Goal: Task Accomplishment & Management: Manage account settings

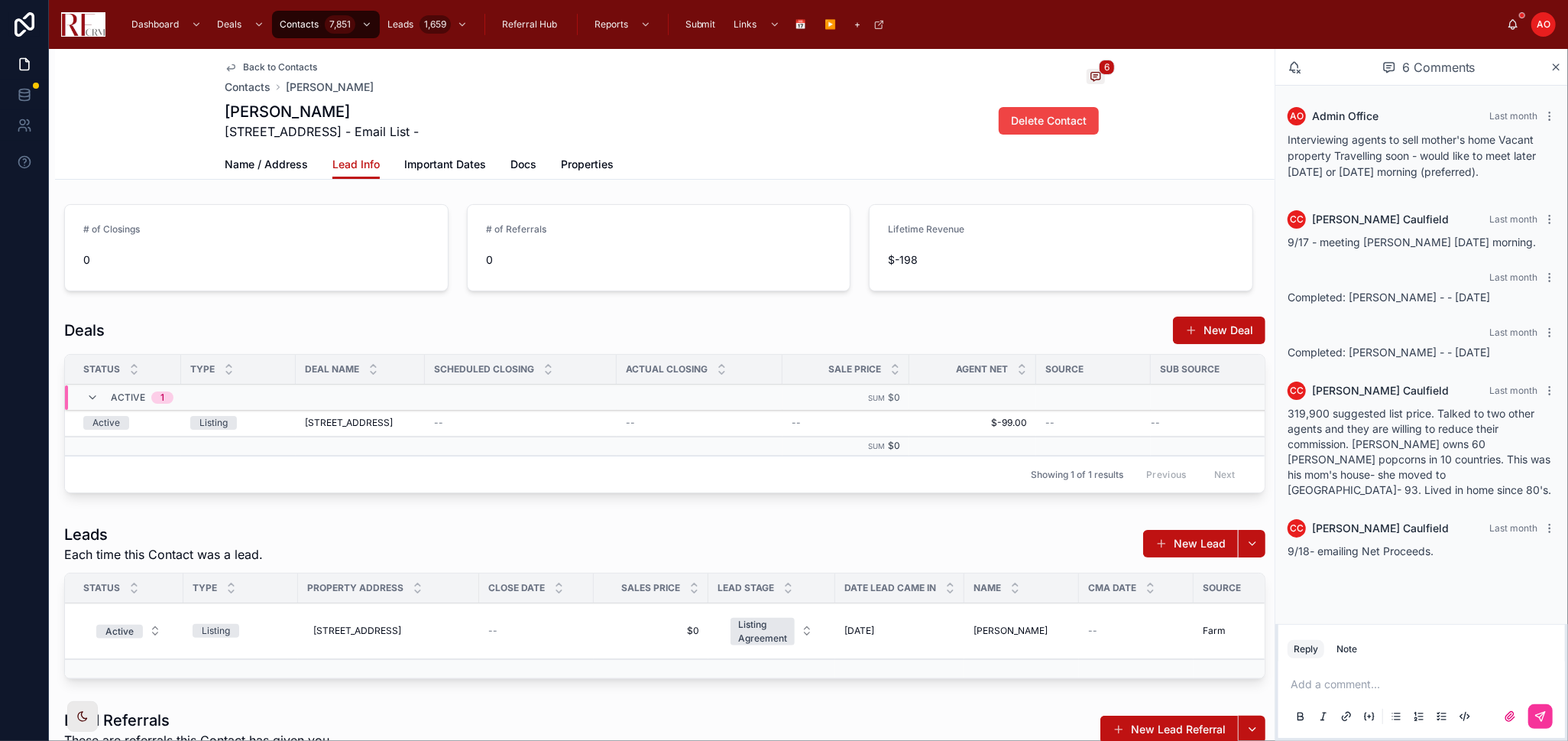
scroll to position [0, 267]
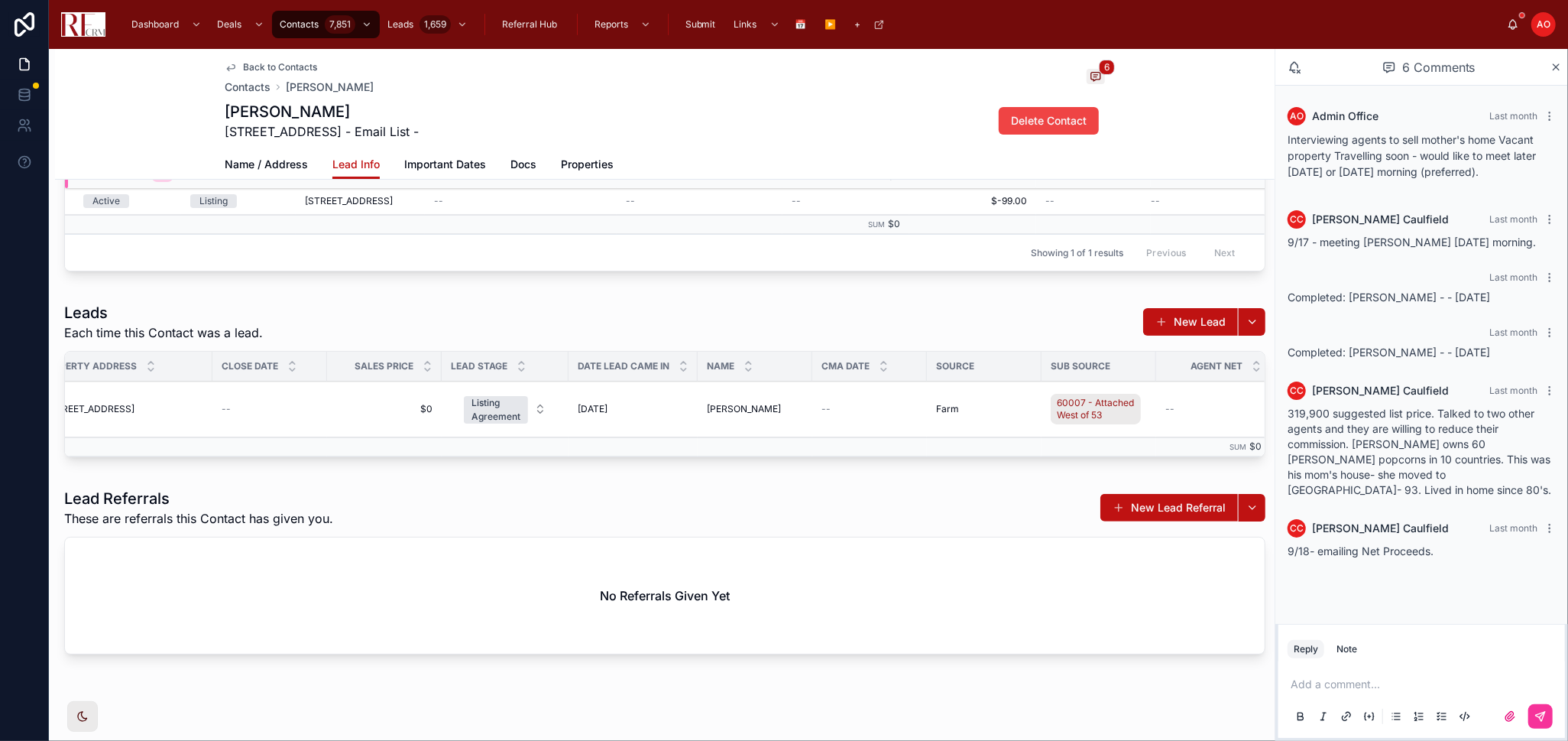
click at [244, 62] on span "Back to Contacts" at bounding box center [279, 67] width 74 height 12
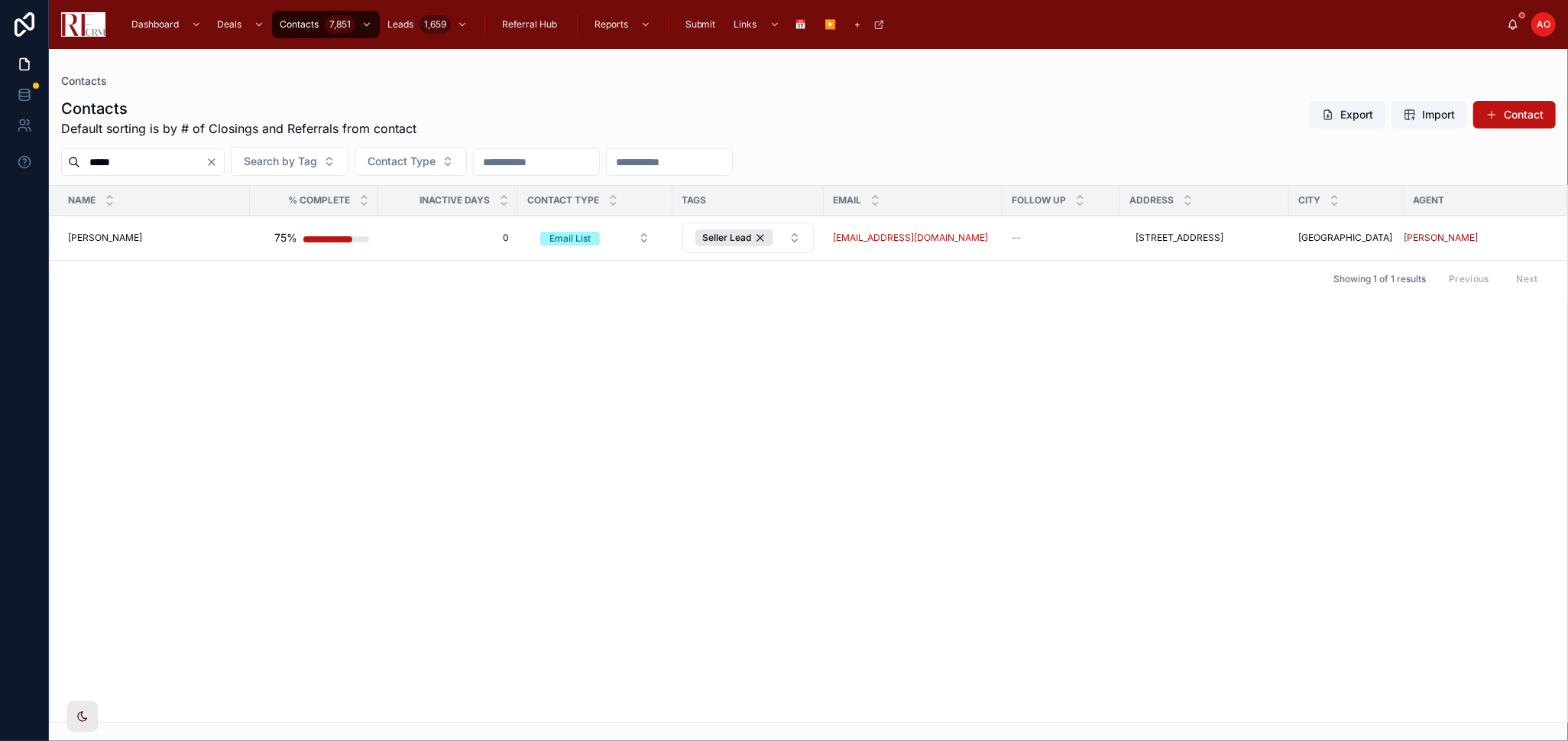
click at [153, 165] on input "*****" at bounding box center [142, 162] width 125 height 21
click at [123, 166] on input "********" at bounding box center [142, 162] width 125 height 21
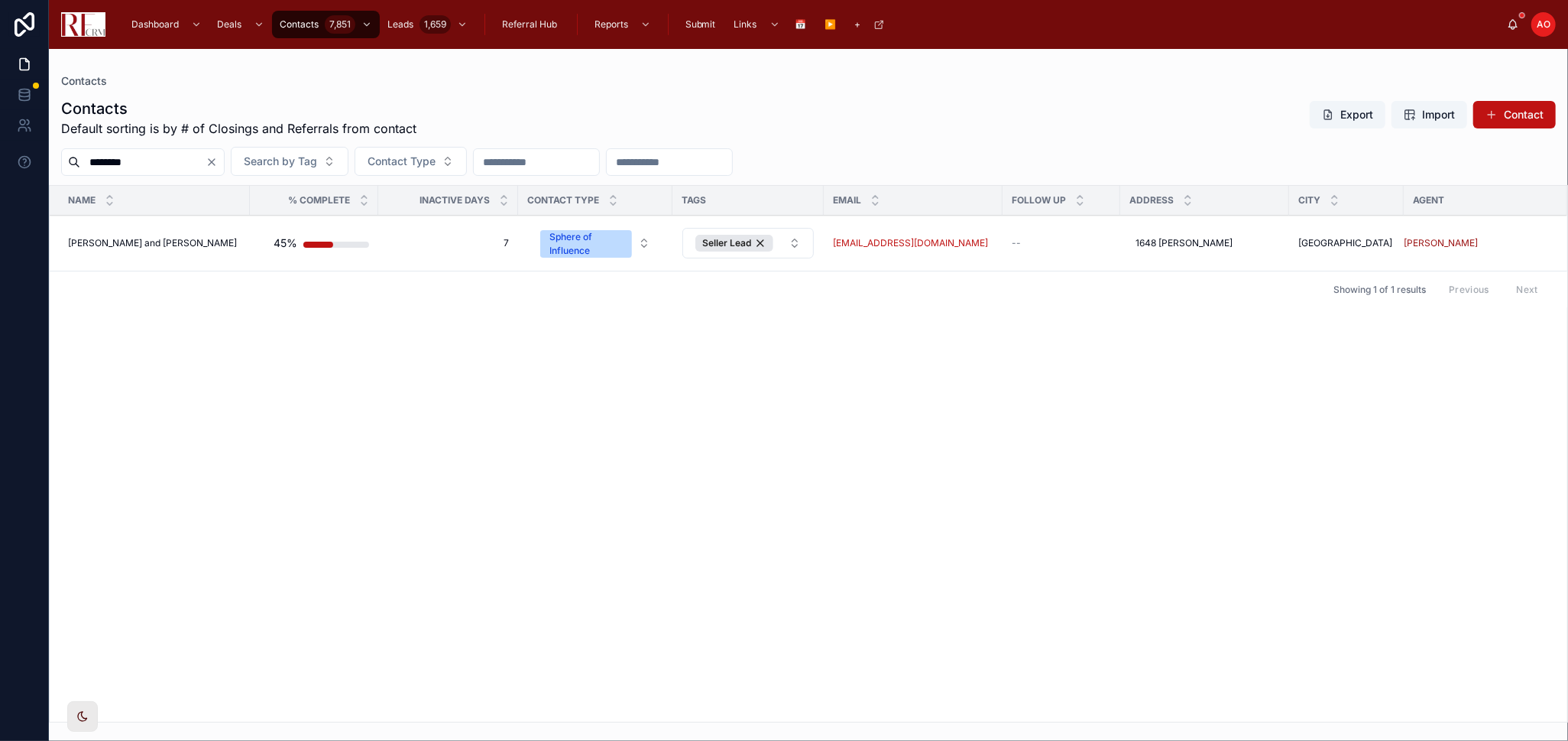
click at [123, 166] on input "********" at bounding box center [142, 162] width 125 height 21
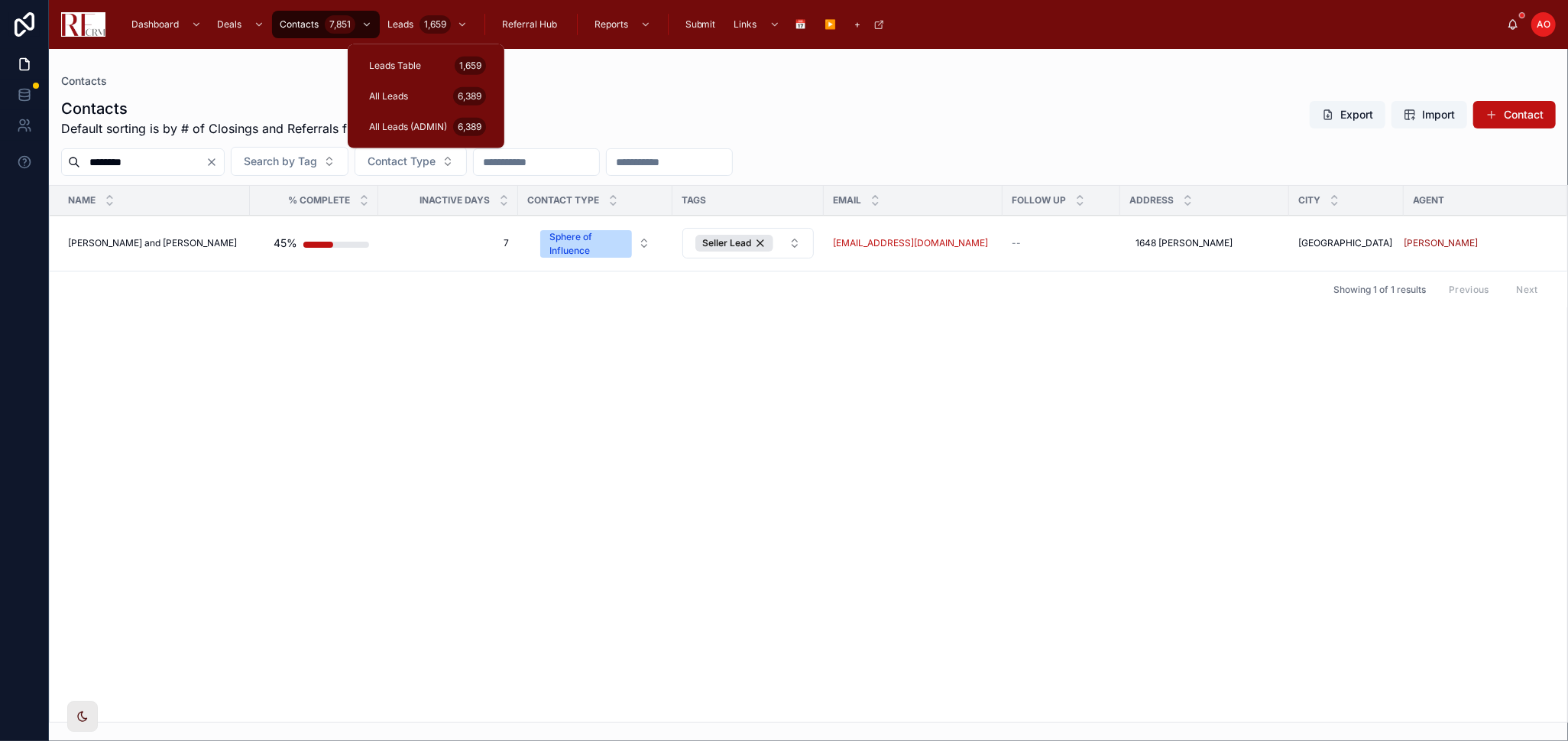
type input "********"
click at [382, 132] on span "All Leads (ADMIN)" at bounding box center [408, 126] width 78 height 12
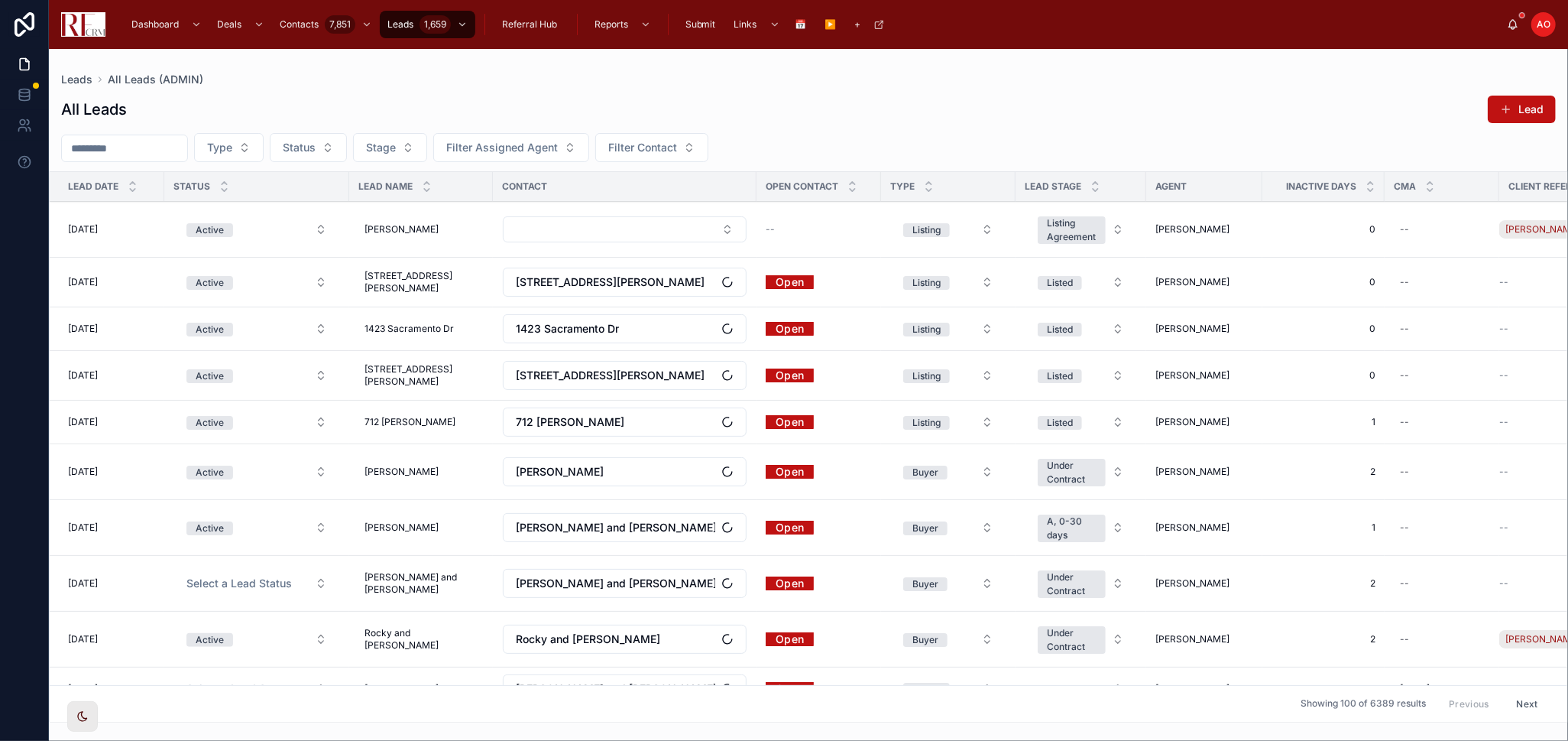
click at [137, 140] on input "text" at bounding box center [124, 148] width 125 height 21
paste input "********"
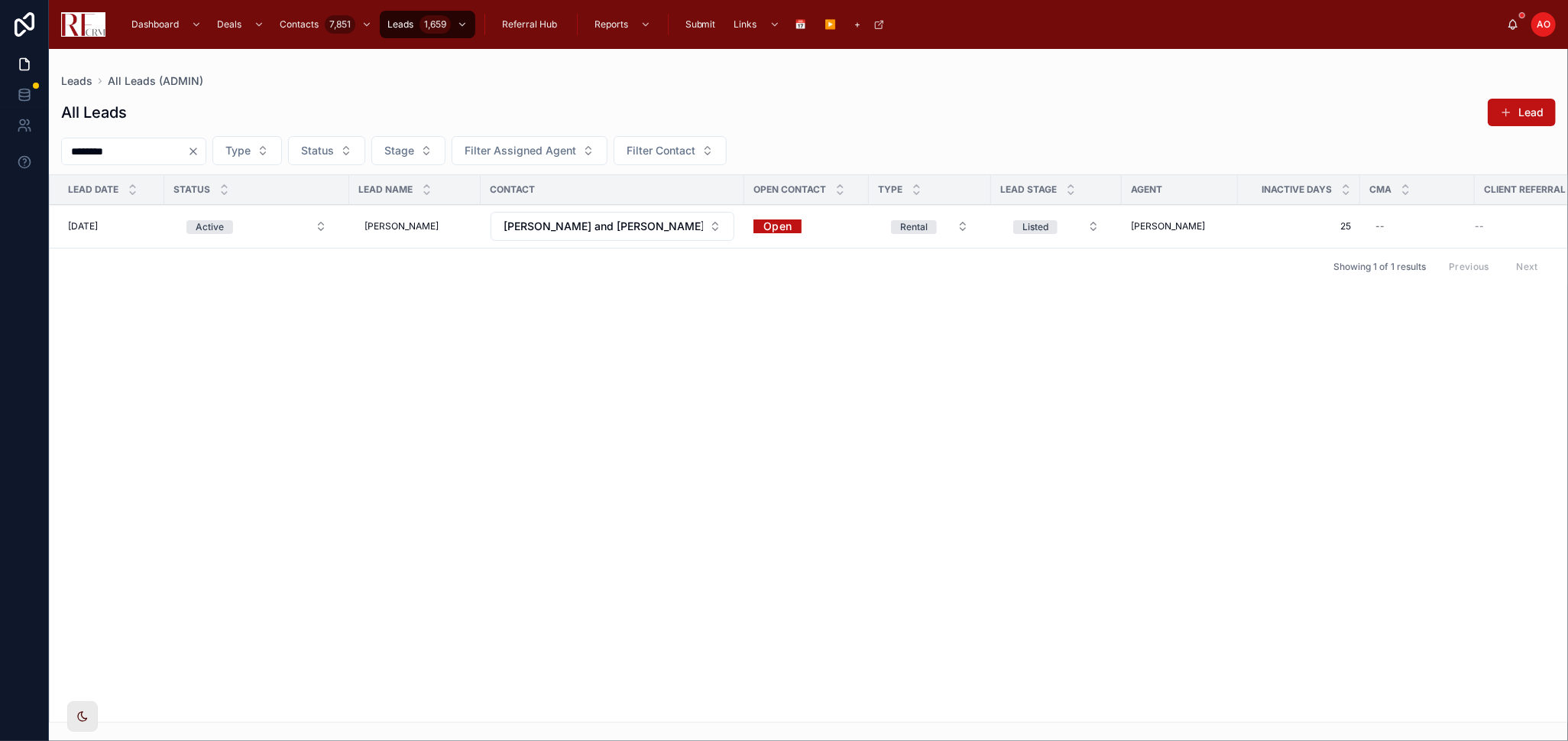
type input "********"
click at [0, 0] on span "Mark Closed" at bounding box center [0, 0] width 0 height 0
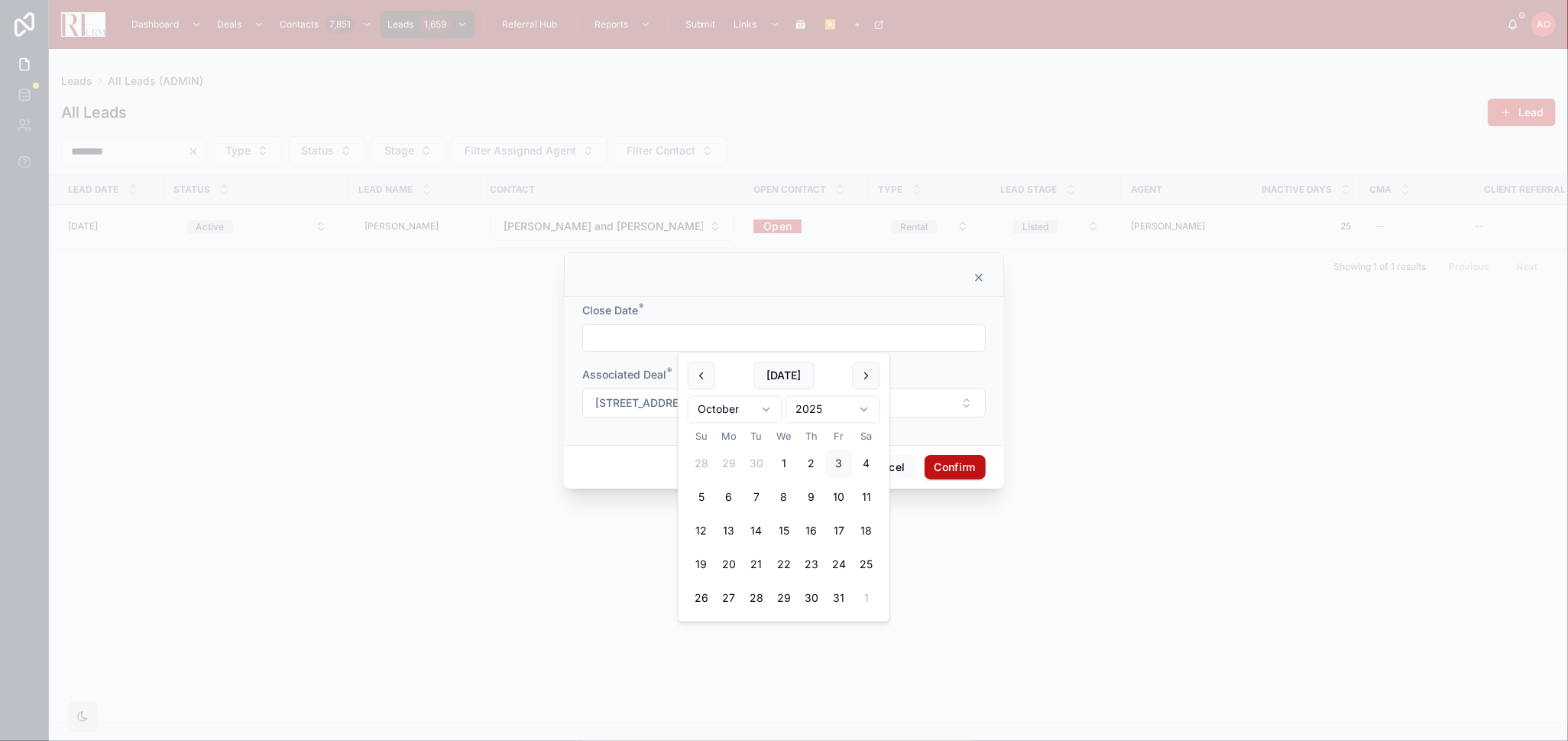
click at [770, 340] on input "text" at bounding box center [784, 337] width 402 height 21
click at [786, 461] on button "1" at bounding box center [784, 464] width 28 height 28
type input "*********"
click at [942, 472] on button "Confirm" at bounding box center [955, 467] width 62 height 25
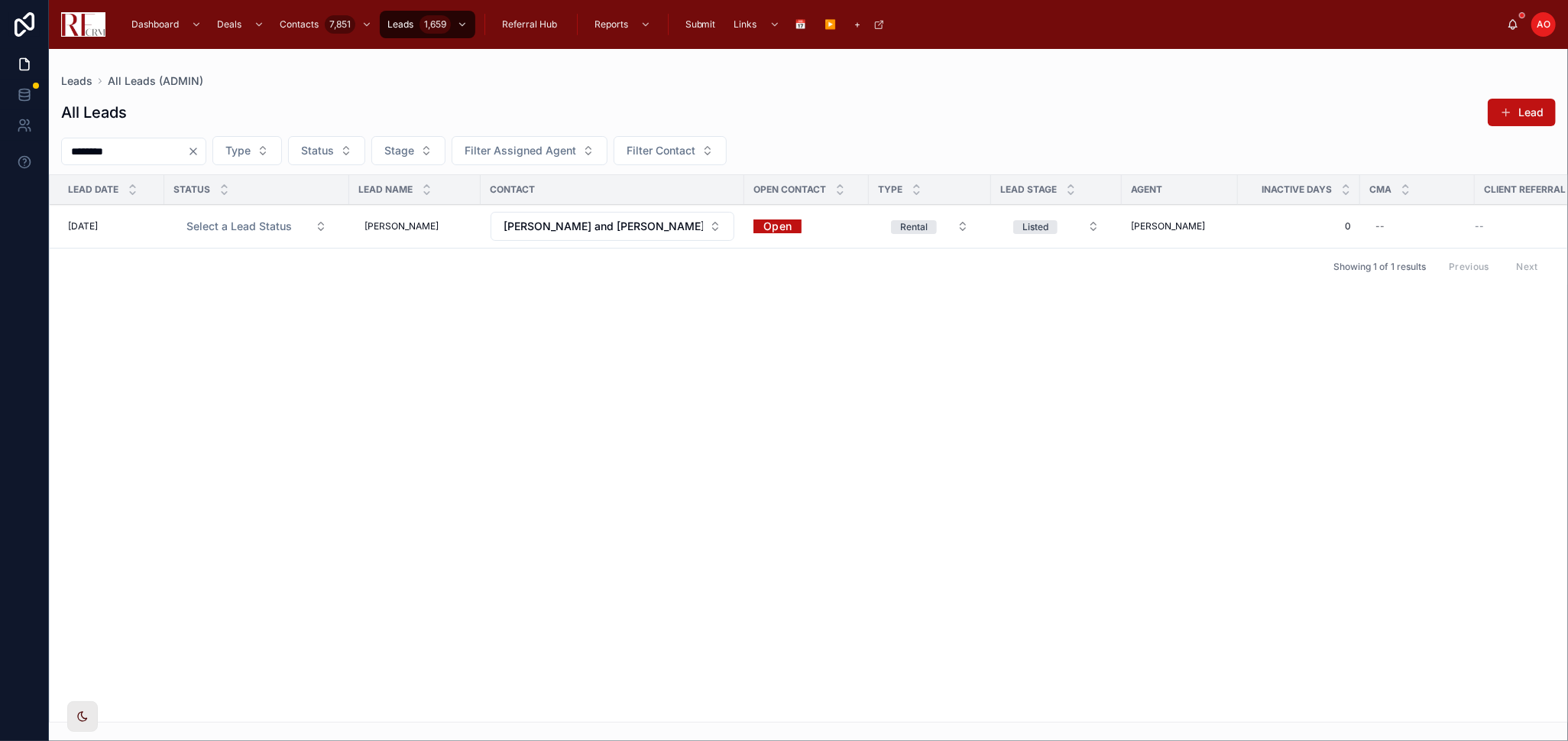
click at [756, 227] on link "Open" at bounding box center [778, 226] width 48 height 24
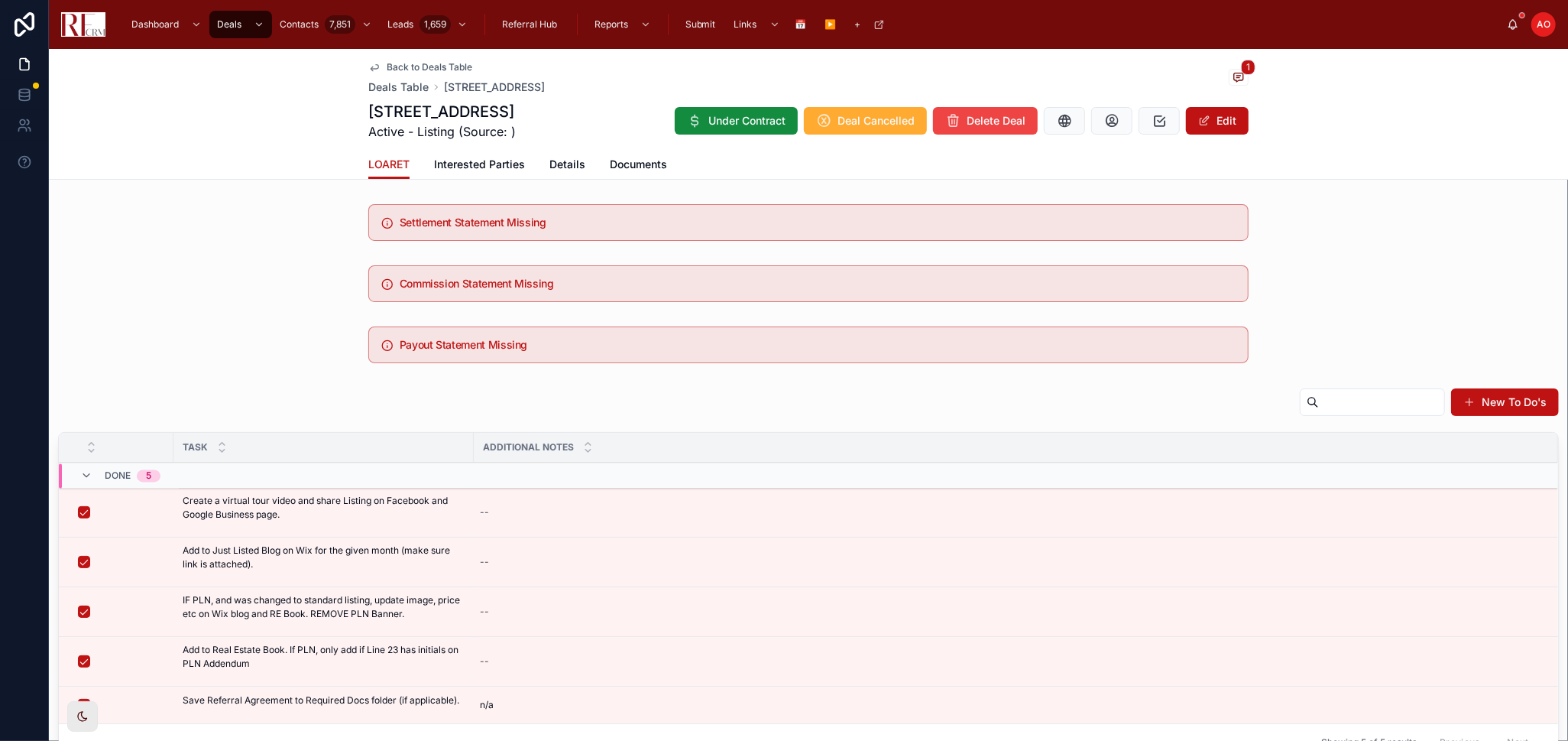
click at [387, 64] on span "Back to Deals Table" at bounding box center [429, 67] width 85 height 12
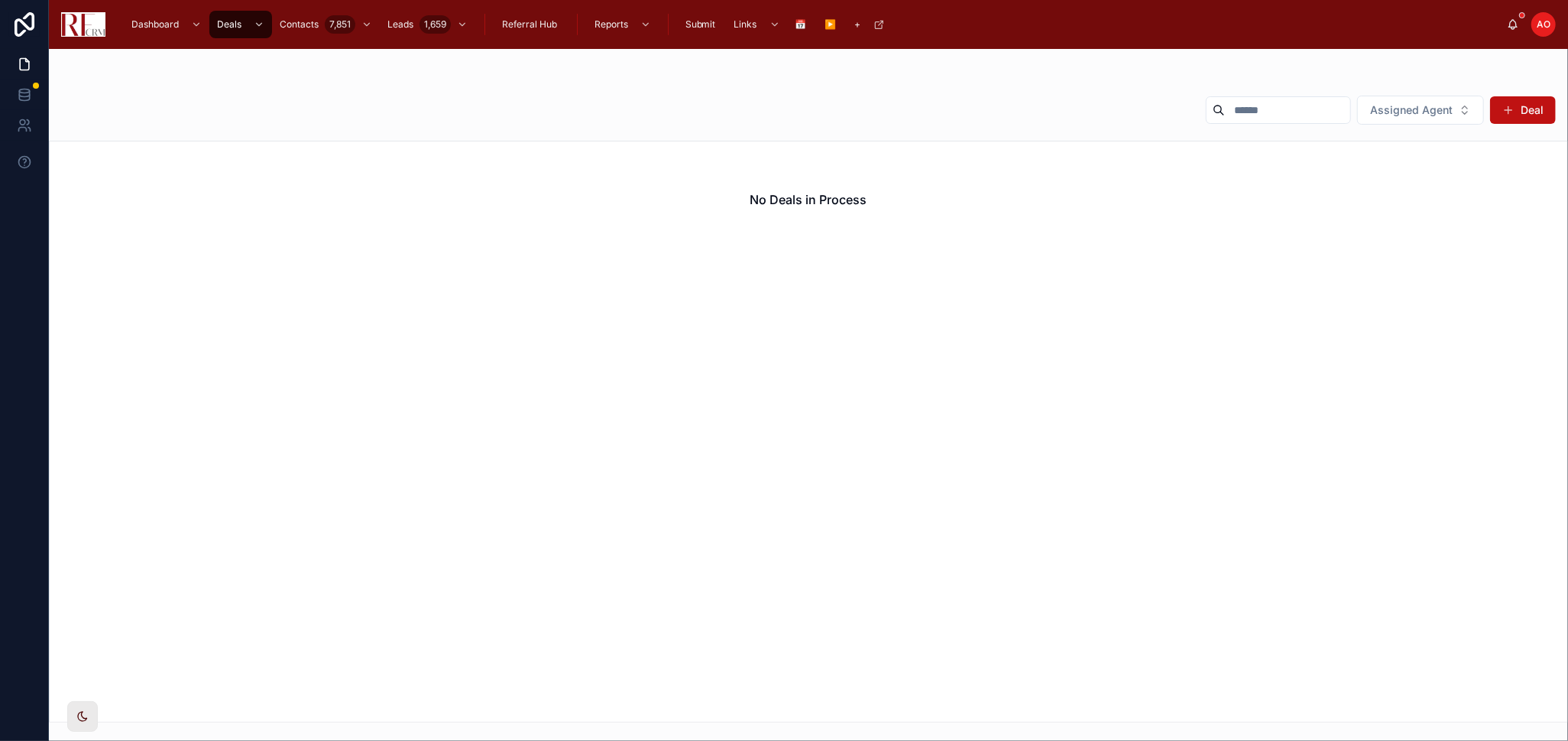
click at [1370, 103] on button "Assigned Agent" at bounding box center [1421, 110] width 127 height 29
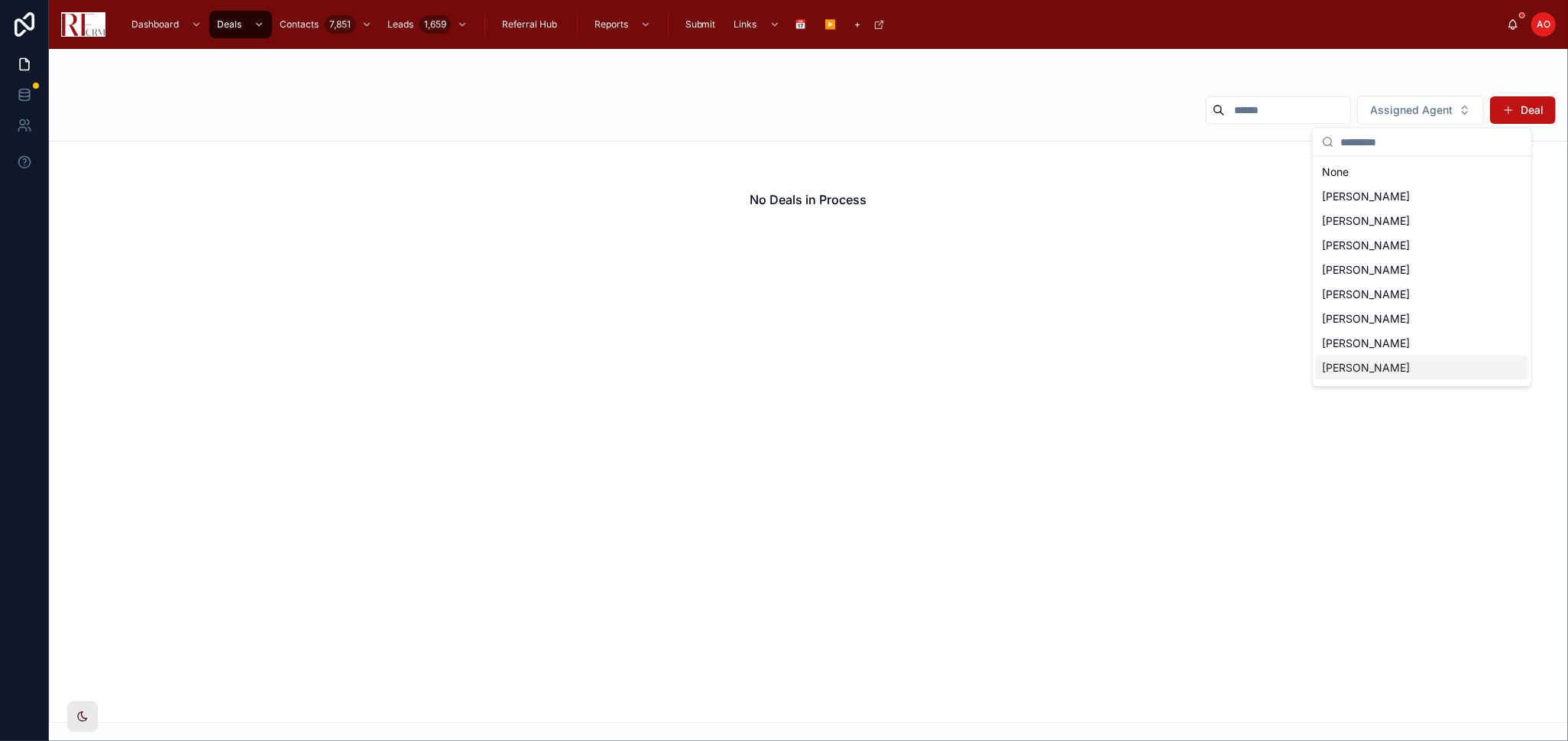
click at [1358, 366] on span "[PERSON_NAME]" at bounding box center [1367, 368] width 88 height 16
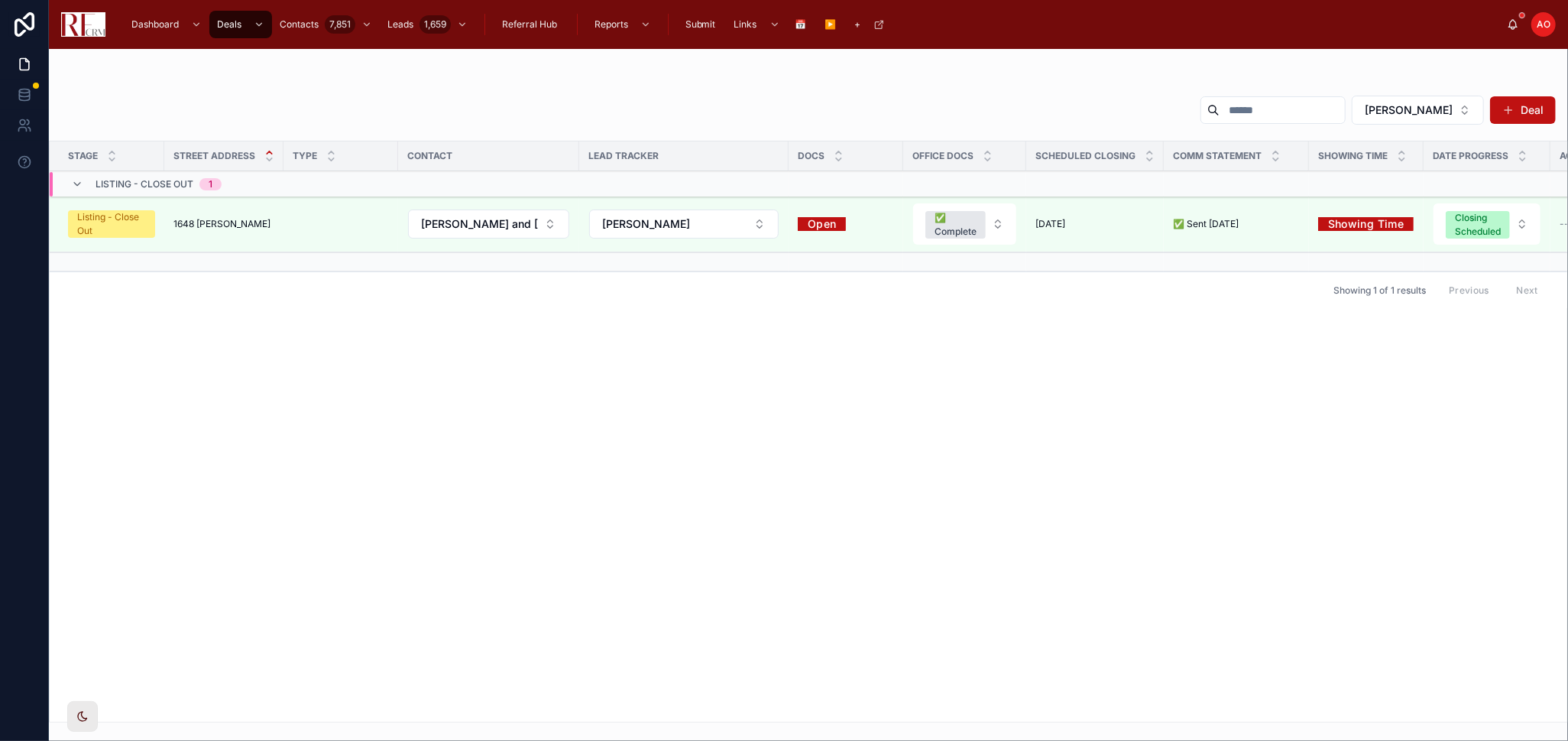
click at [243, 213] on td "1648 Eddy Lane 1648 Eddy Lane" at bounding box center [224, 224] width 119 height 56
click at [231, 223] on span "1648 Eddy Lane" at bounding box center [222, 223] width 97 height 12
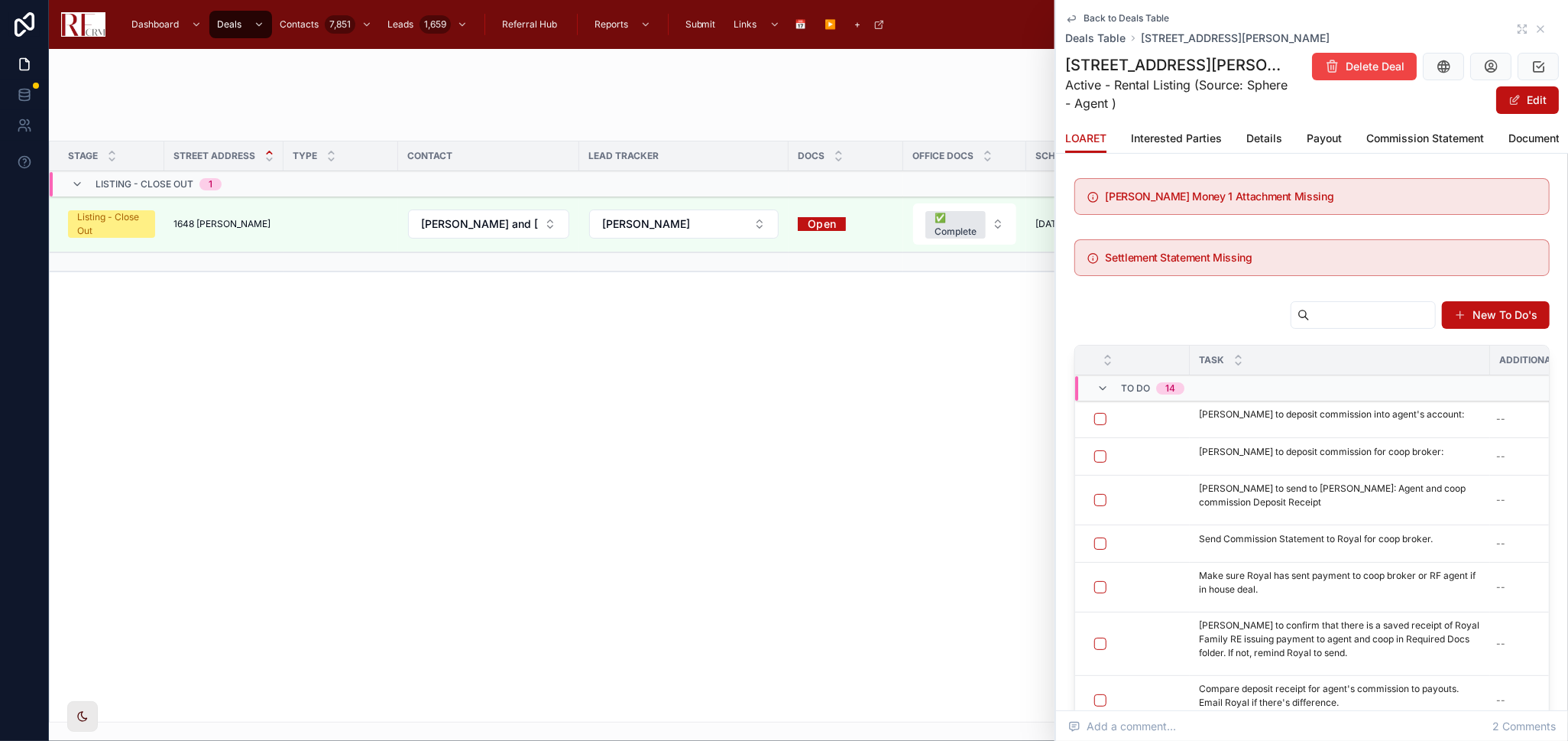
click at [1096, 425] on button "button" at bounding box center [1100, 418] width 12 height 12
click at [1517, 33] on icon at bounding box center [1522, 28] width 12 height 12
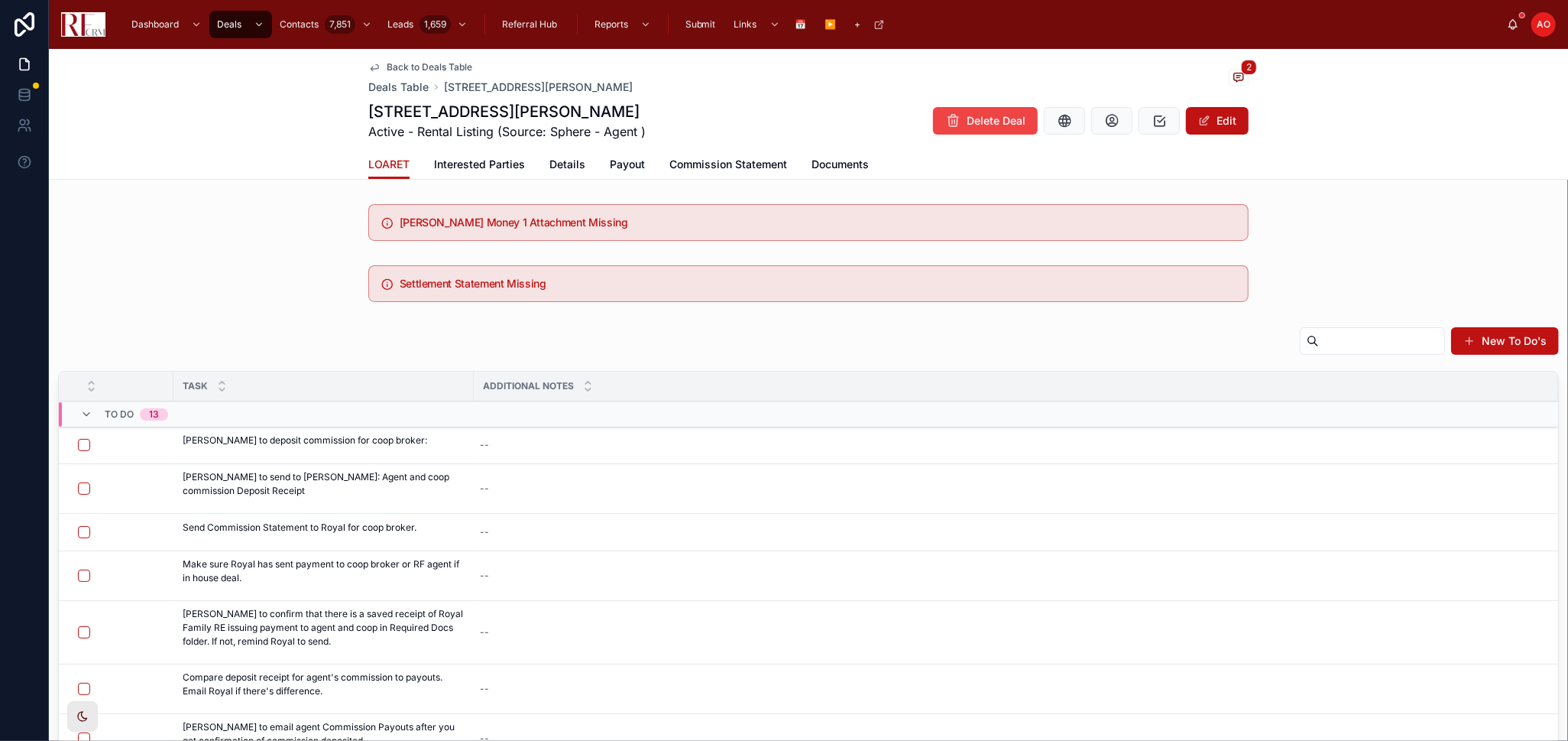
click at [0, 0] on icon at bounding box center [0, 0] width 0 height 0
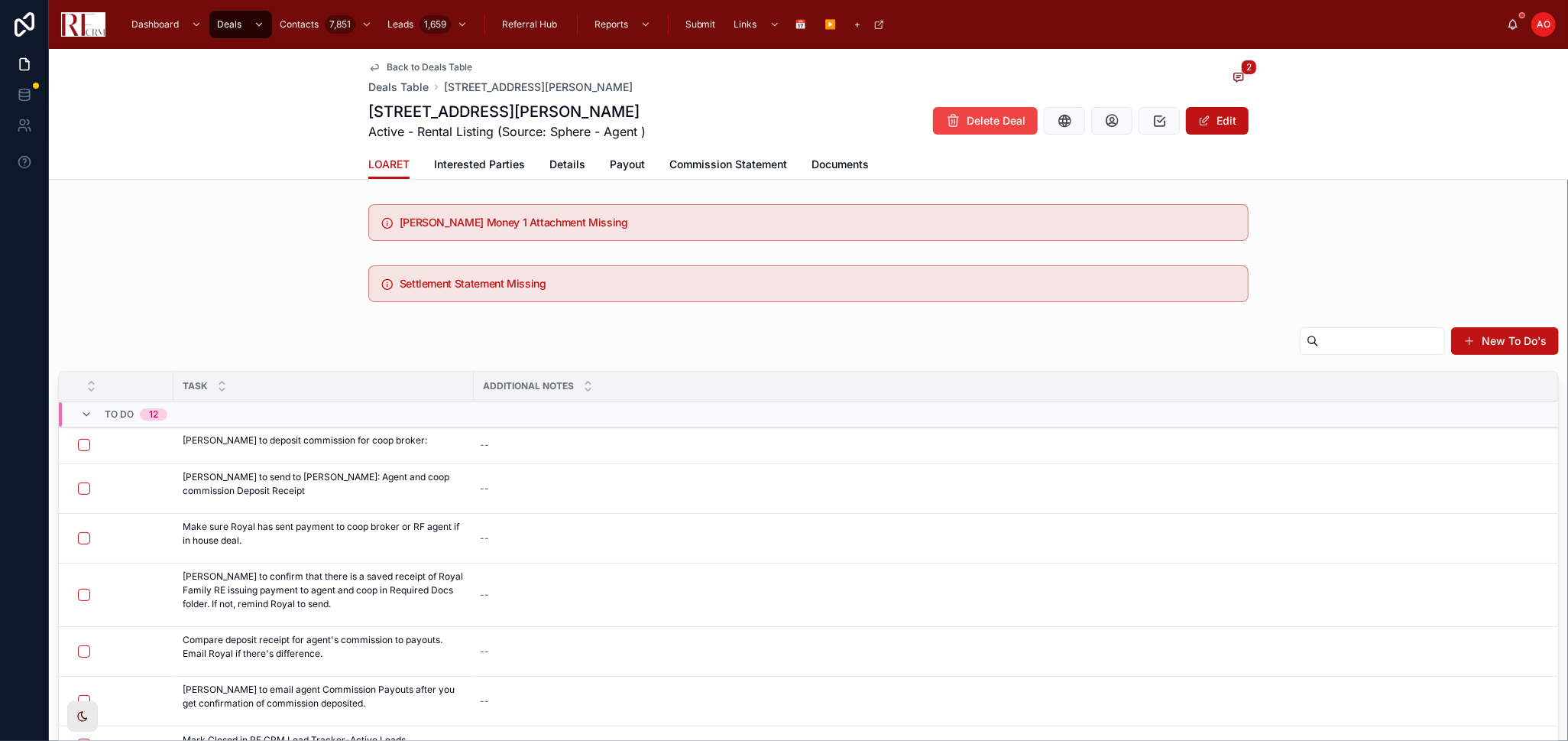
click at [83, 652] on button "button" at bounding box center [84, 651] width 12 height 12
click at [517, 486] on div "--" at bounding box center [1007, 488] width 1066 height 25
type textarea "**********"
click at [661, 510] on icon "submit" at bounding box center [666, 507] width 12 height 12
click at [0, 0] on icon at bounding box center [0, 0] width 0 height 0
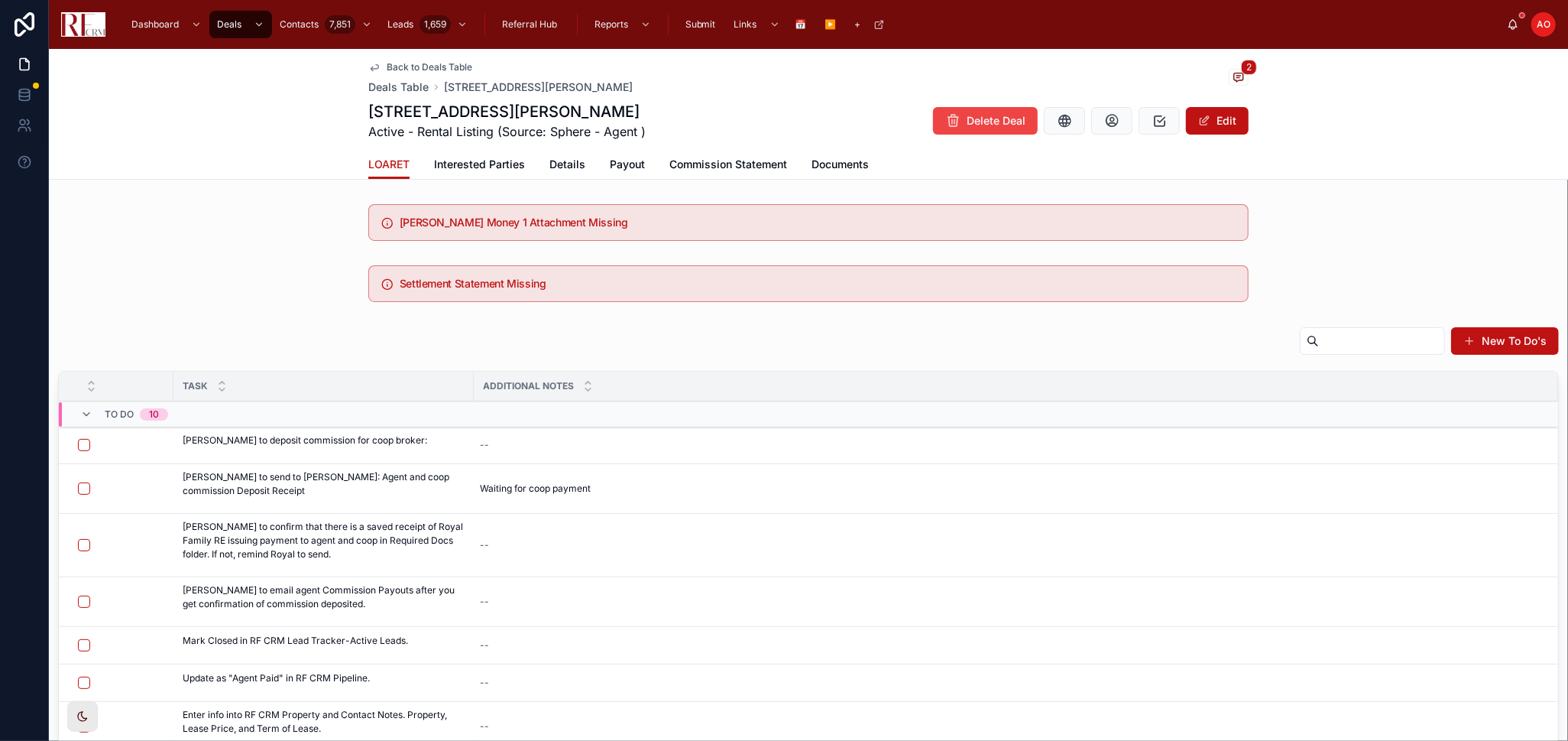
click at [0, 0] on span "Send to Agent" at bounding box center [0, 0] width 0 height 0
click at [551, 163] on span "Details" at bounding box center [567, 164] width 36 height 16
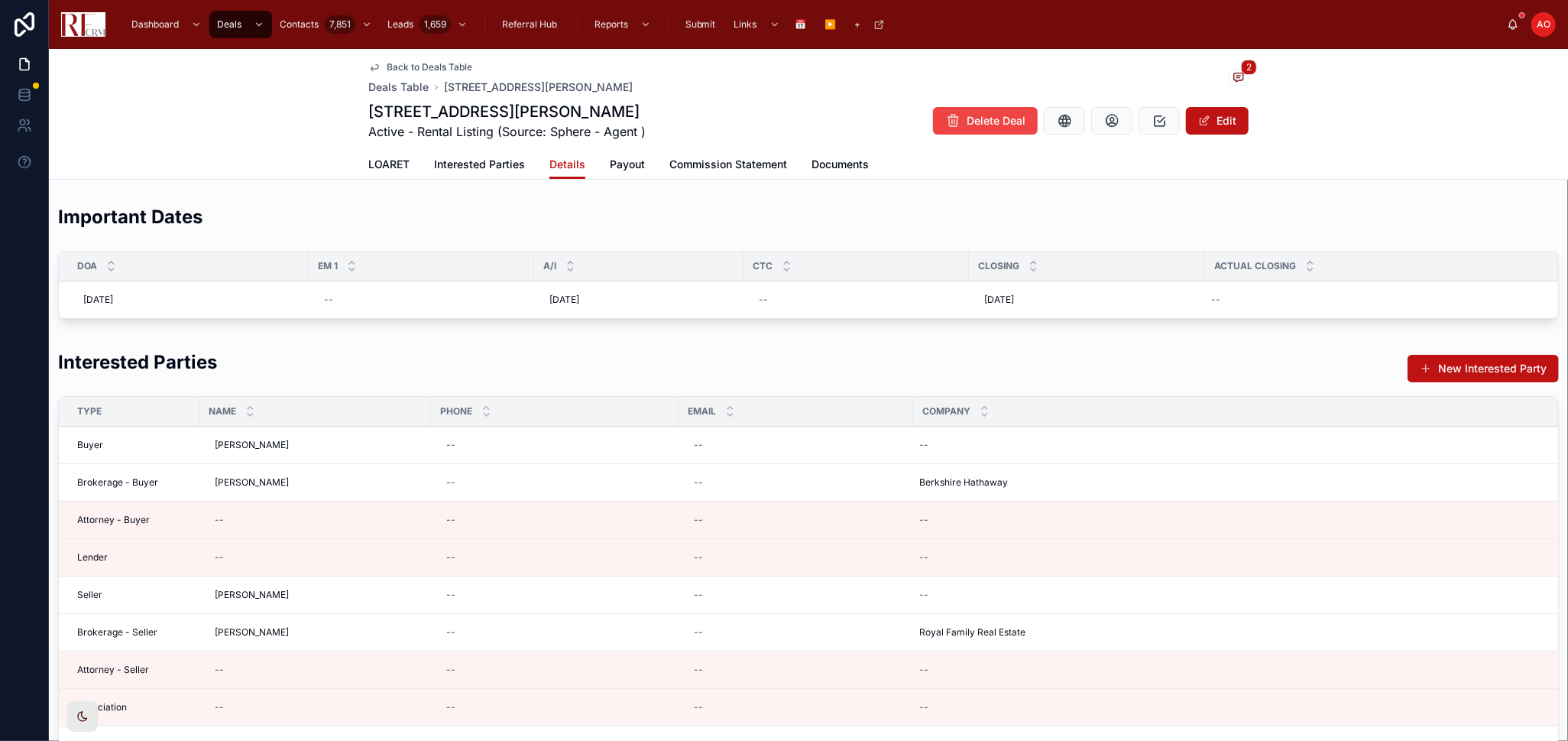
click at [1243, 306] on div "--" at bounding box center [1372, 300] width 335 height 25
click at [1268, 287] on td "--" at bounding box center [1381, 300] width 353 height 38
click at [1265, 294] on div "--" at bounding box center [1372, 300] width 335 height 25
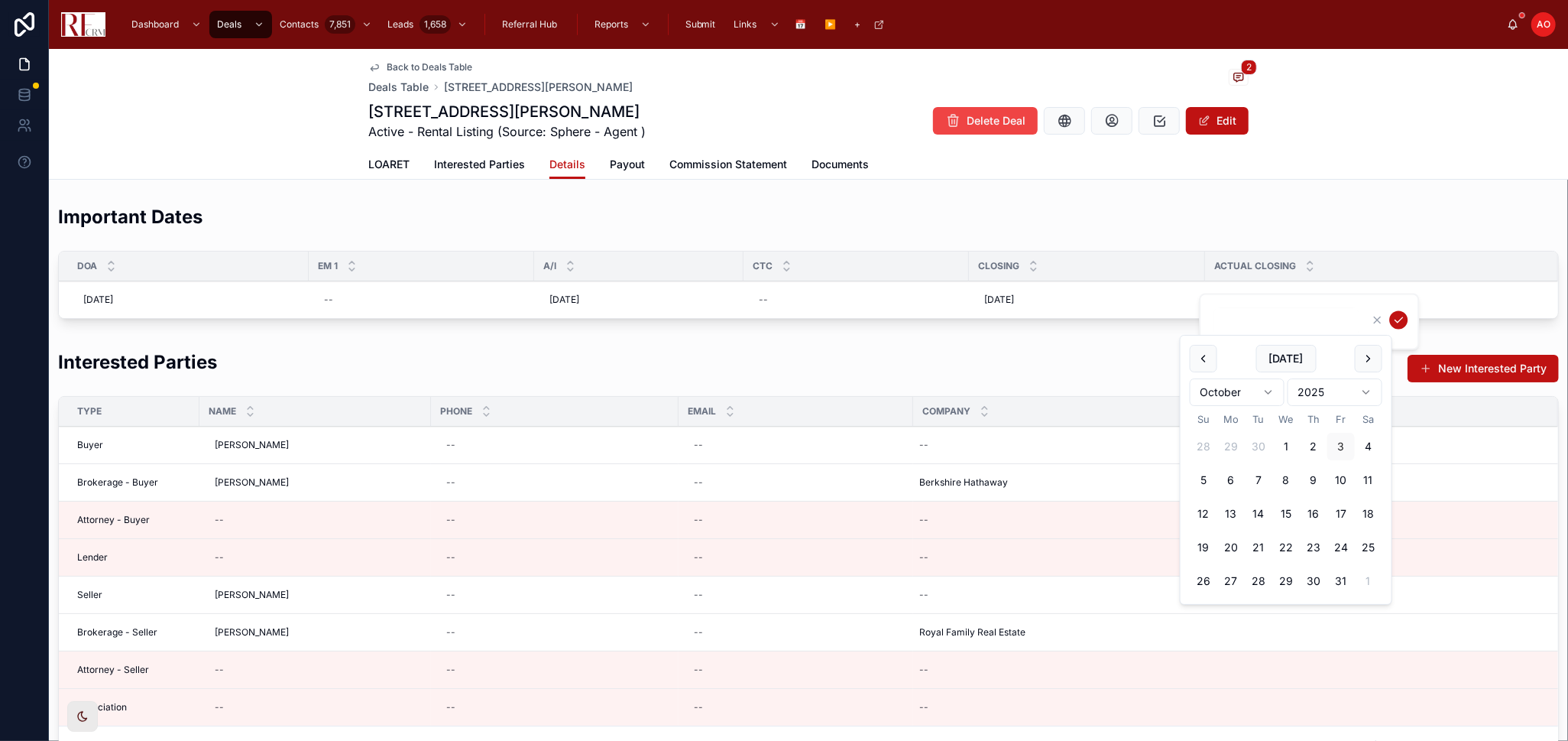
click at [1285, 443] on button "1" at bounding box center [1287, 447] width 28 height 28
type input "*********"
click at [1390, 314] on button "submit" at bounding box center [1399, 320] width 18 height 18
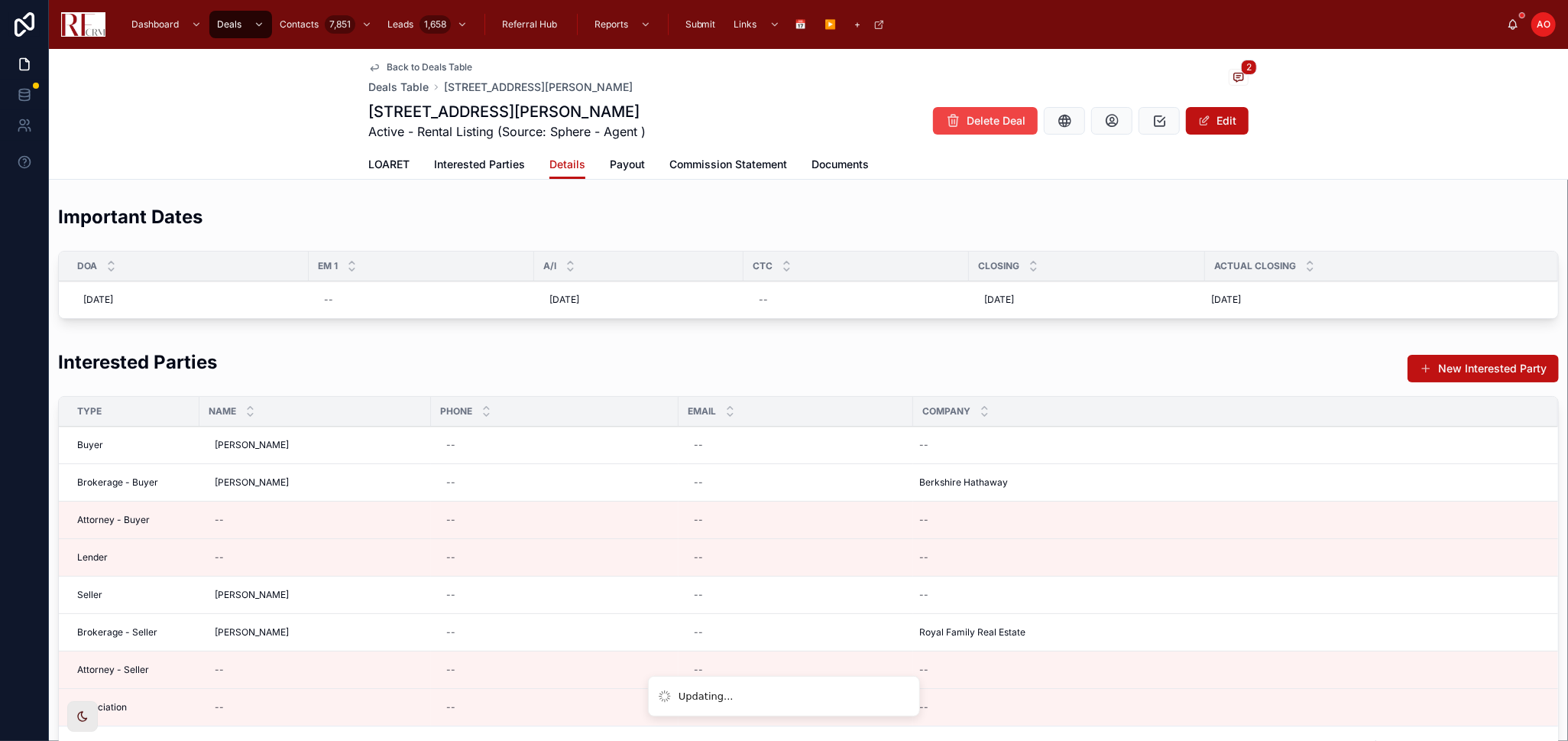
click at [375, 163] on span "LOARET" at bounding box center [389, 164] width 41 height 16
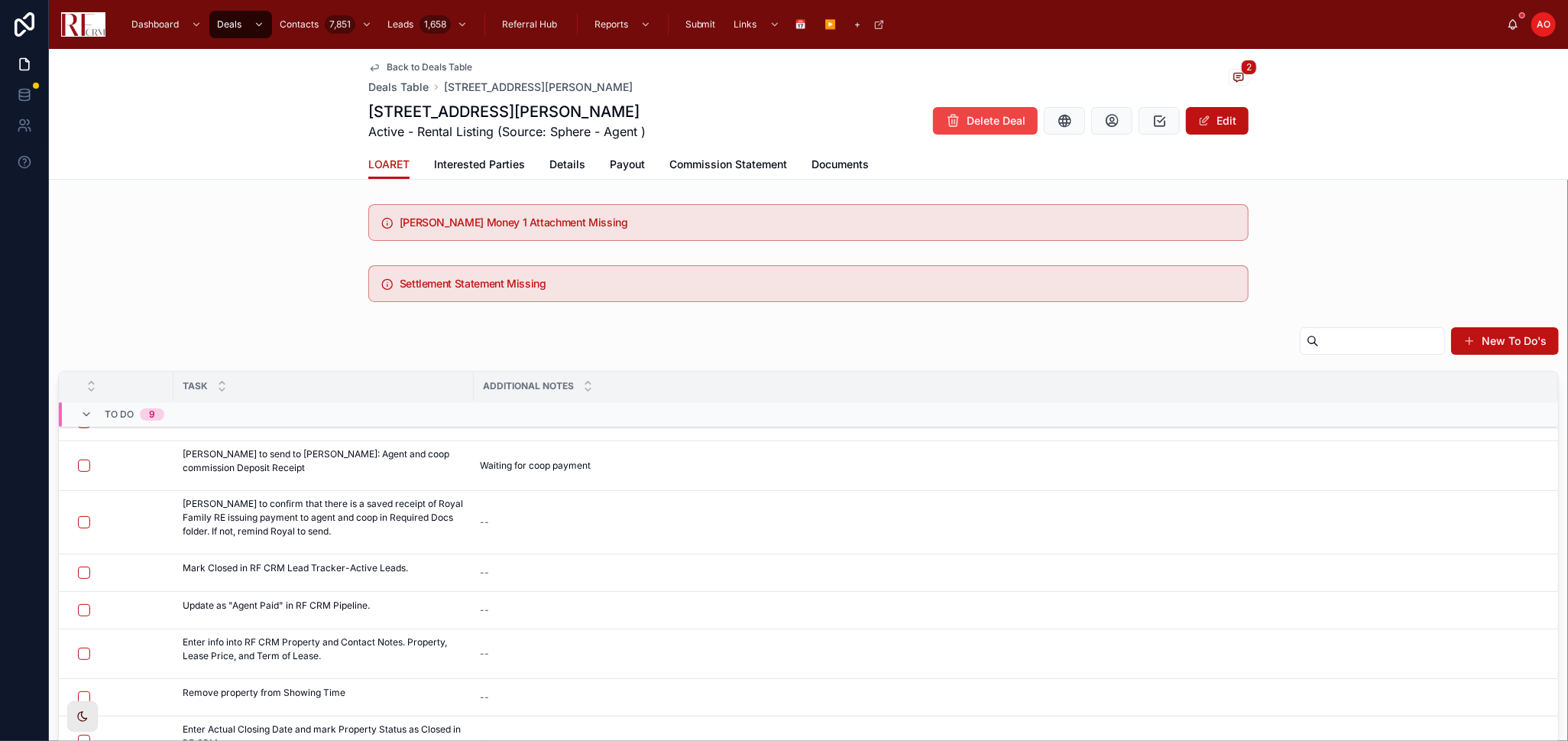
scroll to position [39, 0]
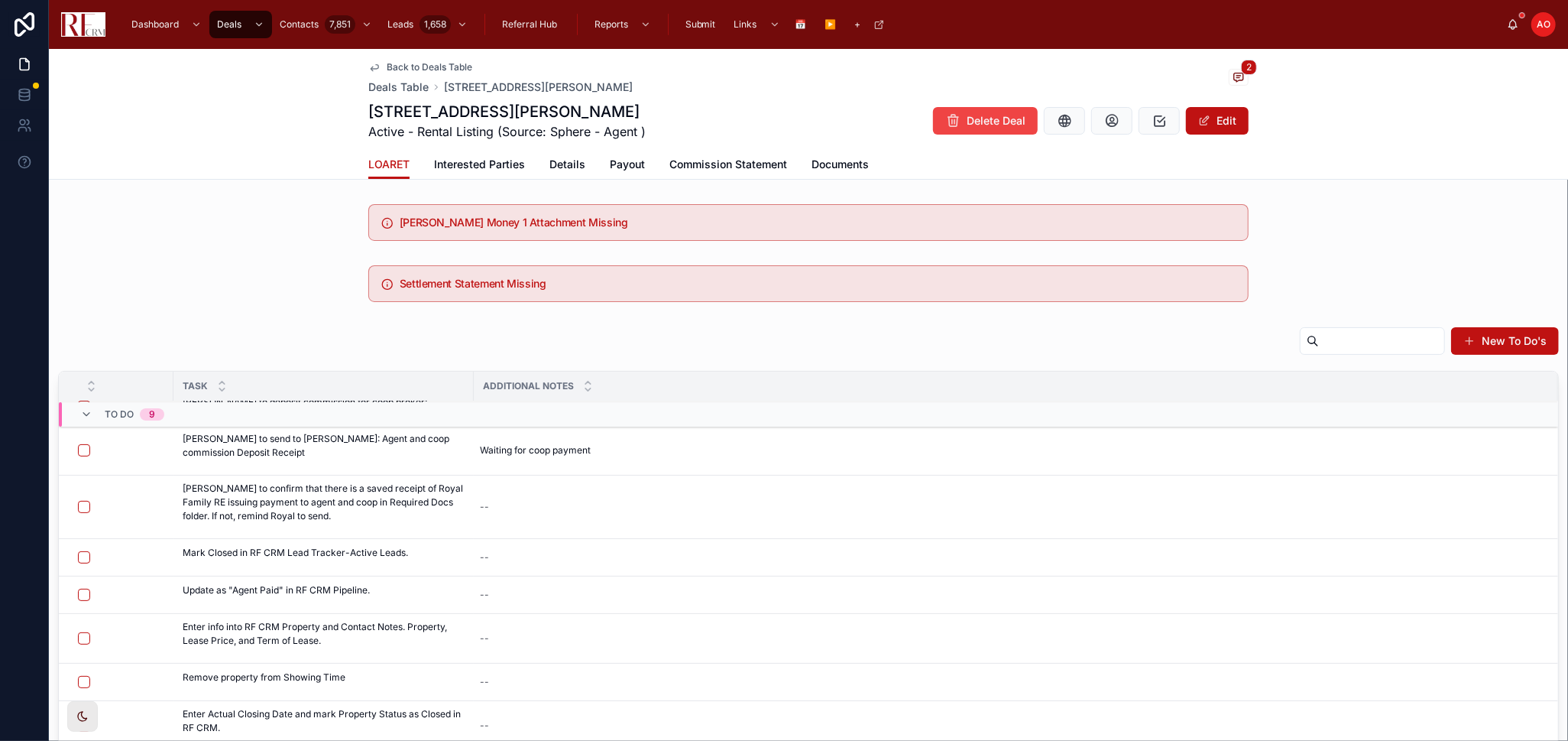
click at [81, 556] on button "button" at bounding box center [84, 557] width 12 height 12
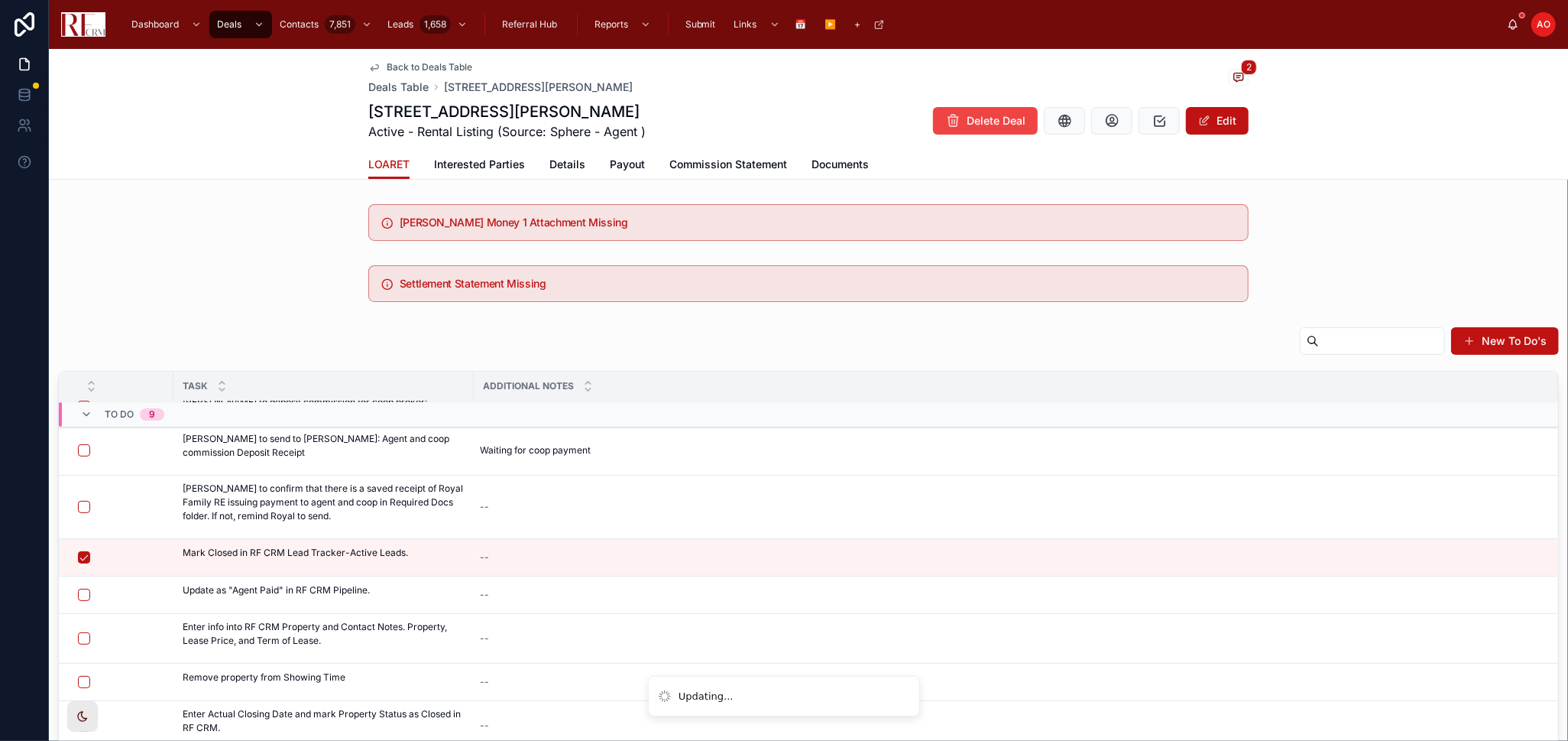
scroll to position [0, 0]
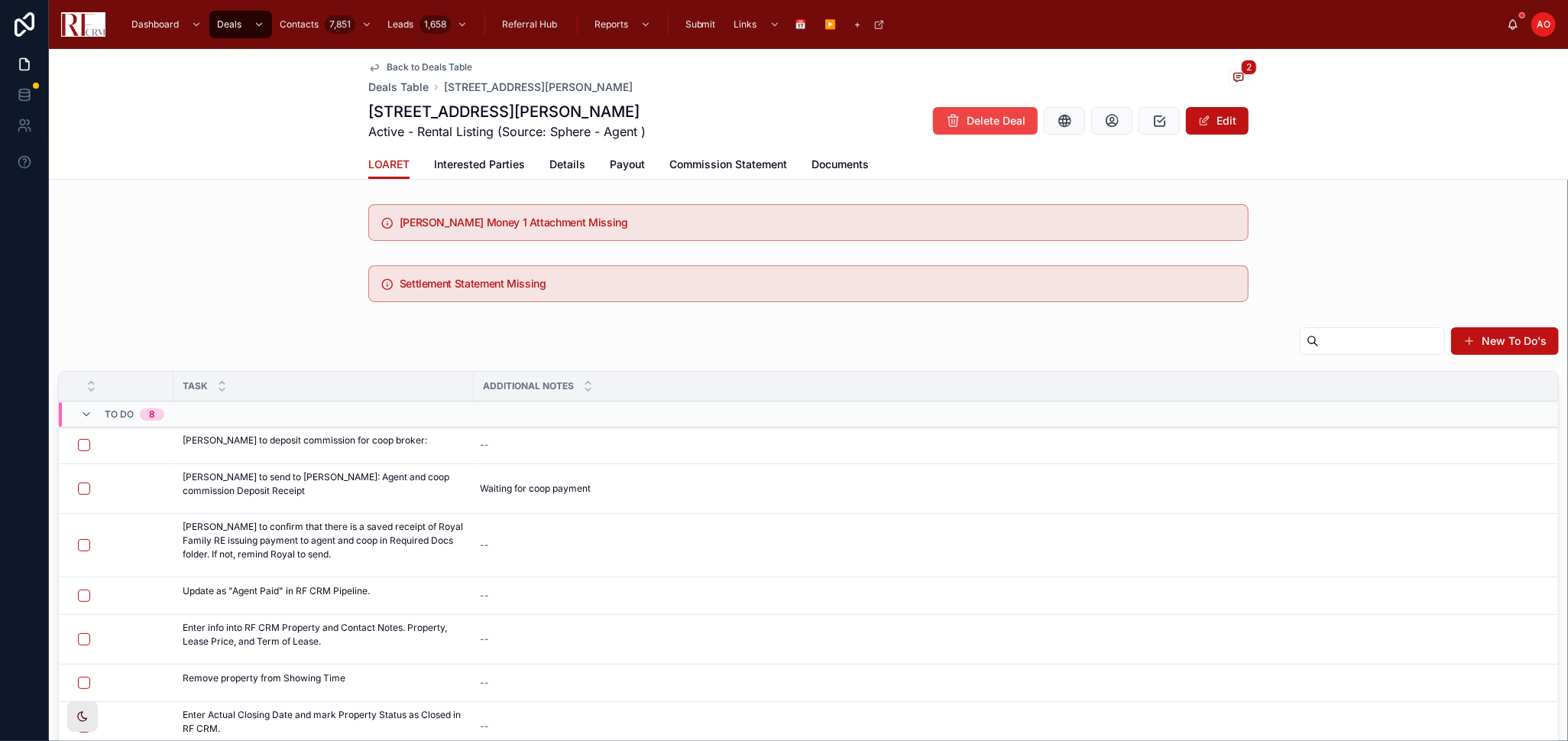
click at [551, 158] on span "Details" at bounding box center [567, 164] width 36 height 16
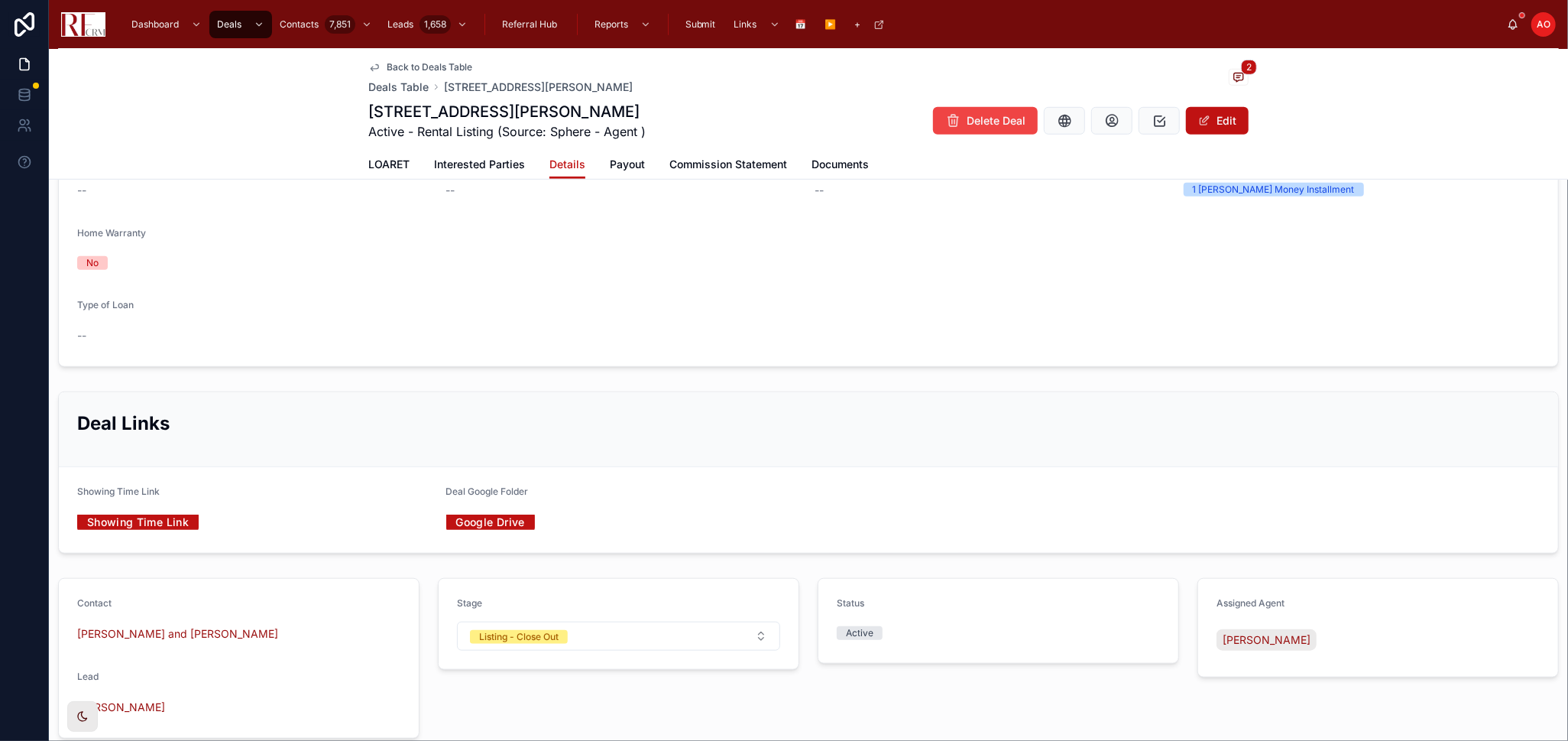
scroll to position [811, 0]
click at [643, 624] on button "Listing - Close Out" at bounding box center [619, 633] width 324 height 29
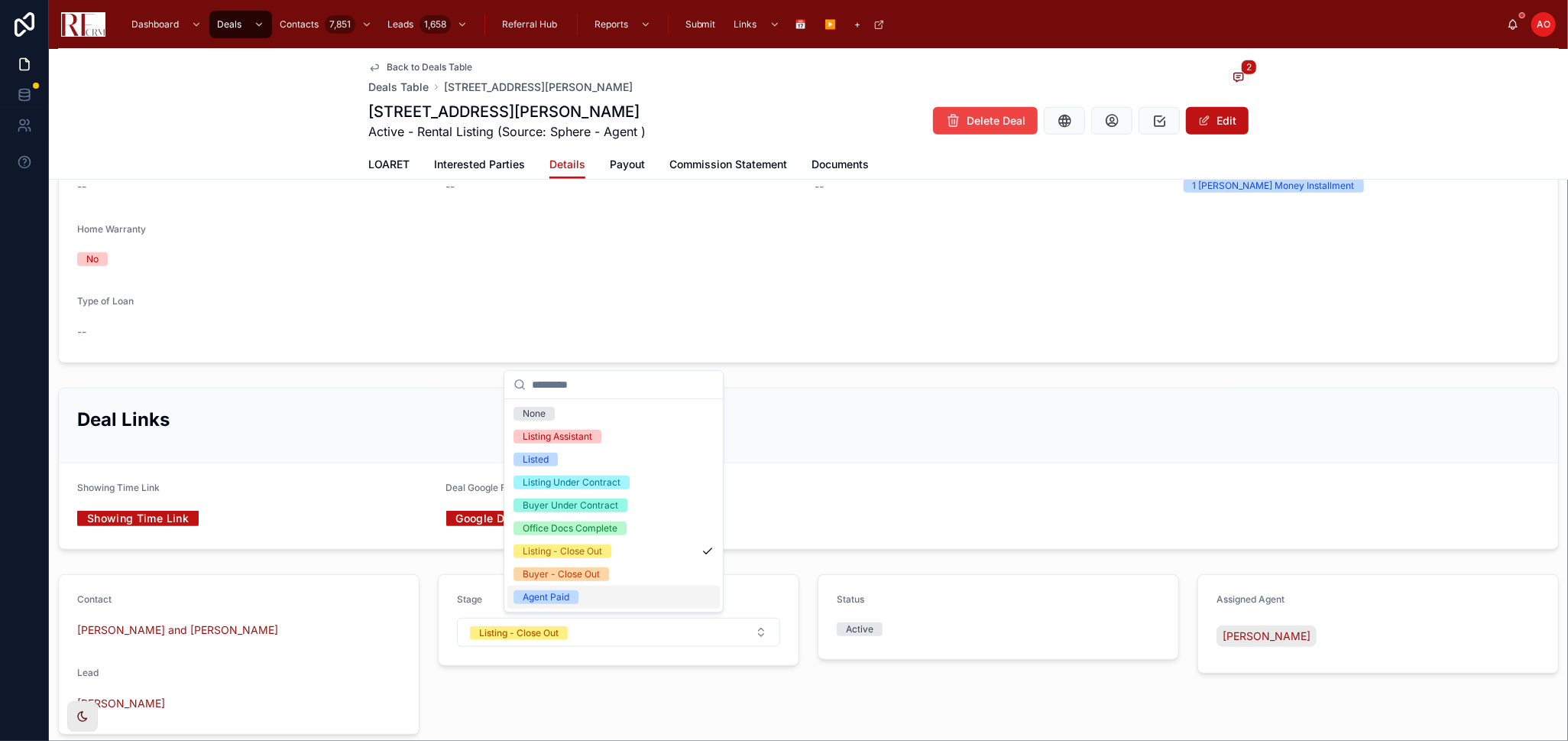
click at [621, 592] on div "Agent Paid" at bounding box center [613, 597] width 212 height 23
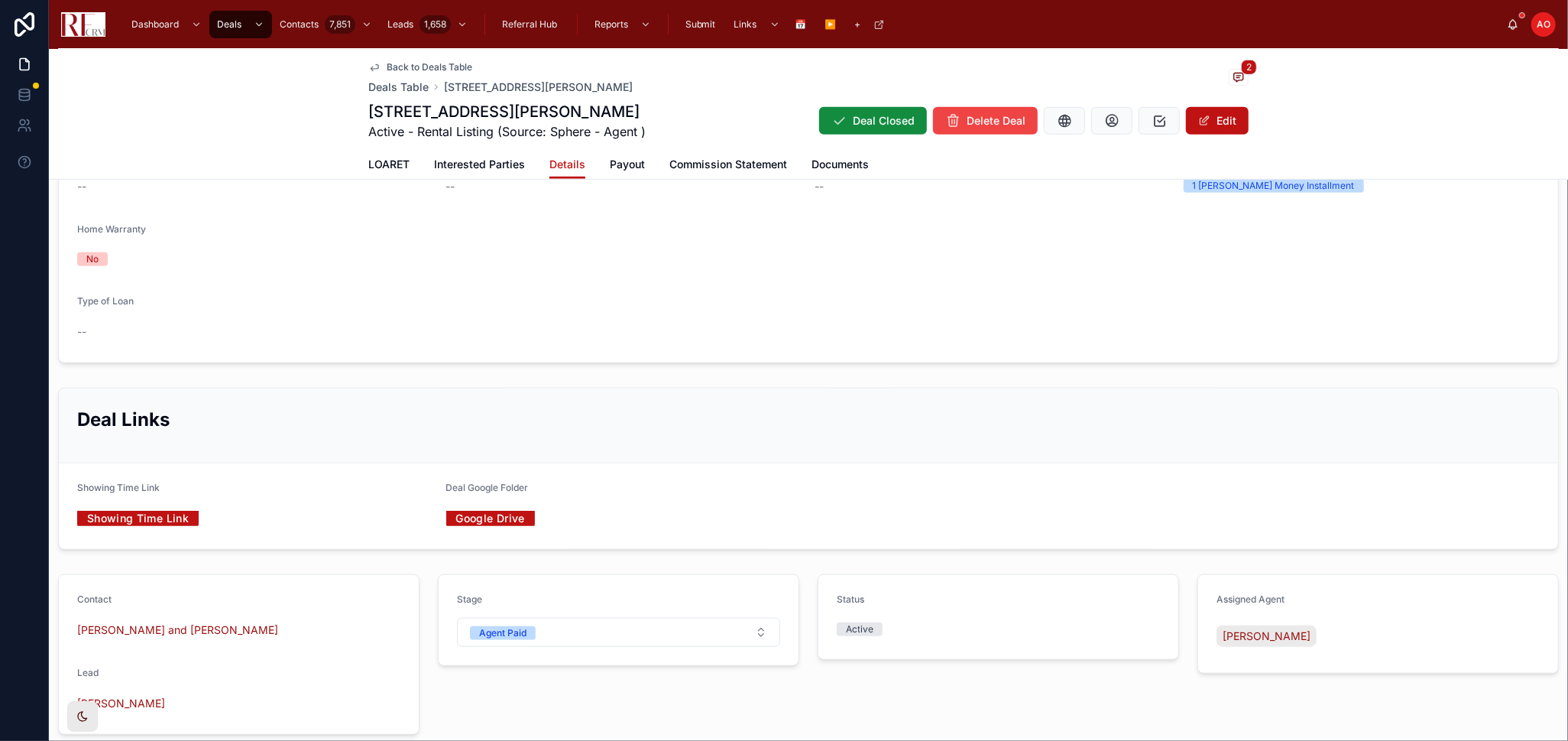
click at [376, 161] on span "LOARET" at bounding box center [389, 164] width 41 height 16
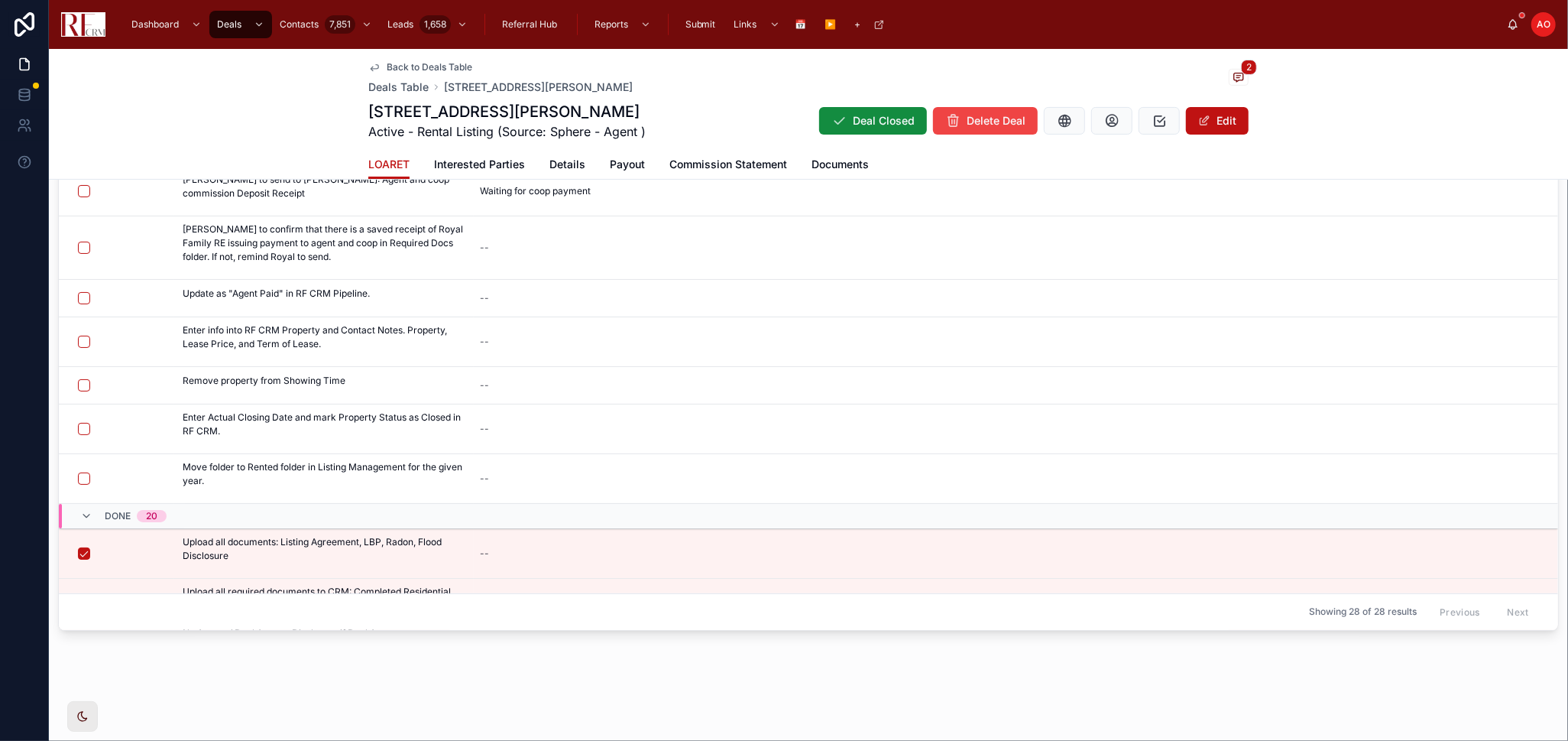
scroll to position [296, 0]
click at [79, 293] on button "button" at bounding box center [84, 299] width 12 height 12
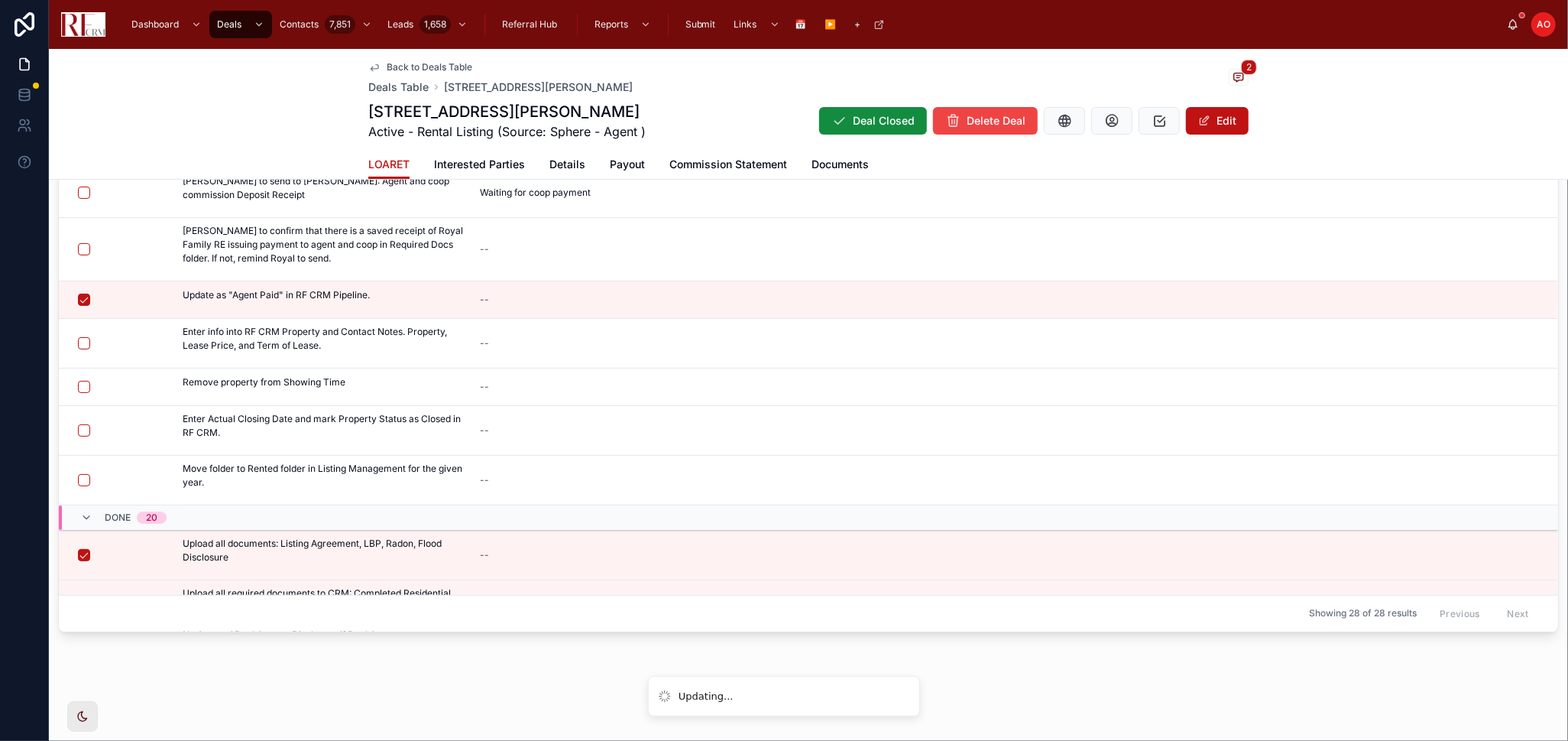
click at [79, 343] on button "button" at bounding box center [84, 343] width 12 height 12
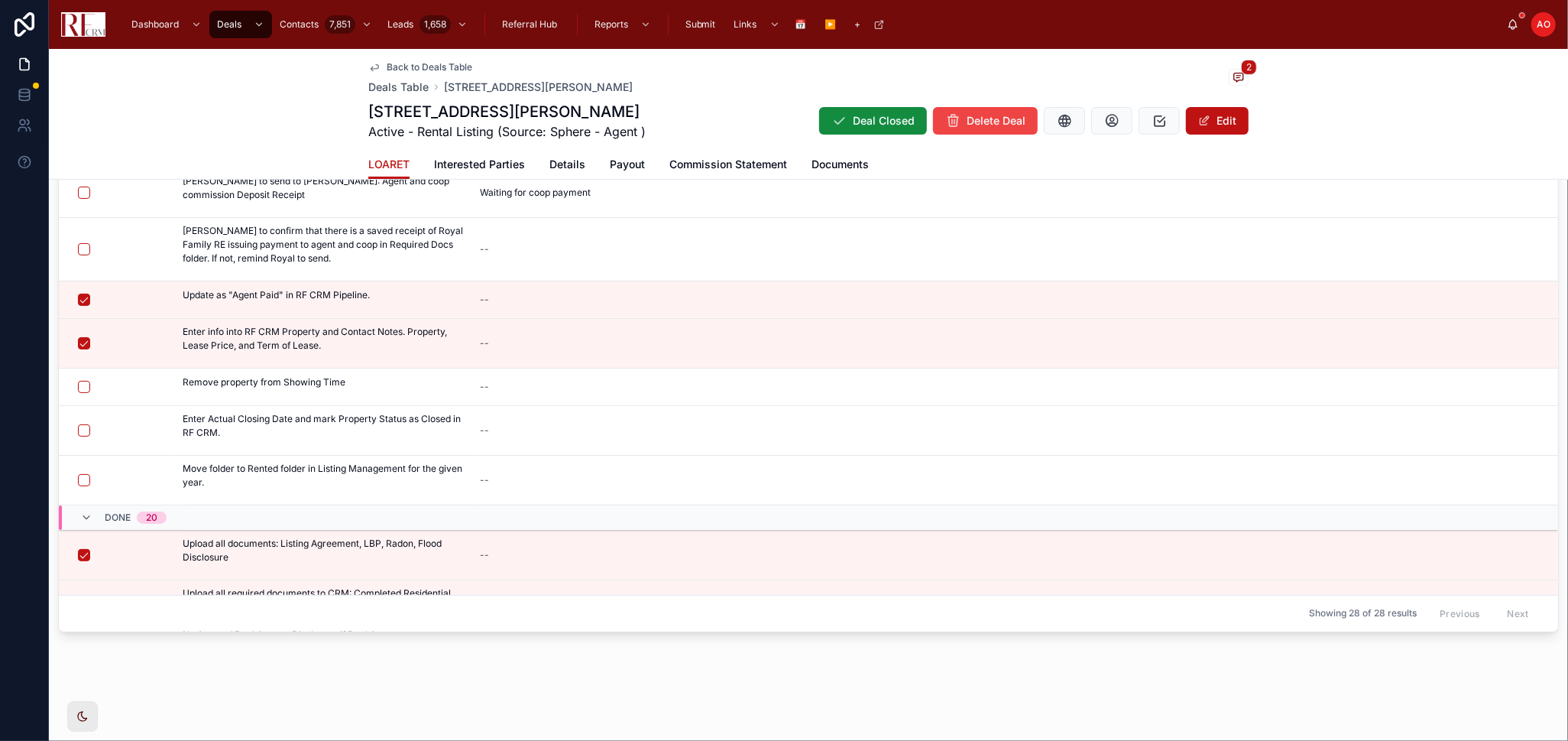
click at [79, 389] on button "button" at bounding box center [84, 386] width 12 height 12
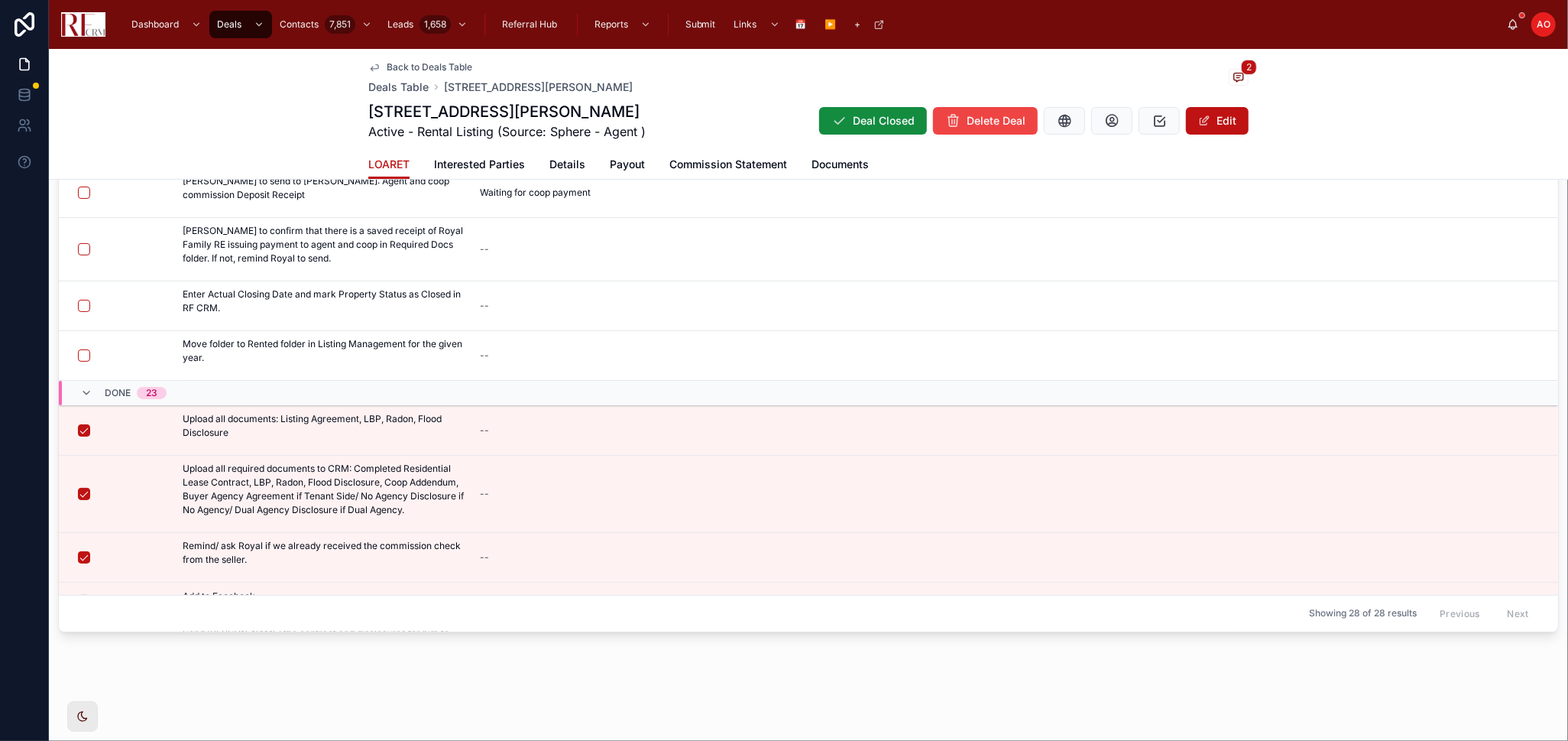
click at [550, 170] on span "Details" at bounding box center [567, 164] width 36 height 16
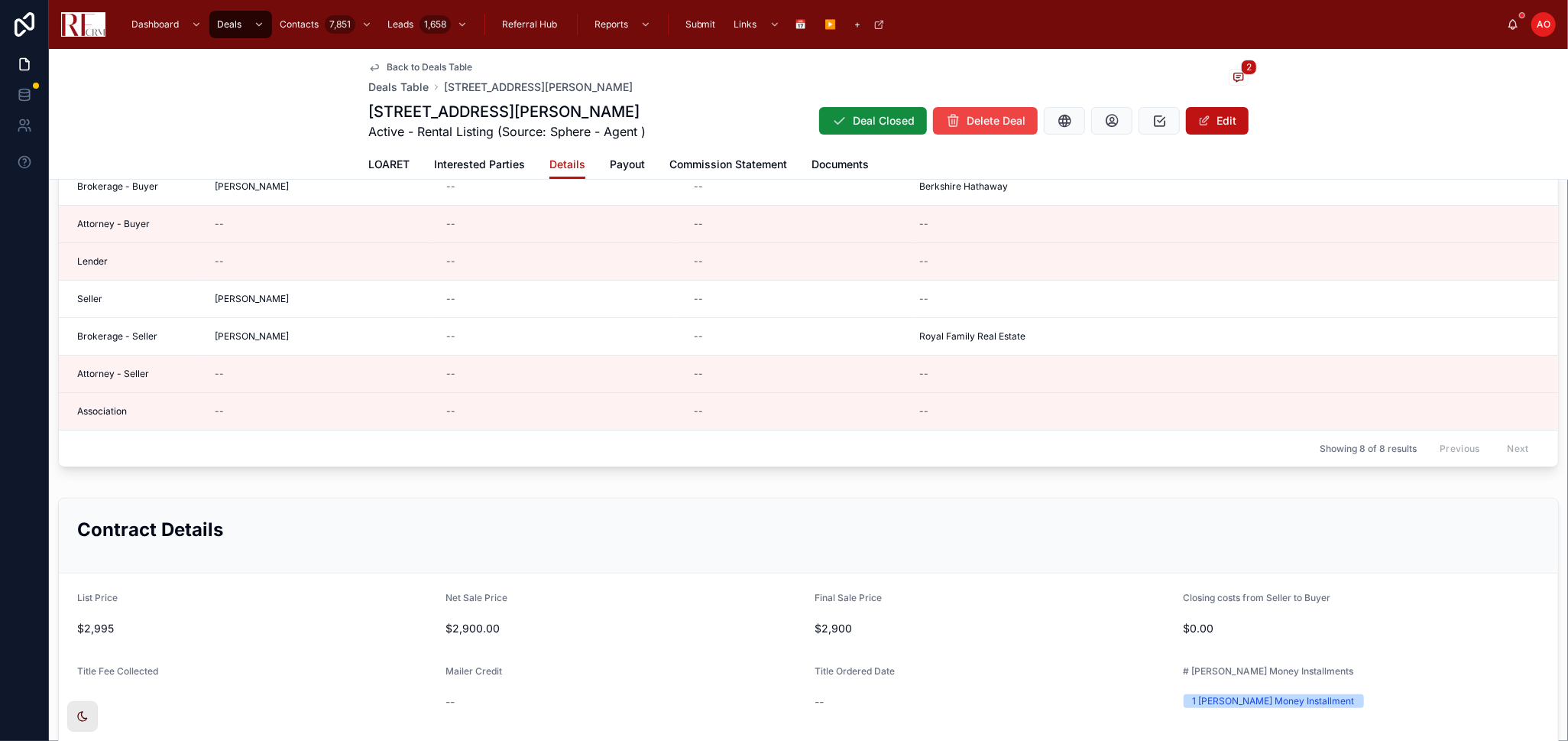
click at [876, 88] on div "Back to Deals Table Deals Table 1648 Eddy Lane, Lake Zurich 2" at bounding box center [809, 78] width 881 height 34
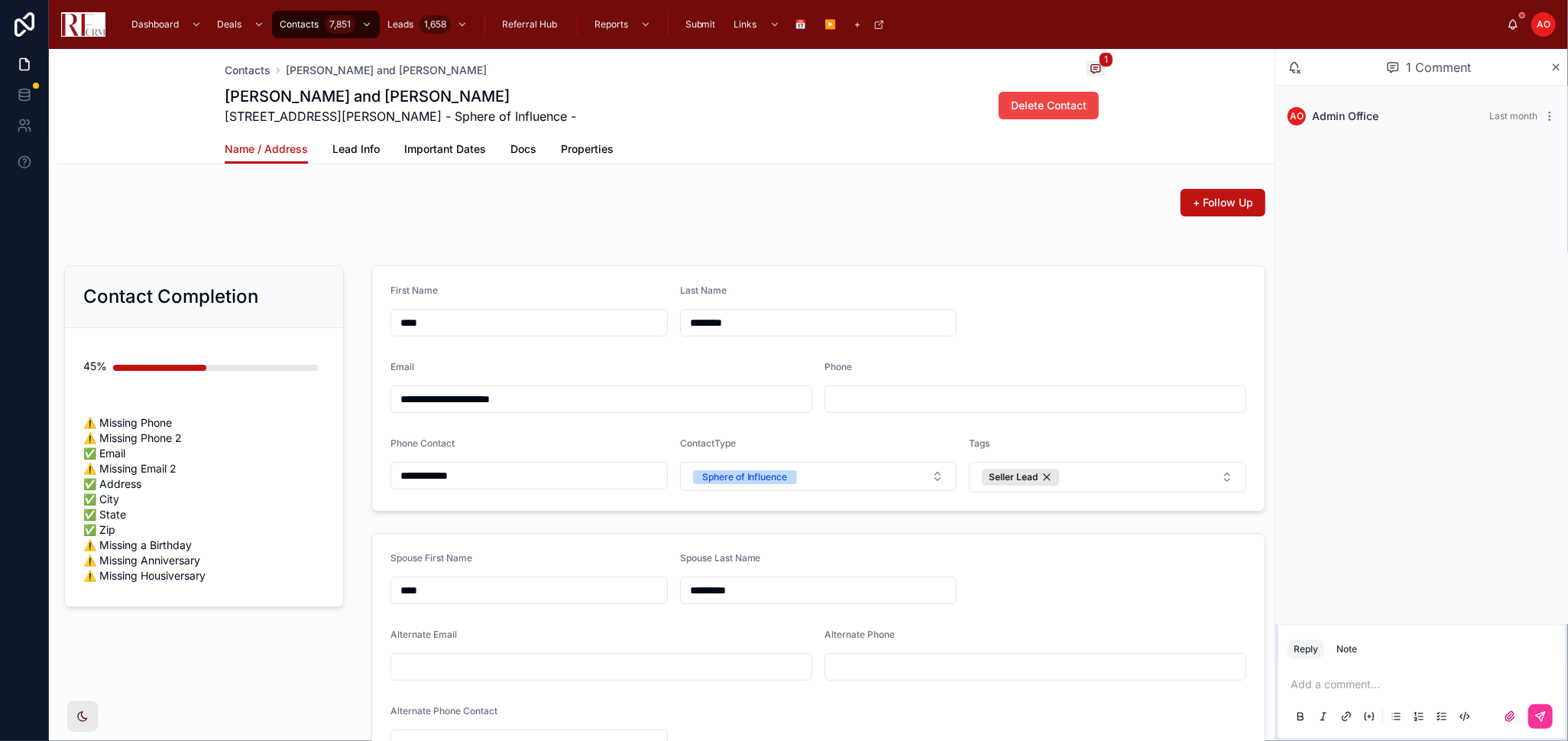
click at [1372, 681] on p at bounding box center [1426, 684] width 268 height 16
click at [1394, 688] on p "**********" at bounding box center [1426, 684] width 268 height 16
click at [1537, 715] on icon at bounding box center [1540, 716] width 12 height 12
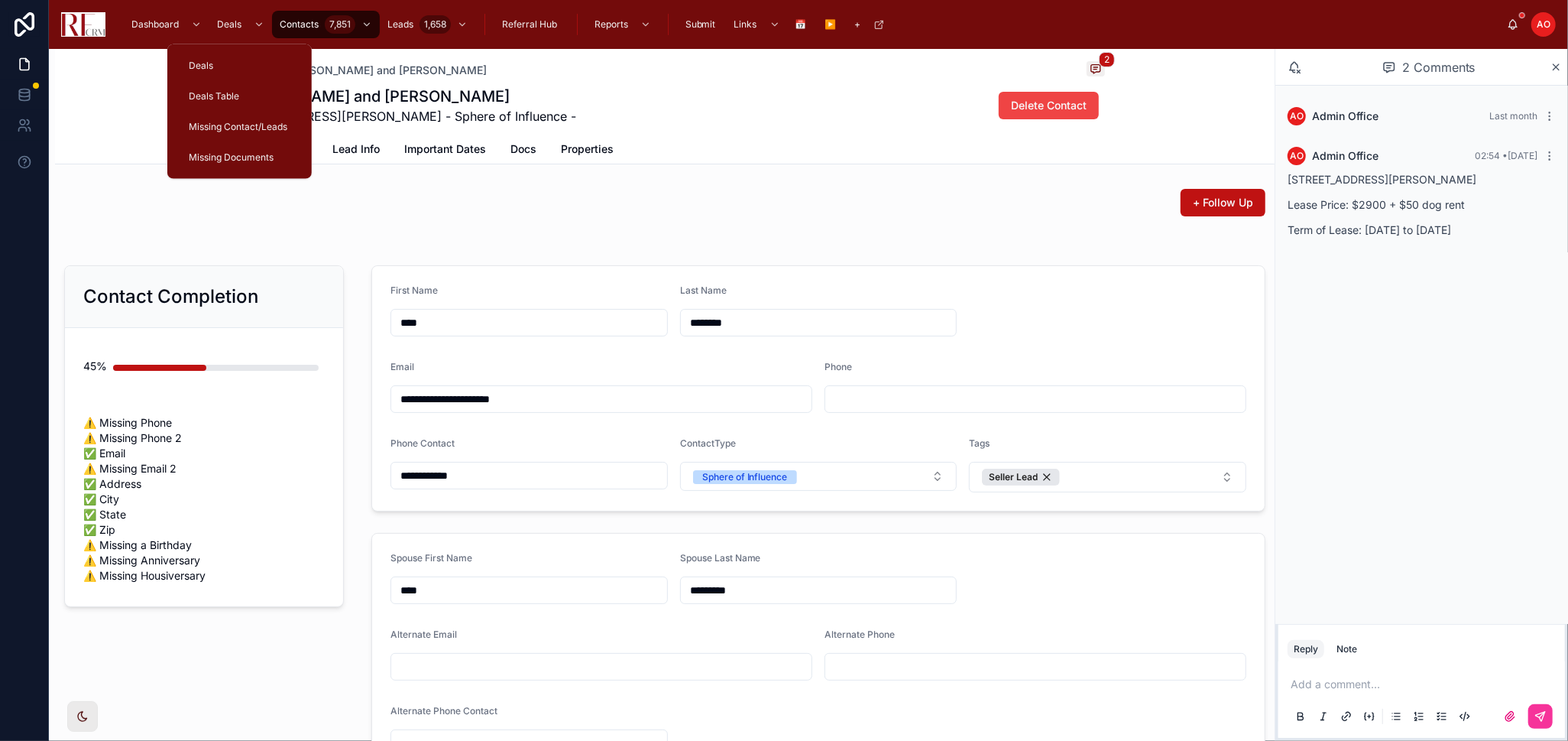
click at [222, 103] on div "Deals Table" at bounding box center [239, 96] width 108 height 25
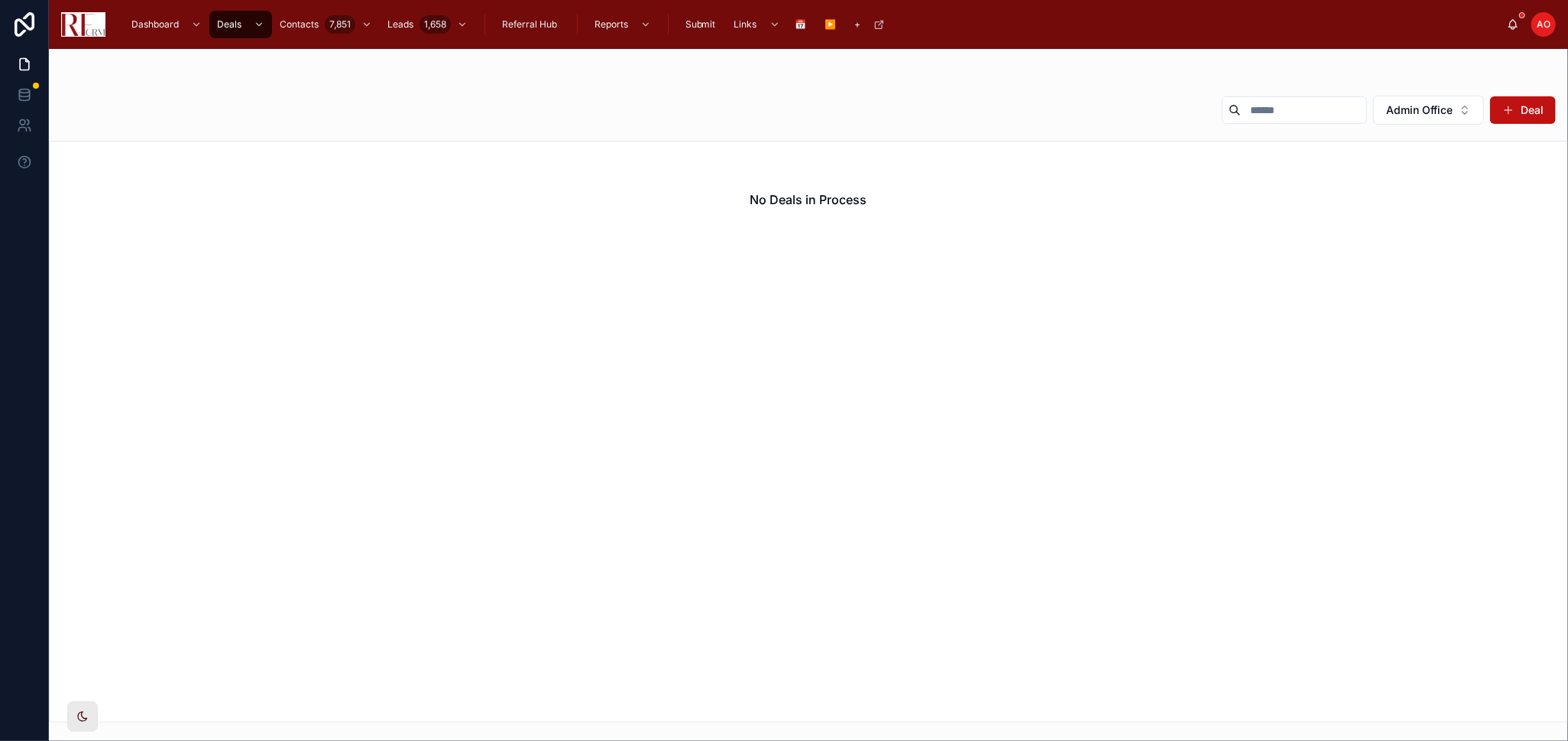
click at [1401, 123] on button "Admin Office" at bounding box center [1428, 110] width 111 height 29
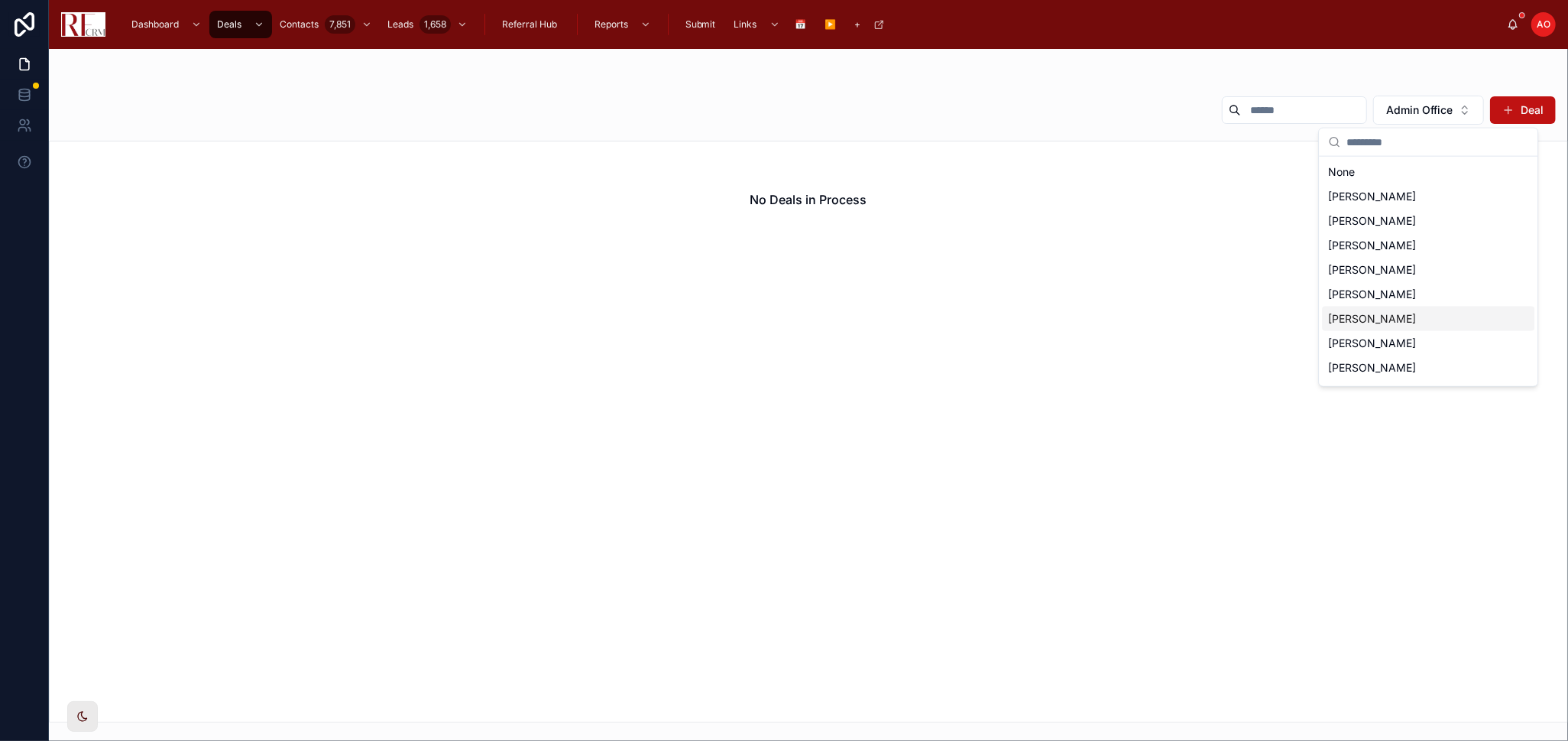
click at [1370, 312] on span "[PERSON_NAME]" at bounding box center [1372, 318] width 88 height 16
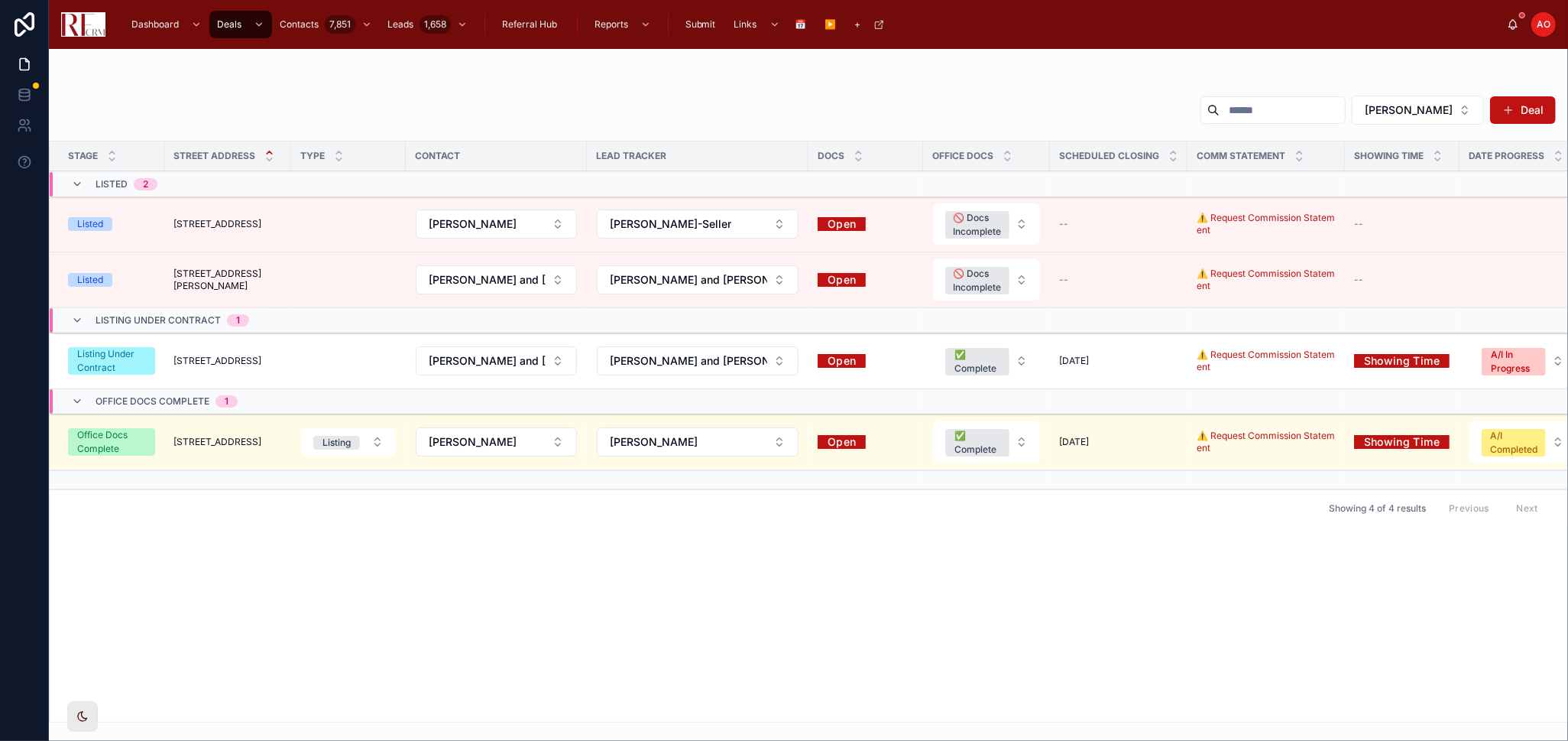
click at [233, 359] on span "[STREET_ADDRESS]" at bounding box center [218, 360] width 88 height 12
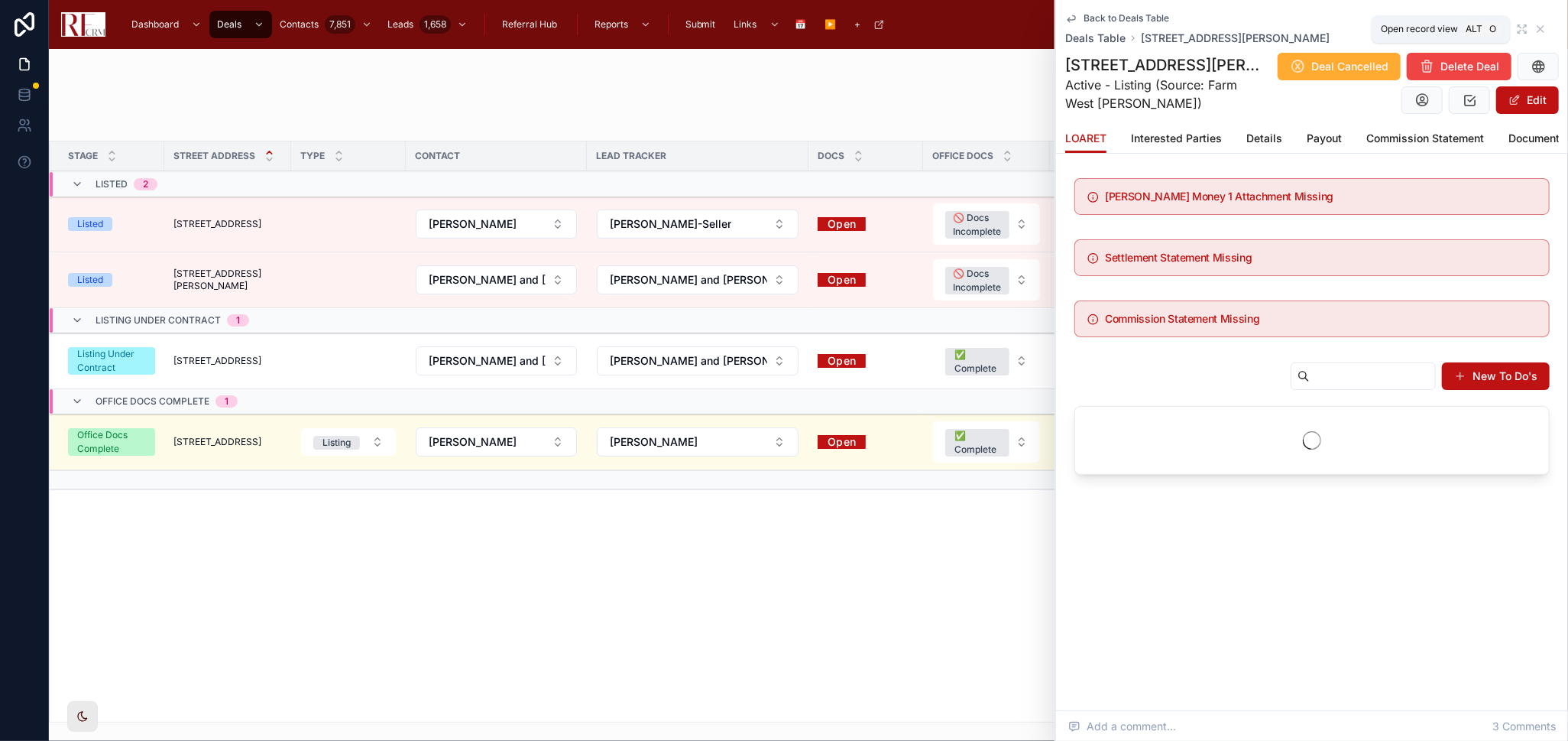
click at [1535, 28] on icon at bounding box center [1540, 28] width 12 height 12
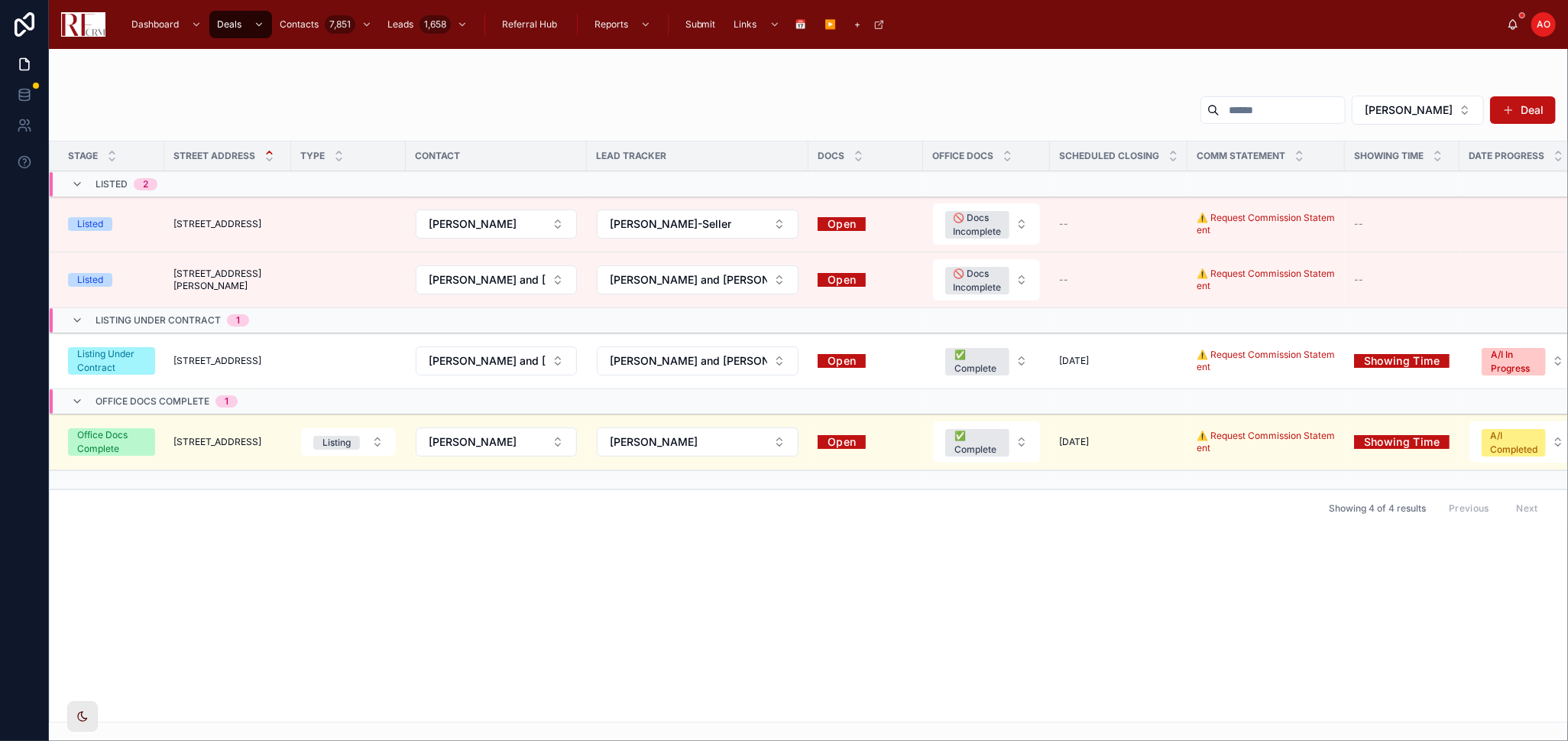
click at [359, 362] on td at bounding box center [348, 361] width 115 height 56
click at [219, 362] on span "[STREET_ADDRESS]" at bounding box center [218, 360] width 88 height 12
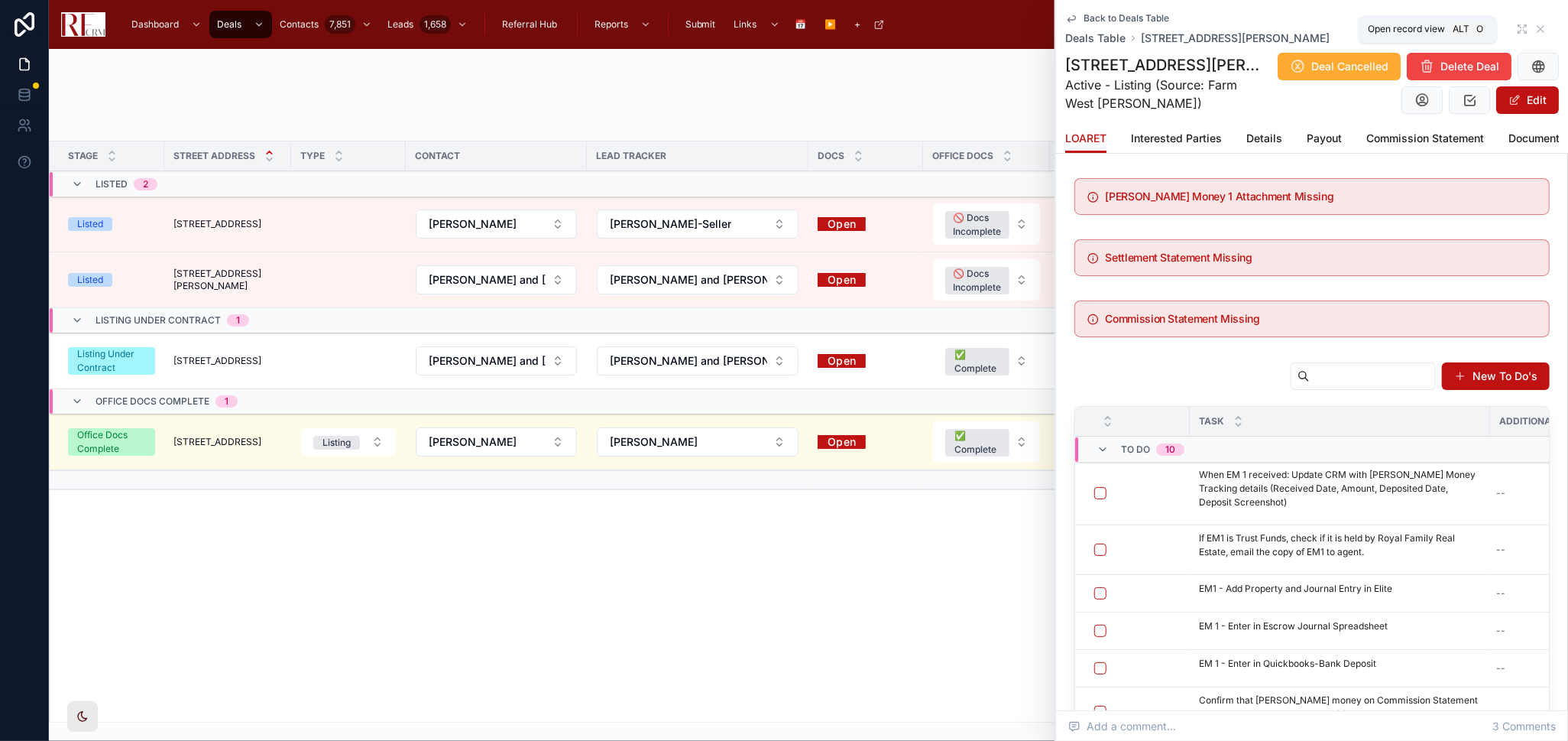
click at [1517, 32] on icon at bounding box center [1522, 28] width 12 height 12
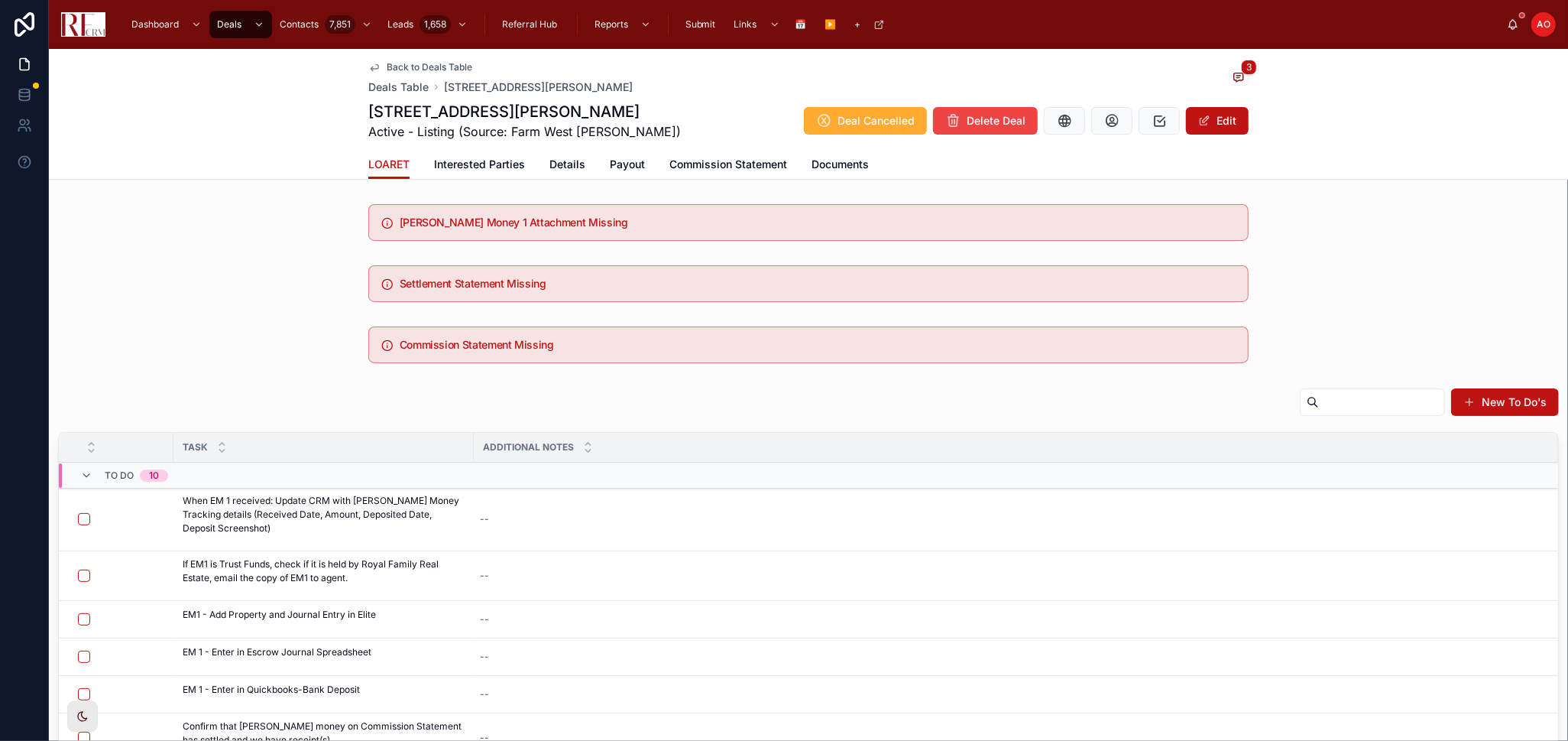
click at [815, 161] on span "Documents" at bounding box center [840, 164] width 57 height 16
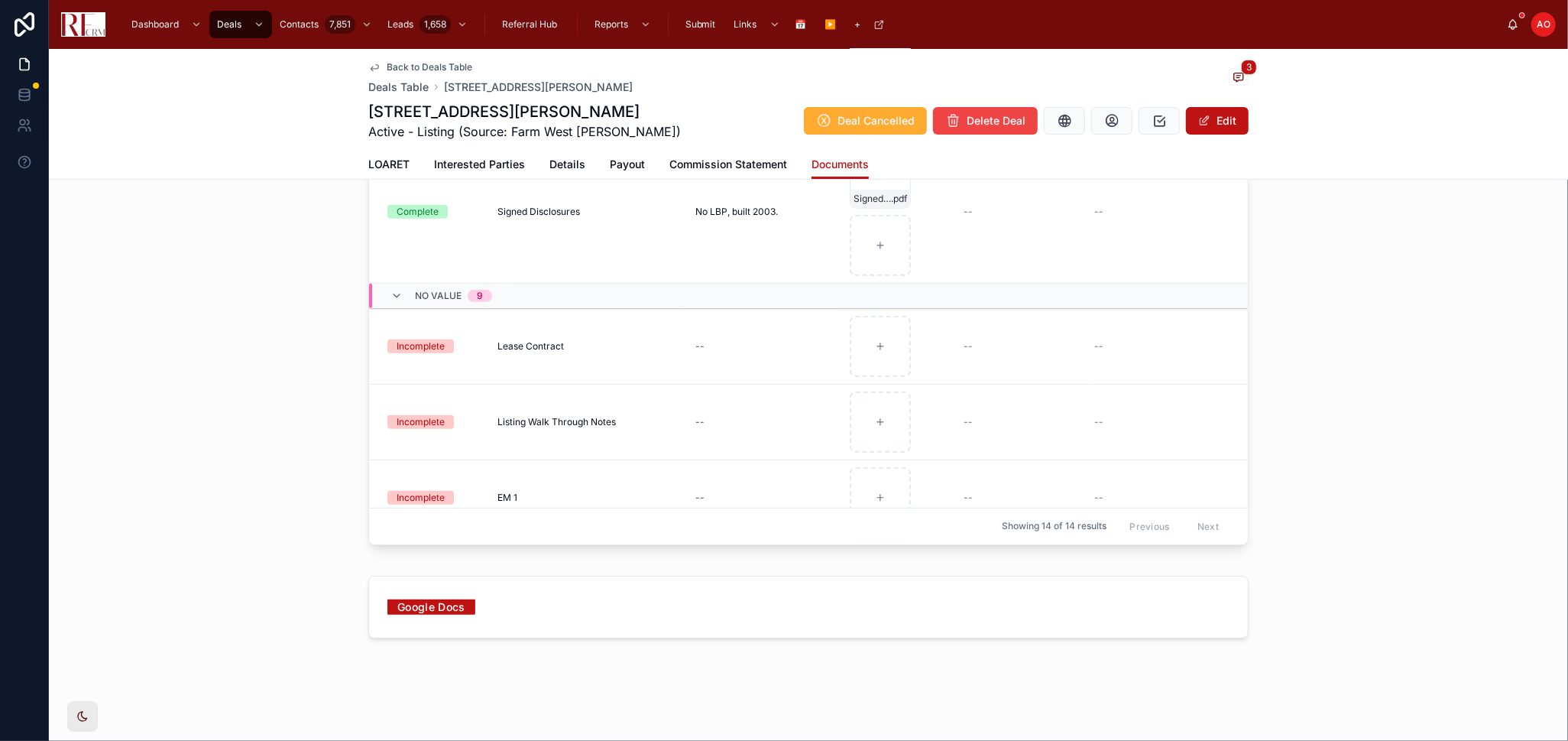
scroll to position [565, 0]
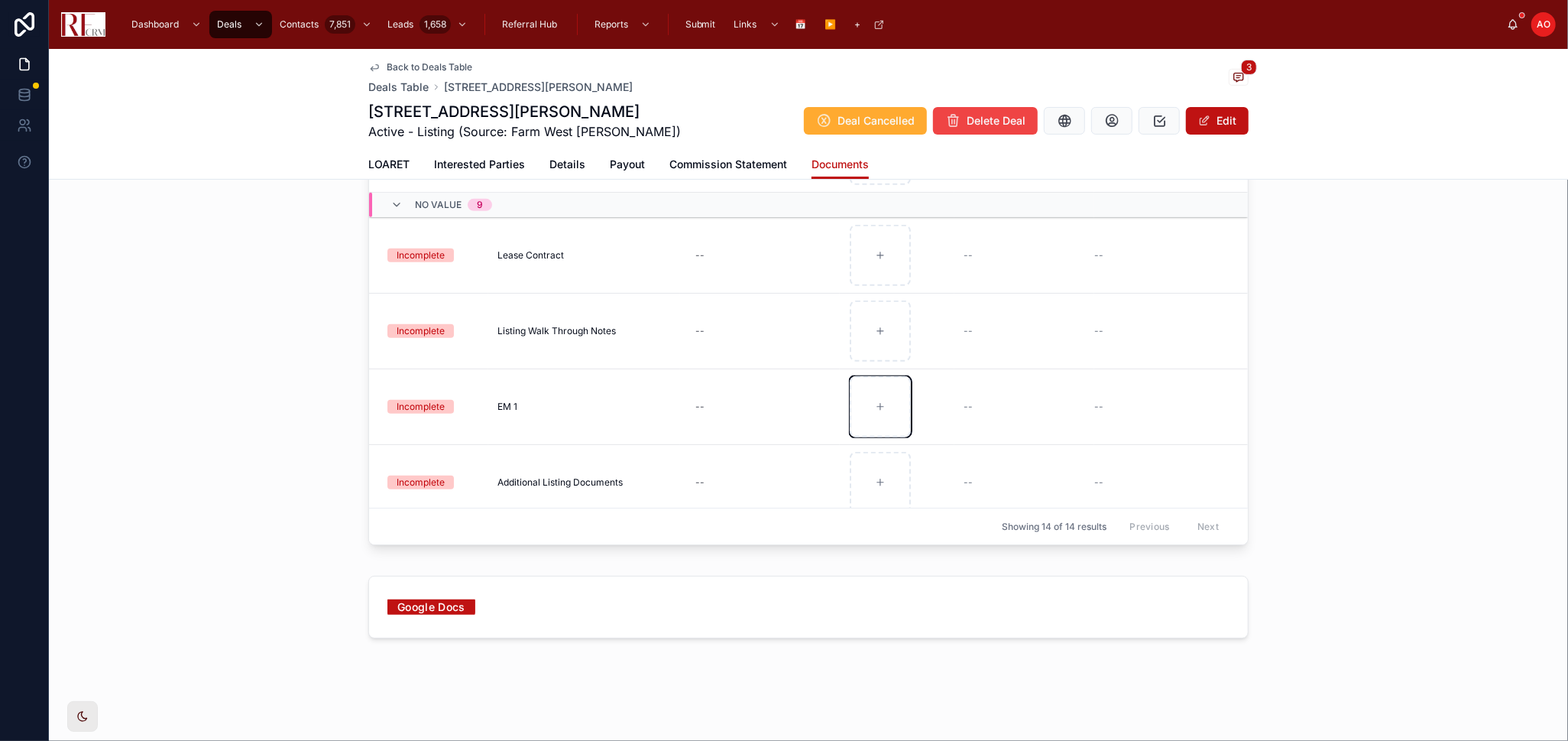
click at [889, 403] on div at bounding box center [881, 406] width 62 height 62
click at [0, 0] on span at bounding box center [0, 0] width 0 height 0
click at [576, 163] on span "Details" at bounding box center [567, 164] width 36 height 16
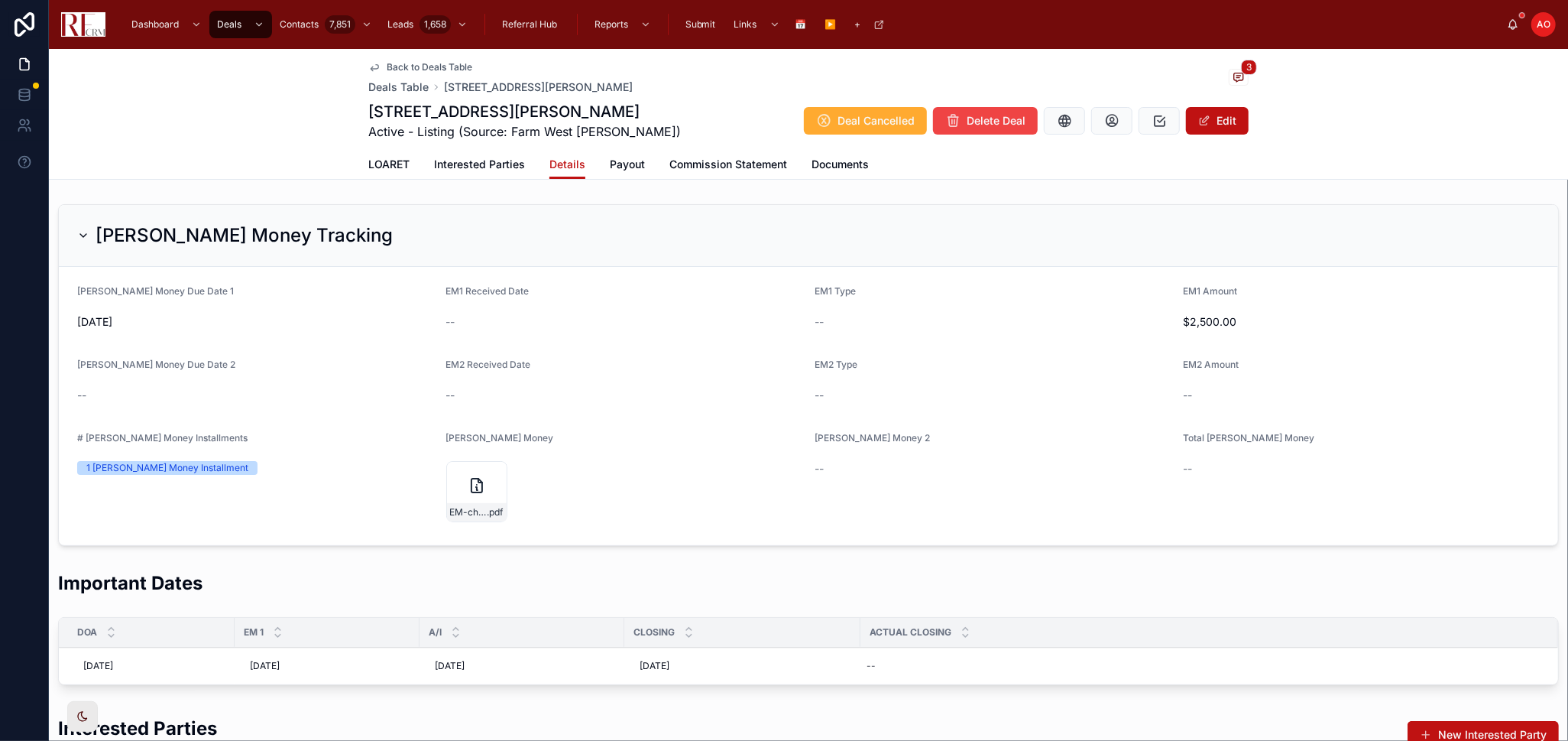
click at [1212, 134] on div "Deal Cancelled Delete Deal Edit" at bounding box center [1020, 121] width 457 height 29
click at [1213, 123] on button "Edit" at bounding box center [1218, 120] width 62 height 28
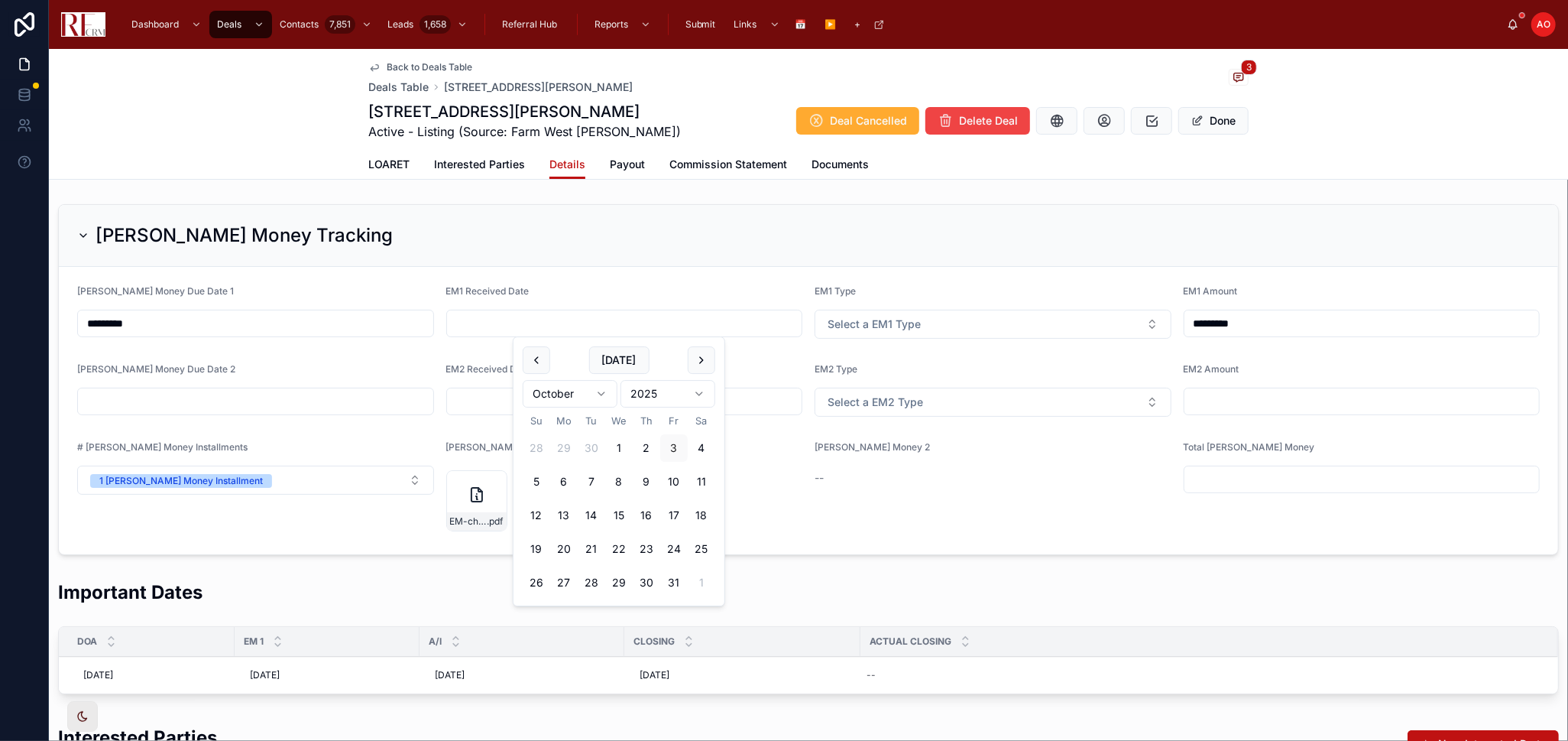
click at [563, 315] on input "text" at bounding box center [624, 323] width 356 height 21
click at [676, 455] on button "3" at bounding box center [675, 448] width 28 height 28
type input "*********"
click at [905, 325] on span "Select a EM1 Type" at bounding box center [874, 324] width 93 height 16
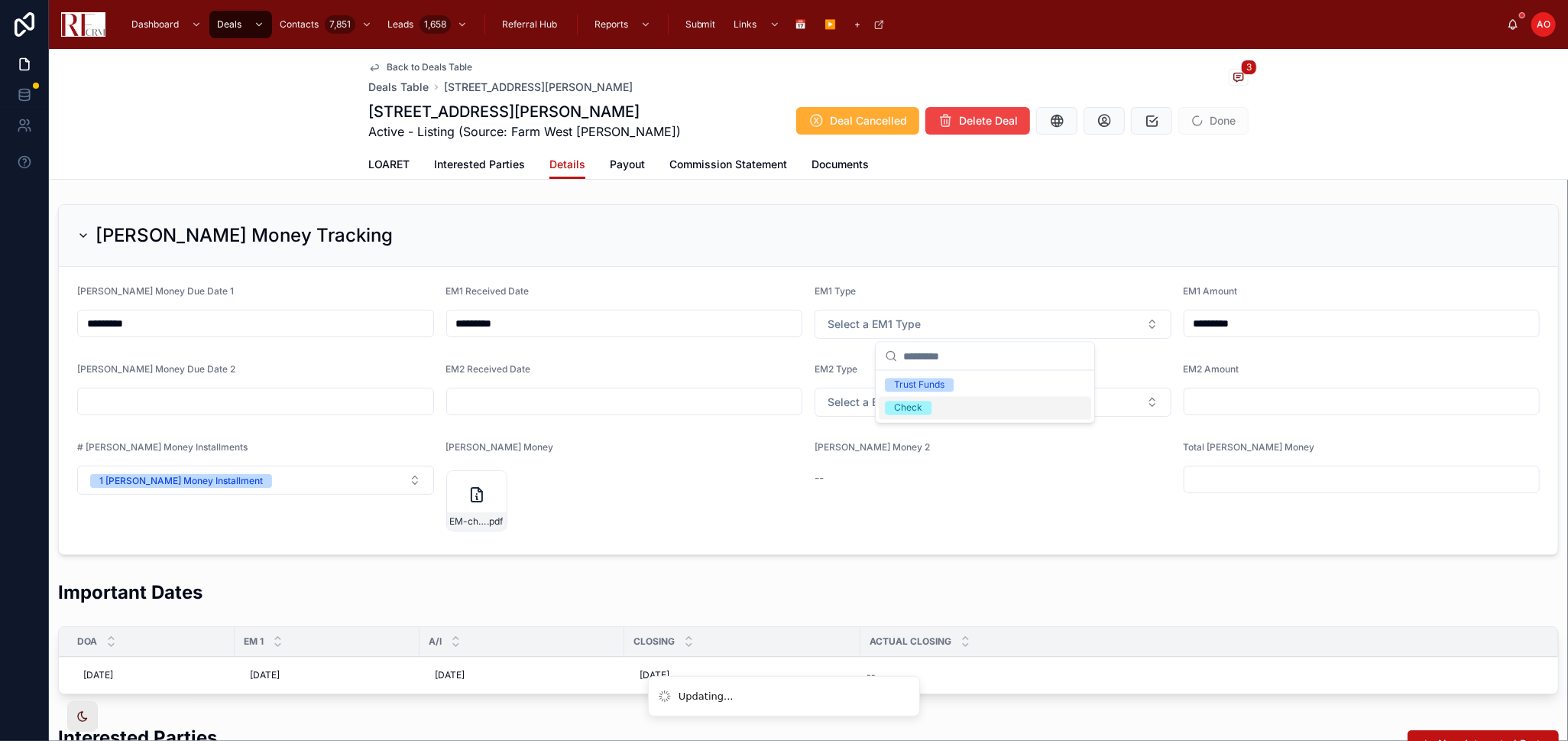
click at [903, 406] on div "Check" at bounding box center [908, 408] width 28 height 14
click at [1199, 479] on input "text" at bounding box center [1362, 479] width 356 height 21
type input "*********"
click at [714, 147] on div "Back to Deals Table Deals Table [STREET_ADDRESS][PERSON_NAME] Estates 3 [STREET…" at bounding box center [809, 99] width 881 height 101
click at [713, 159] on span "Commission Statement" at bounding box center [728, 164] width 118 height 16
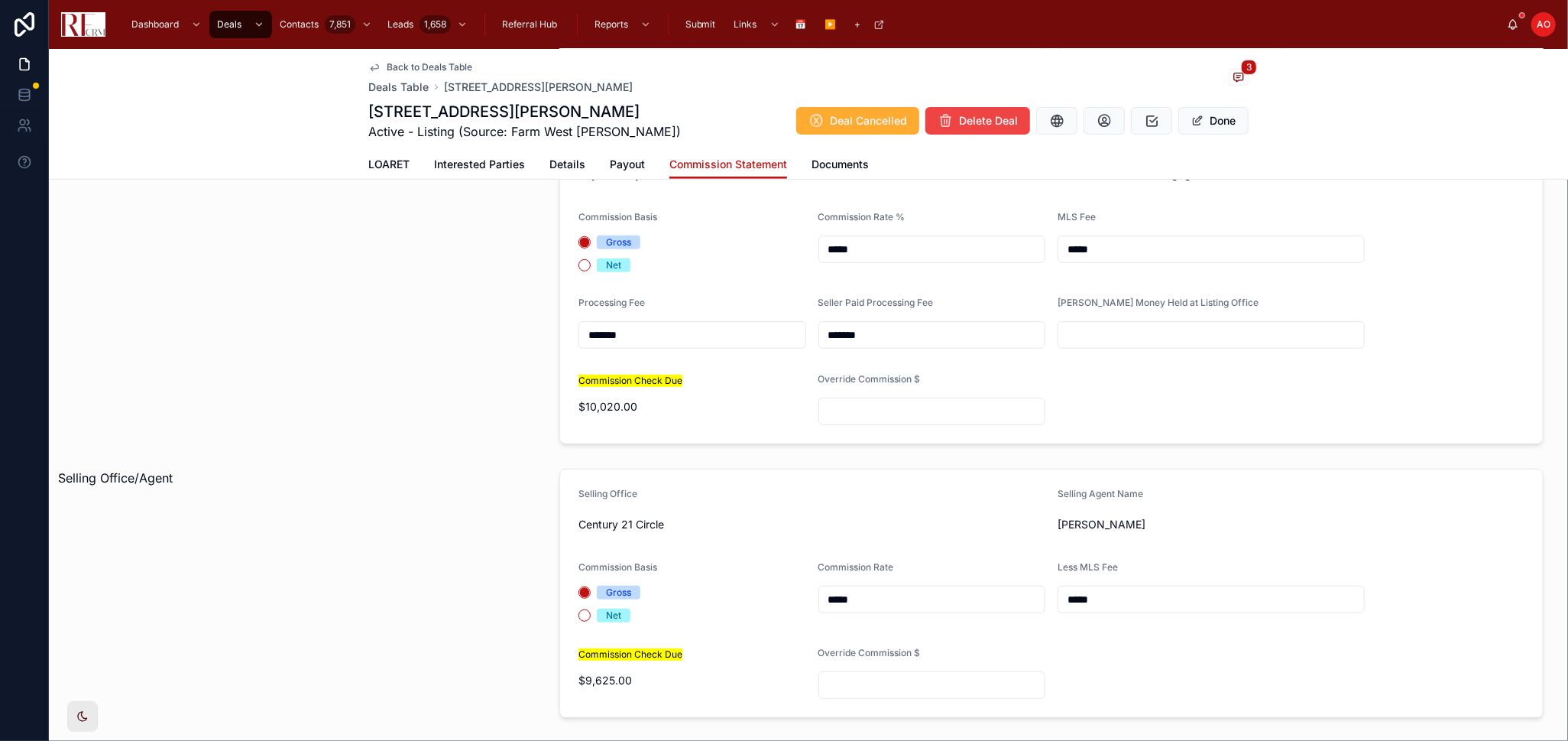
scroll to position [473, 0]
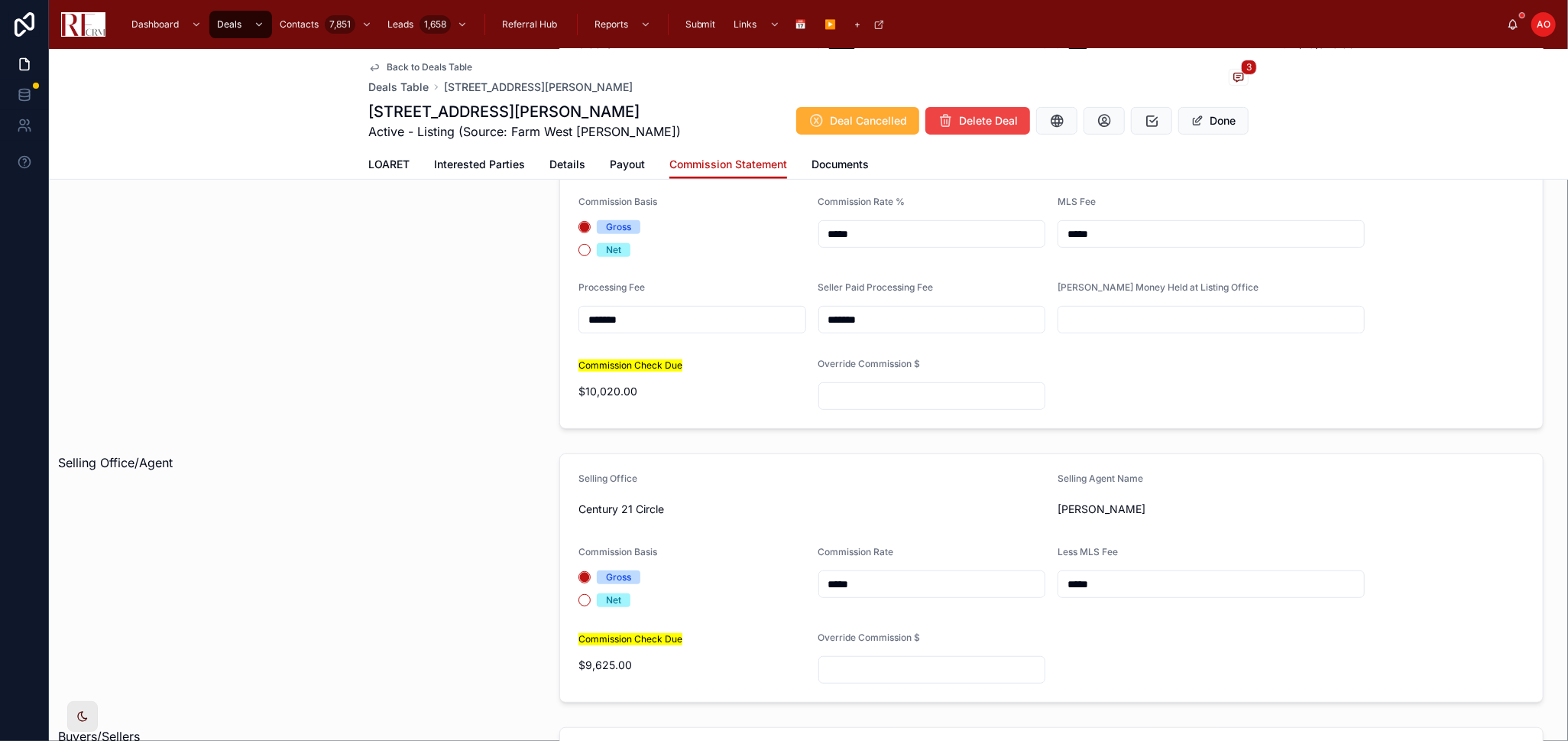
click at [1095, 316] on input "text" at bounding box center [1211, 319] width 306 height 21
type input "*********"
click at [1214, 115] on button "Done" at bounding box center [1213, 120] width 71 height 28
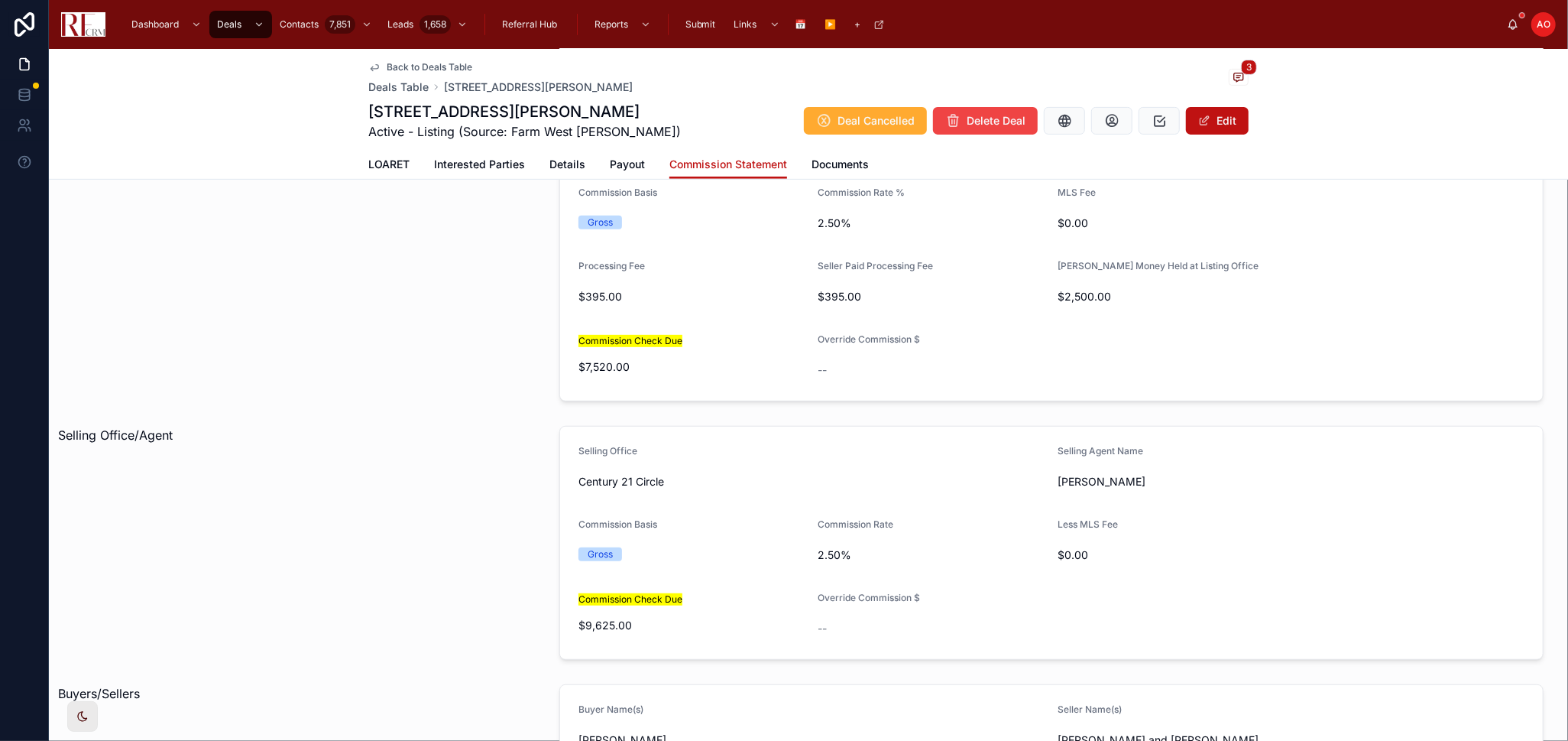
scroll to position [470, 0]
click at [550, 152] on link "Details" at bounding box center [567, 165] width 36 height 30
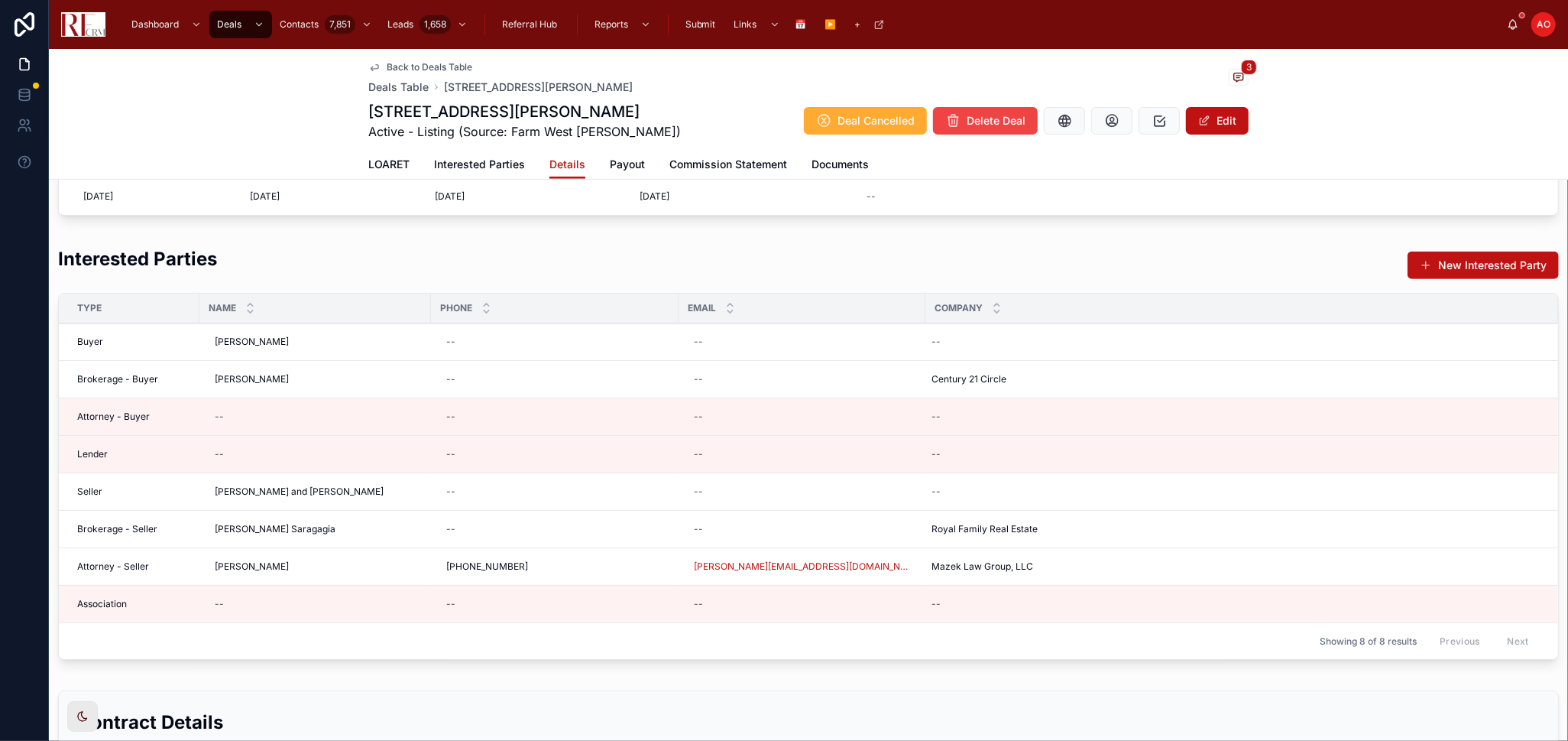
click at [374, 158] on span "LOARET" at bounding box center [389, 164] width 41 height 16
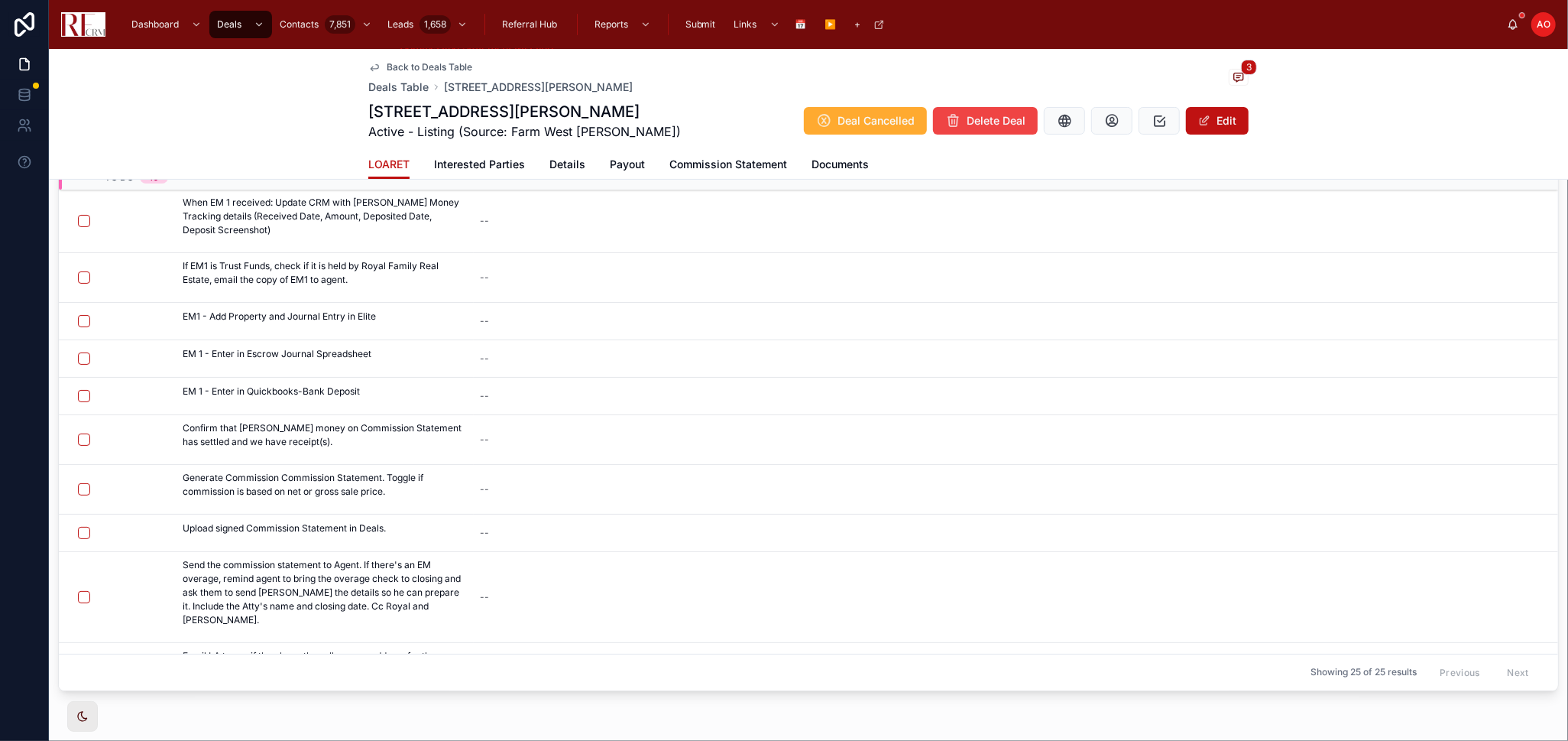
scroll to position [208, 0]
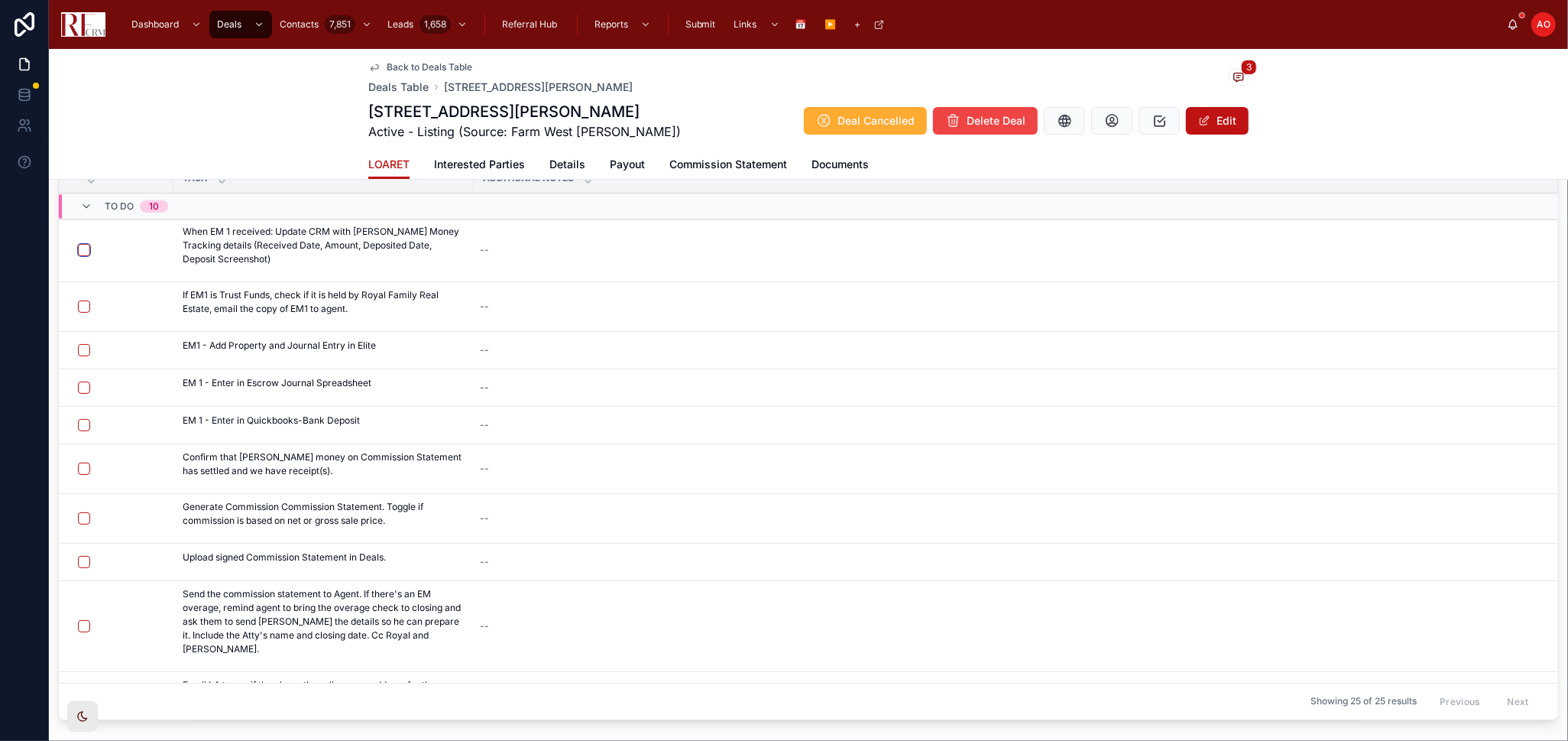
click at [78, 250] on button "button" at bounding box center [84, 249] width 12 height 12
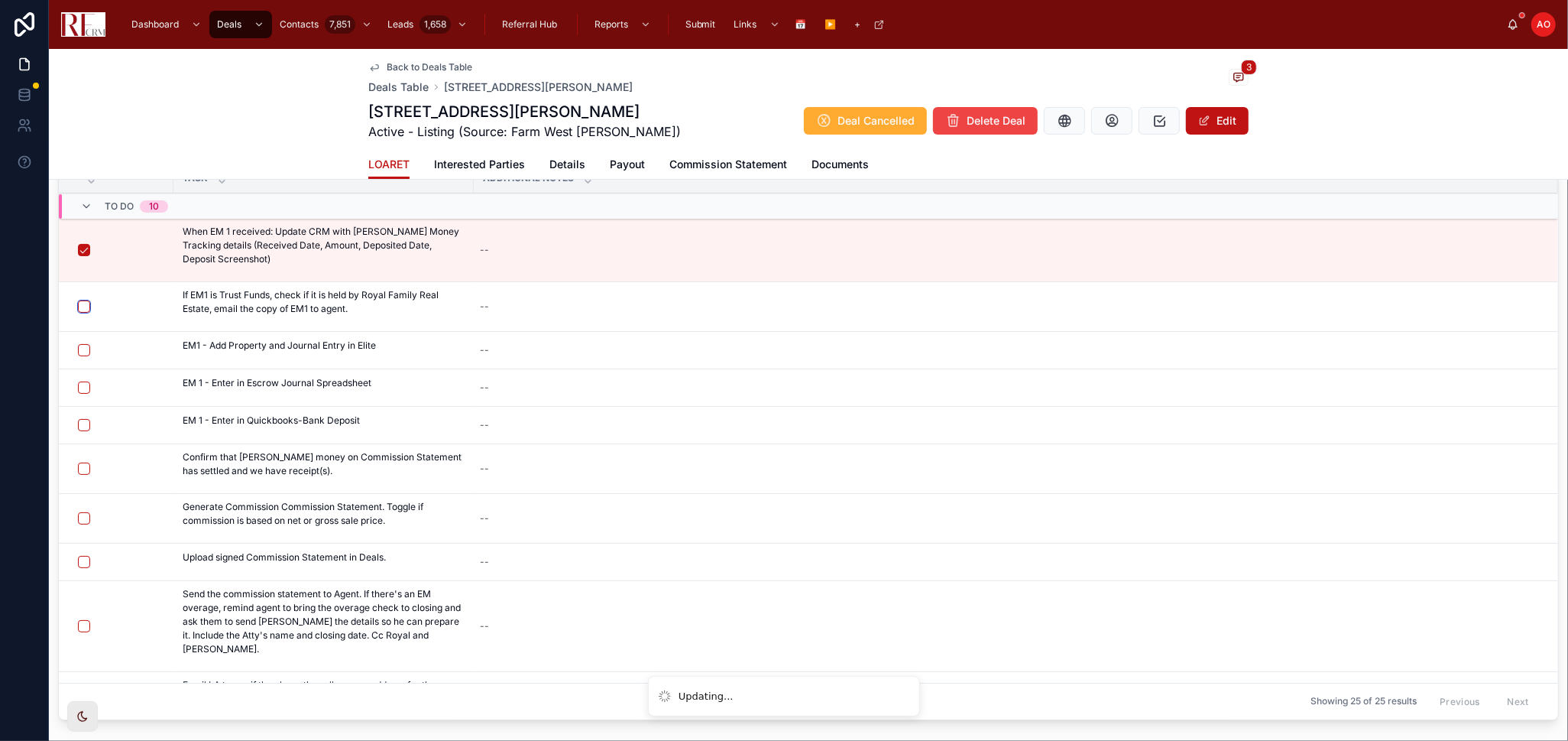
click at [81, 303] on button "button" at bounding box center [84, 306] width 12 height 12
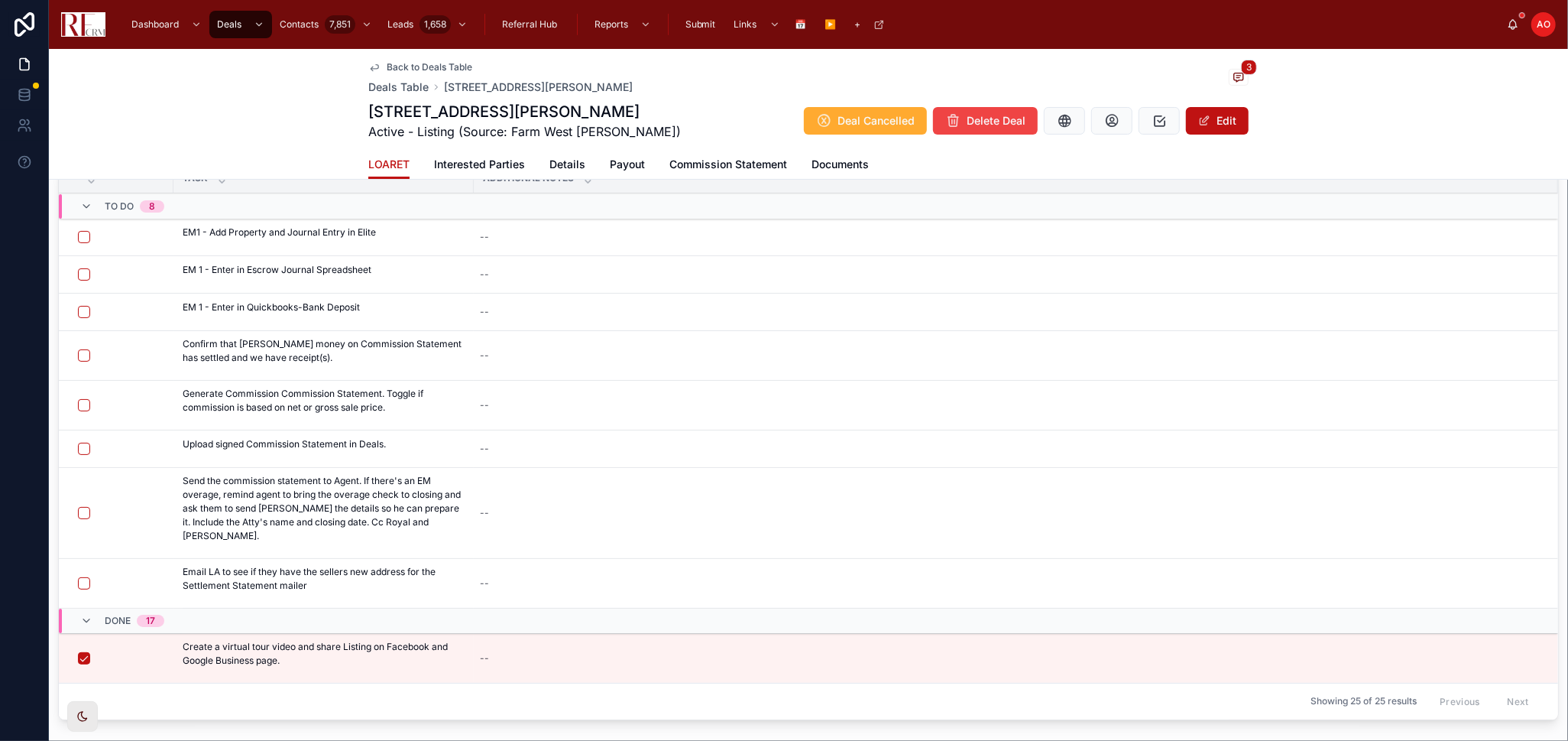
click at [571, 161] on span "Details" at bounding box center [567, 164] width 36 height 16
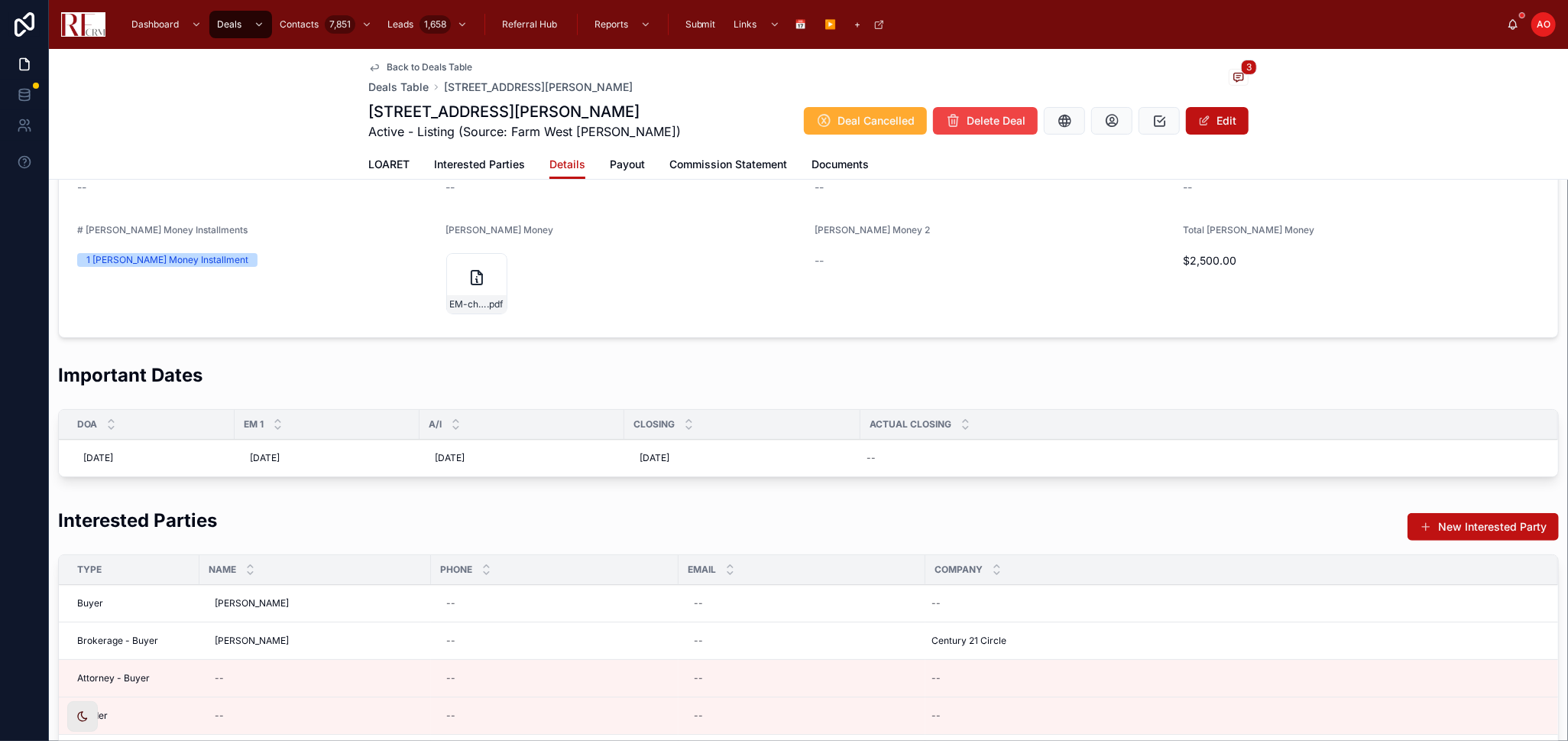
scroll to position [486, 0]
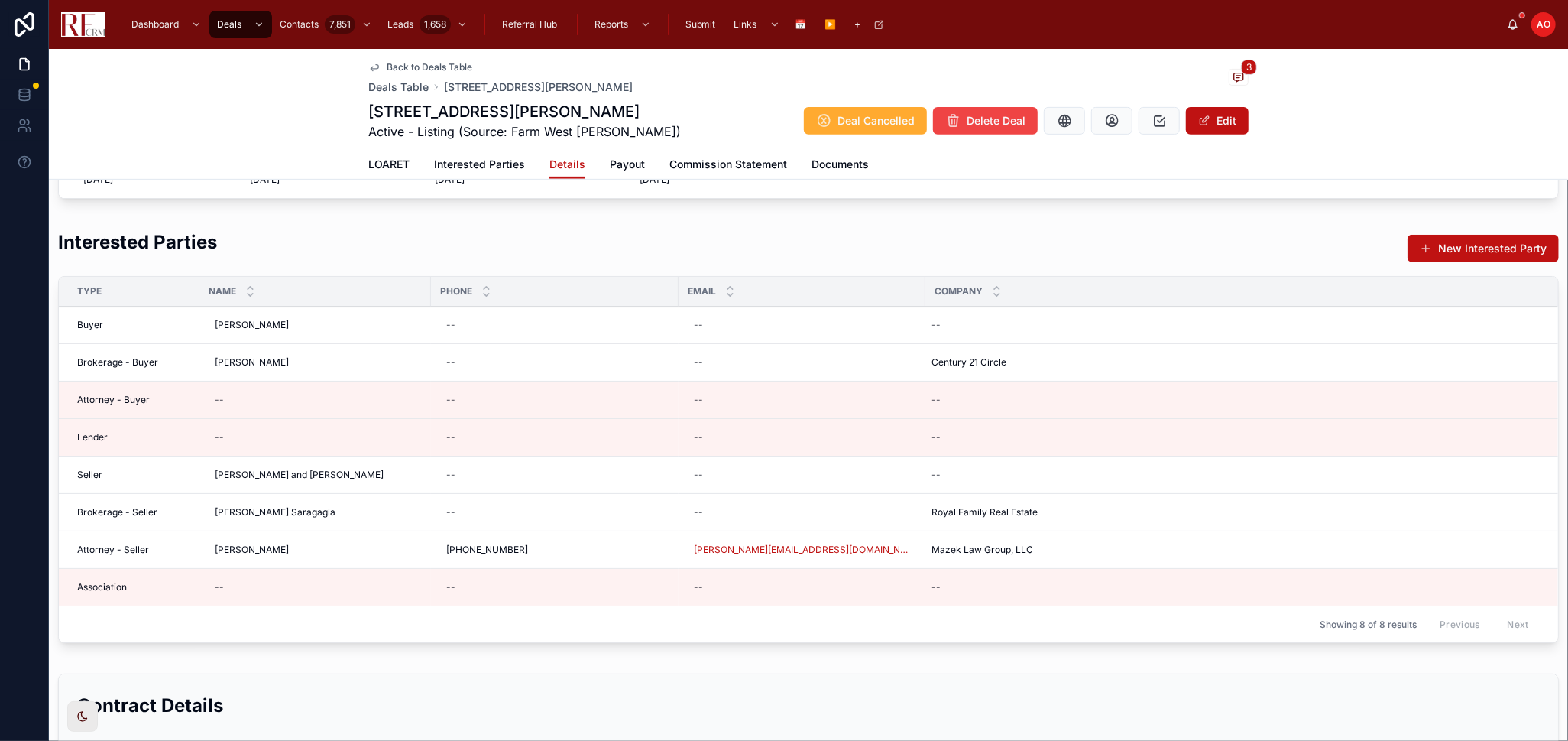
click at [280, 472] on span "[PERSON_NAME] and [PERSON_NAME]" at bounding box center [300, 474] width 169 height 12
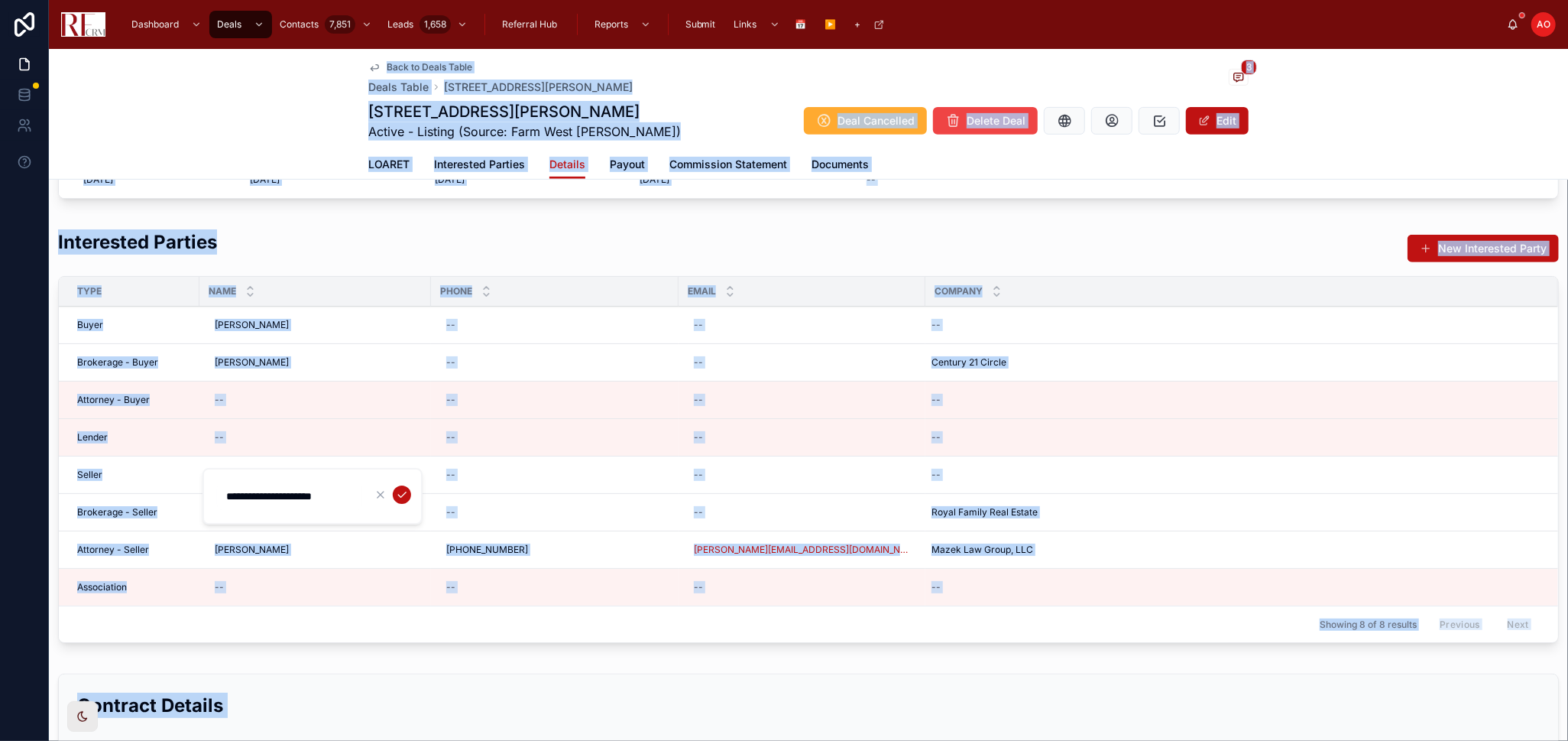
click at [280, 472] on div "**********" at bounding box center [312, 496] width 221 height 57
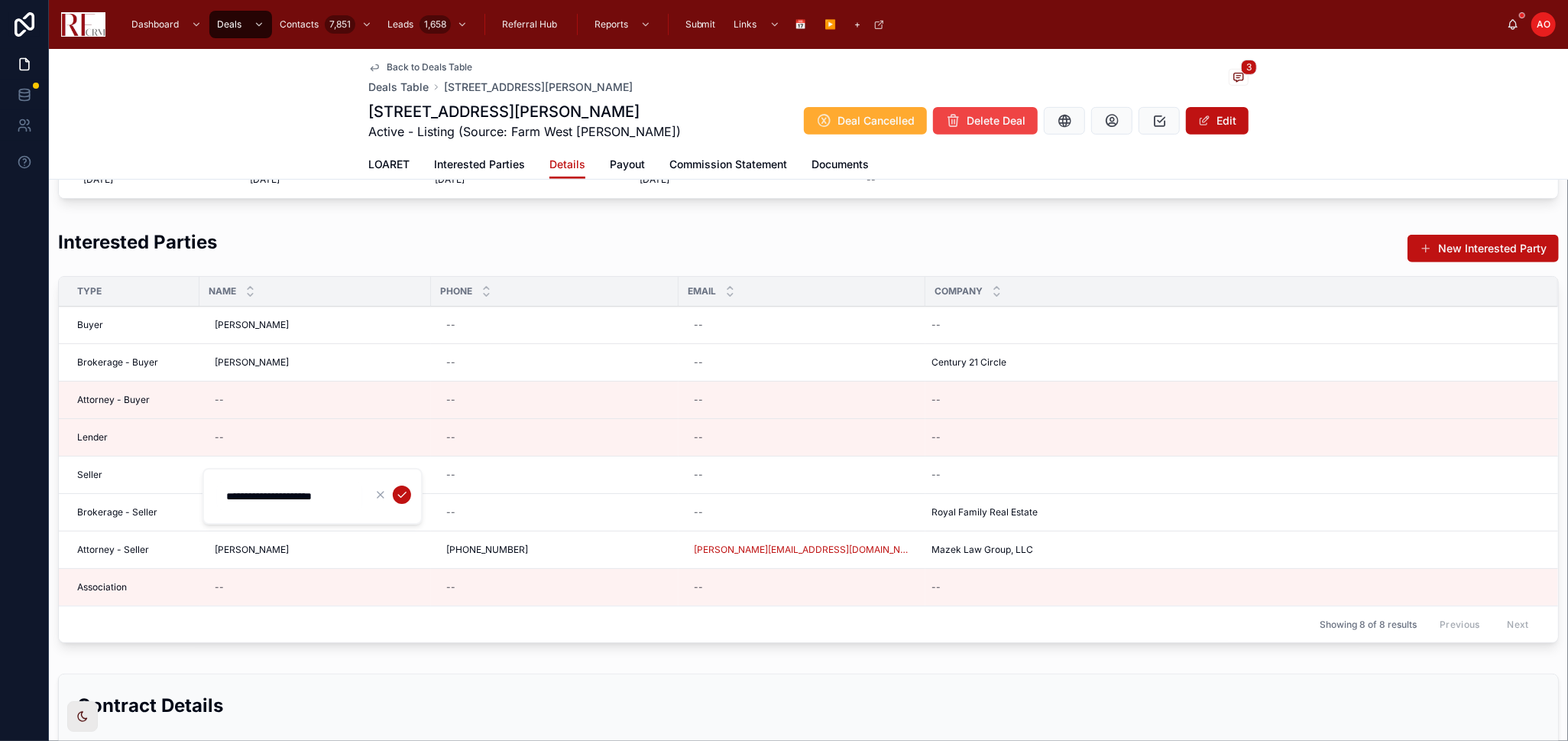
click at [280, 472] on div "**********" at bounding box center [312, 496] width 221 height 57
click at [279, 486] on input "**********" at bounding box center [290, 496] width 145 height 21
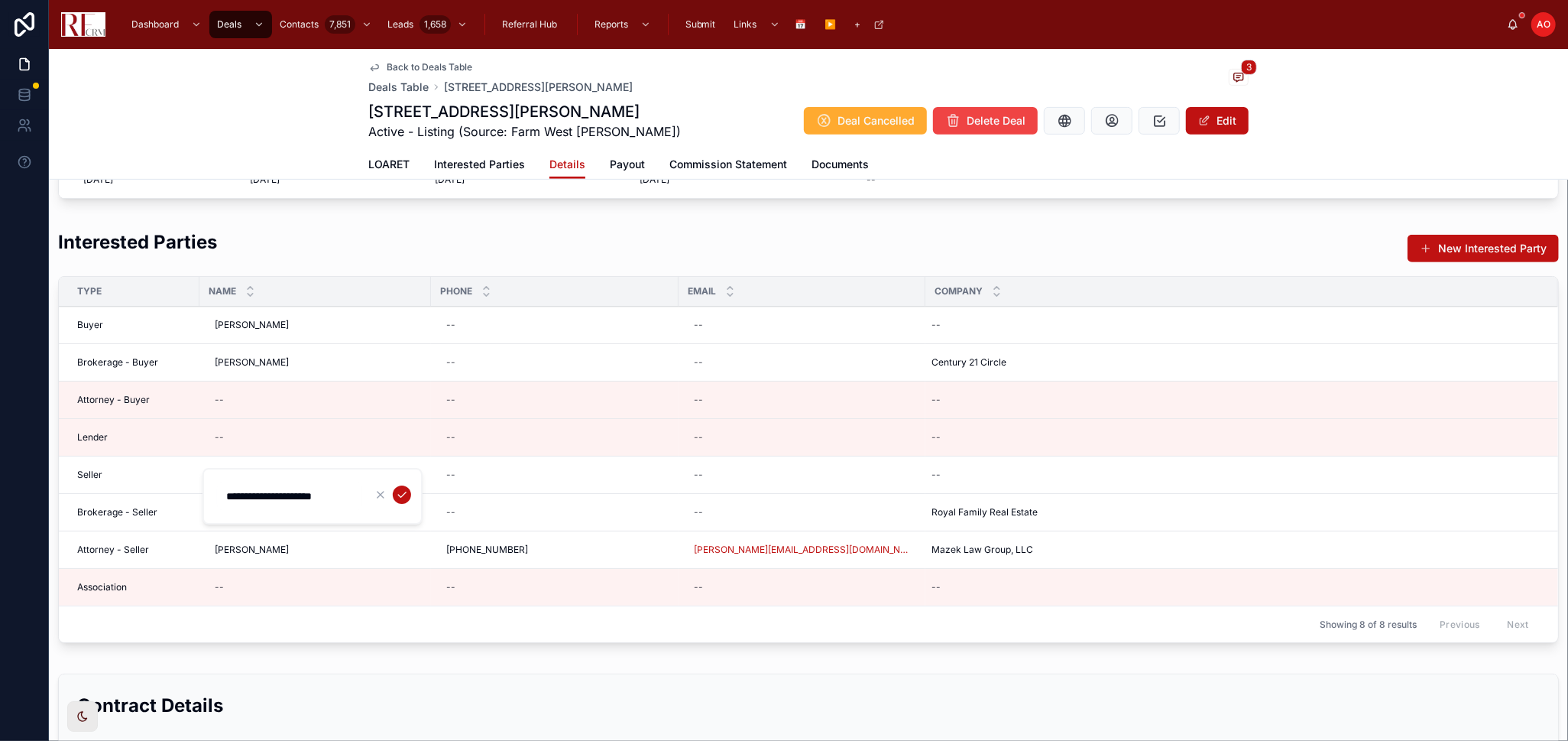
drag, startPoint x: 279, startPoint y: 486, endPoint x: 269, endPoint y: 491, distance: 11.2
click at [269, 491] on input "**********" at bounding box center [290, 496] width 145 height 21
click at [272, 495] on input "**********" at bounding box center [290, 496] width 145 height 21
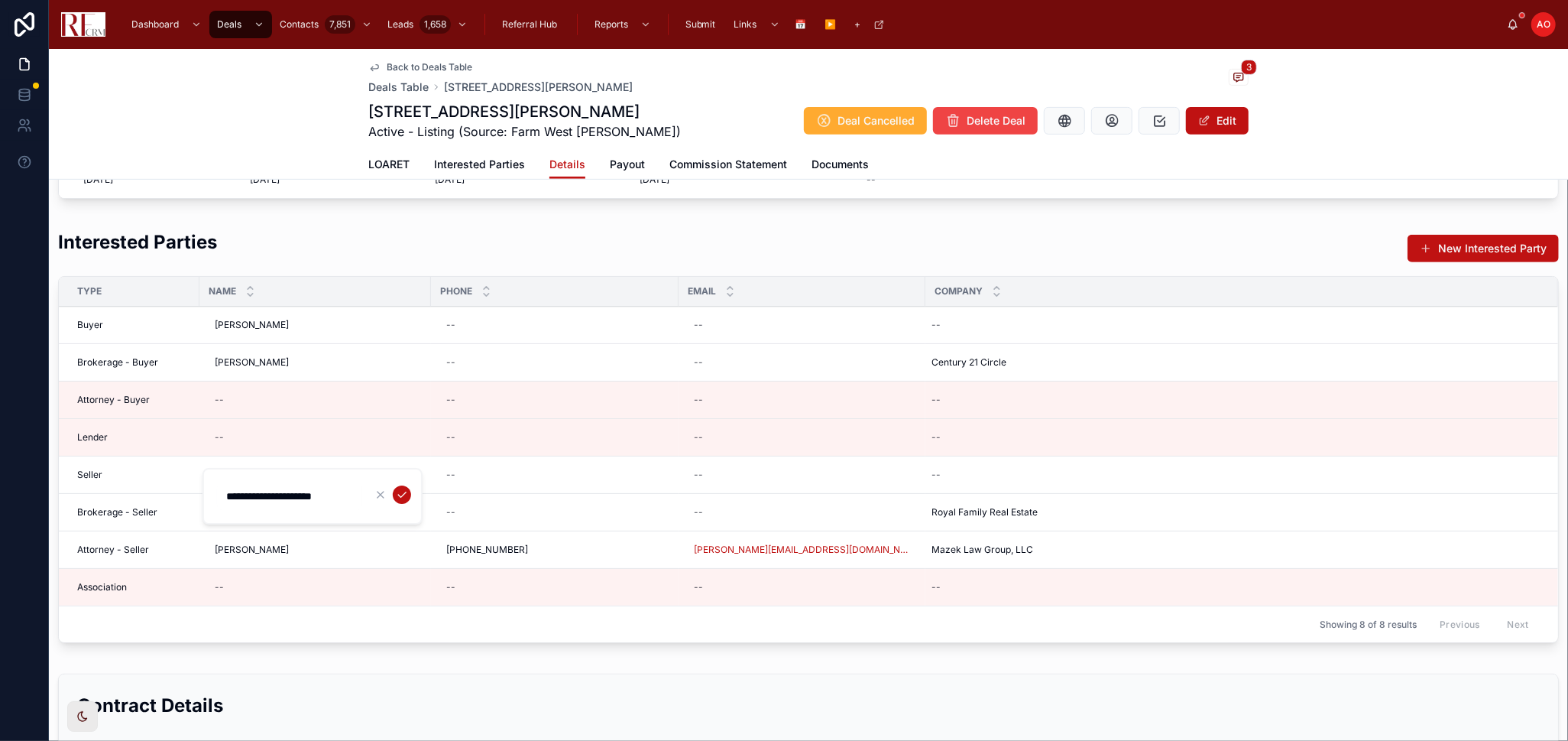
click at [272, 495] on input "**********" at bounding box center [290, 496] width 145 height 21
click at [713, 156] on span "Commission Statement" at bounding box center [728, 164] width 118 height 16
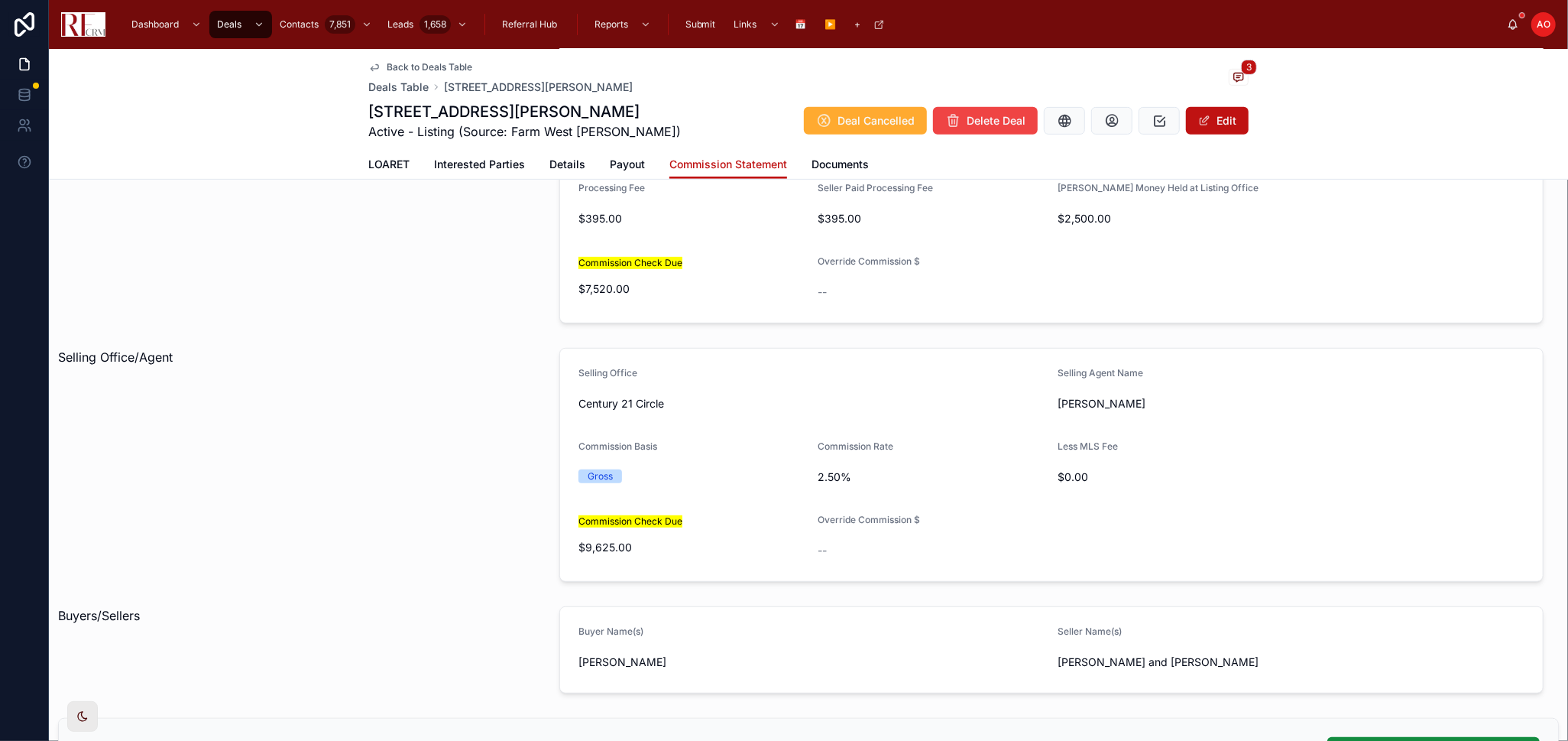
scroll to position [552, 0]
drag, startPoint x: 633, startPoint y: 652, endPoint x: 615, endPoint y: 657, distance: 18.7
click at [615, 657] on span "[PERSON_NAME]" at bounding box center [812, 660] width 467 height 16
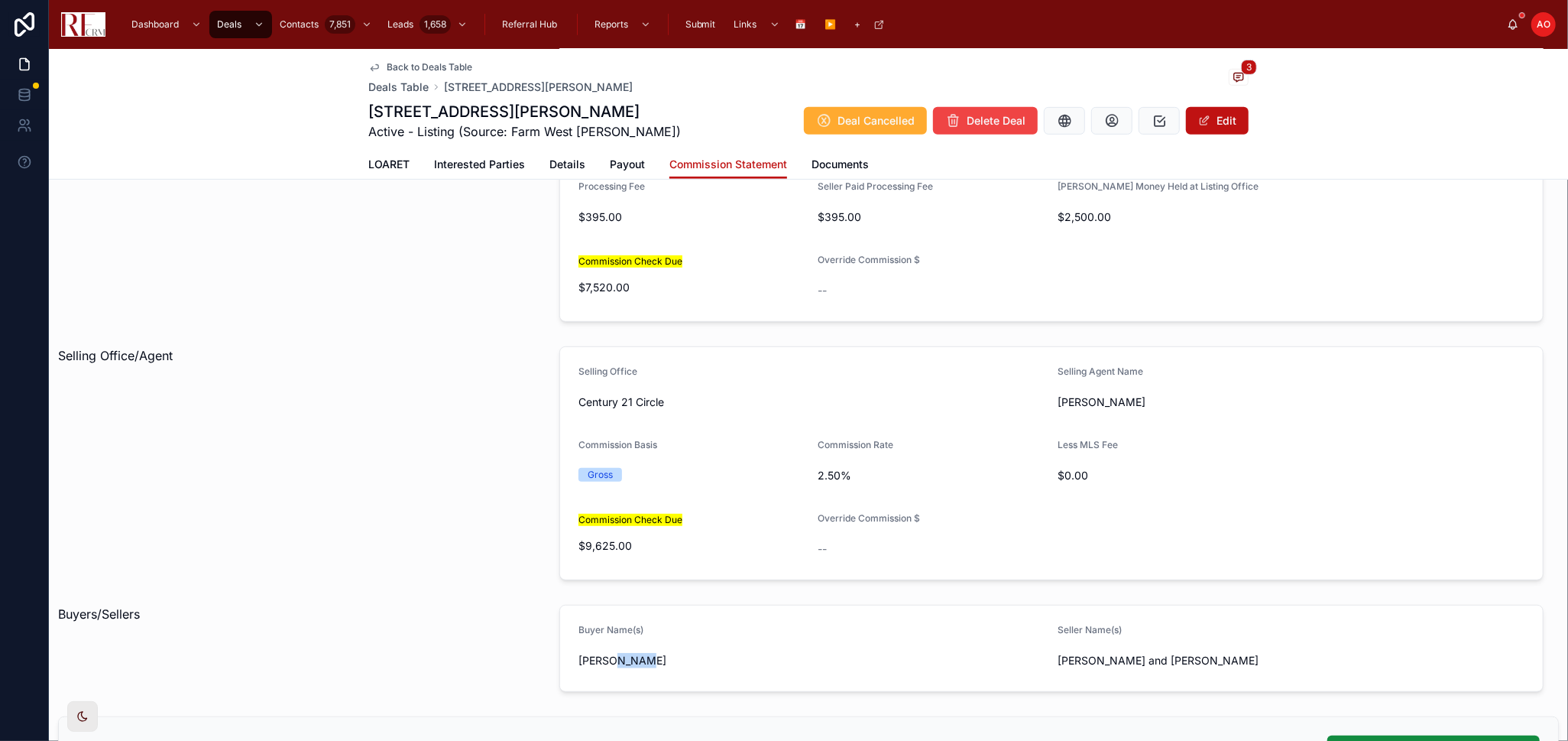
click at [615, 657] on span "[PERSON_NAME]" at bounding box center [812, 660] width 467 height 16
click at [383, 162] on span "LOARET" at bounding box center [389, 164] width 41 height 16
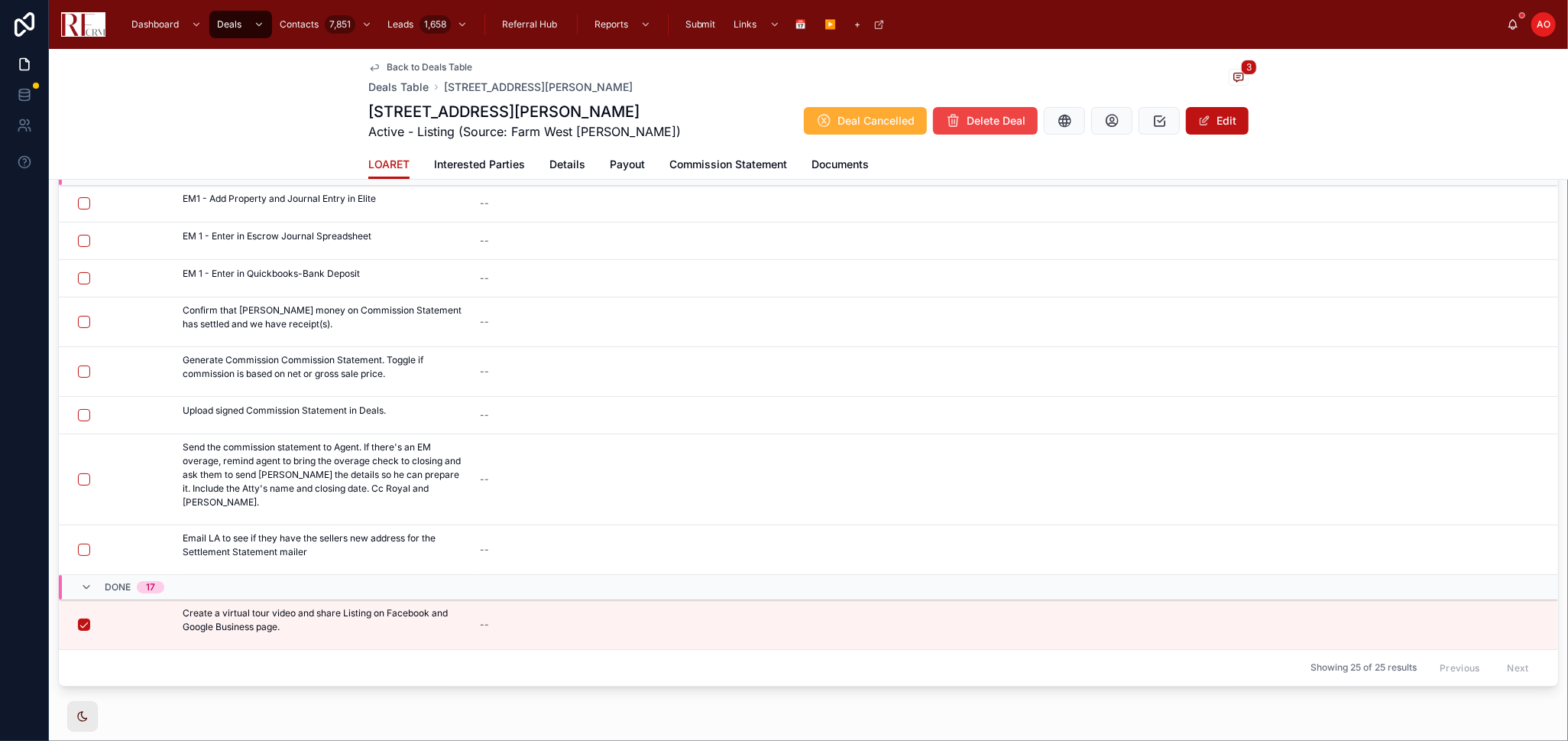
scroll to position [218, 0]
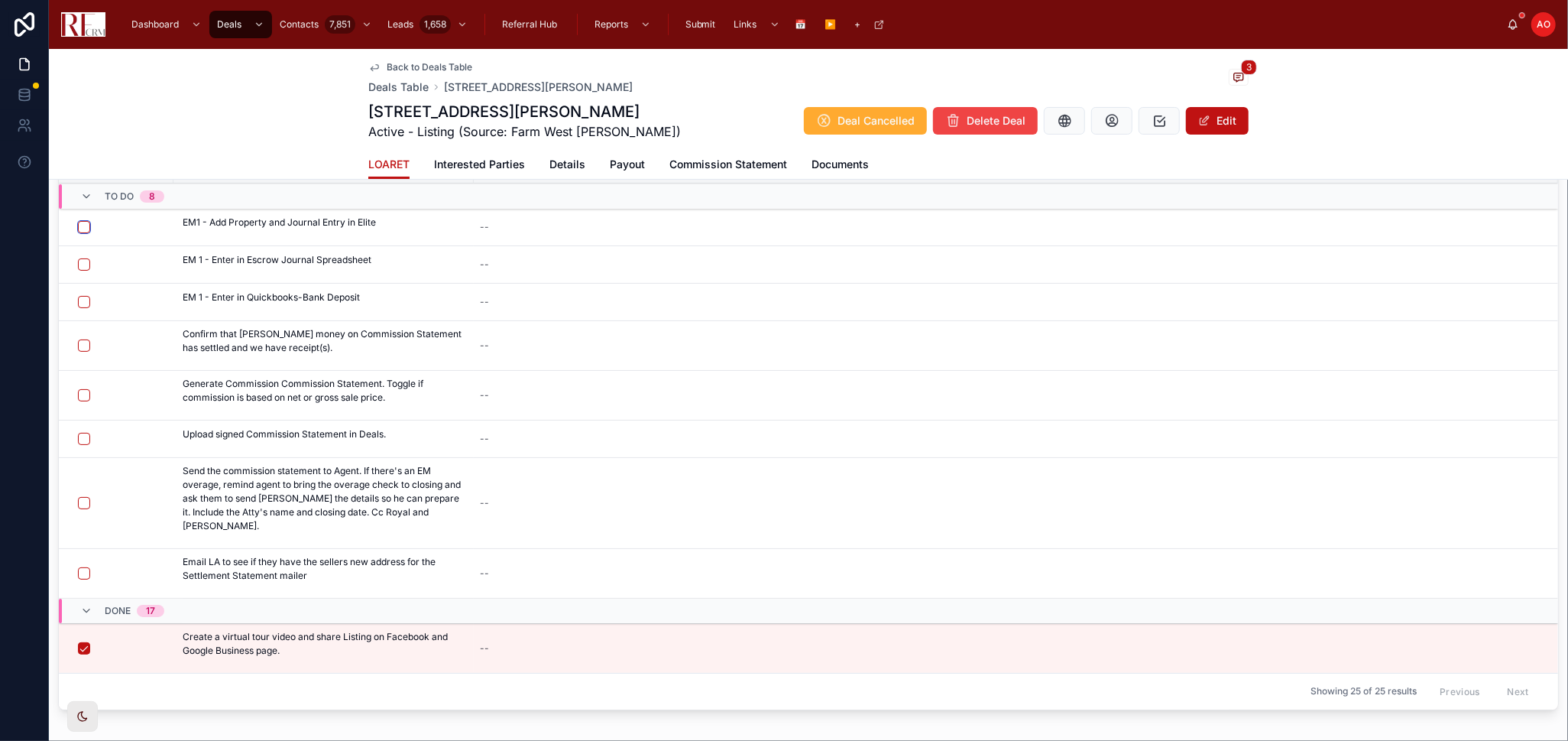
click at [79, 227] on button "button" at bounding box center [84, 226] width 12 height 12
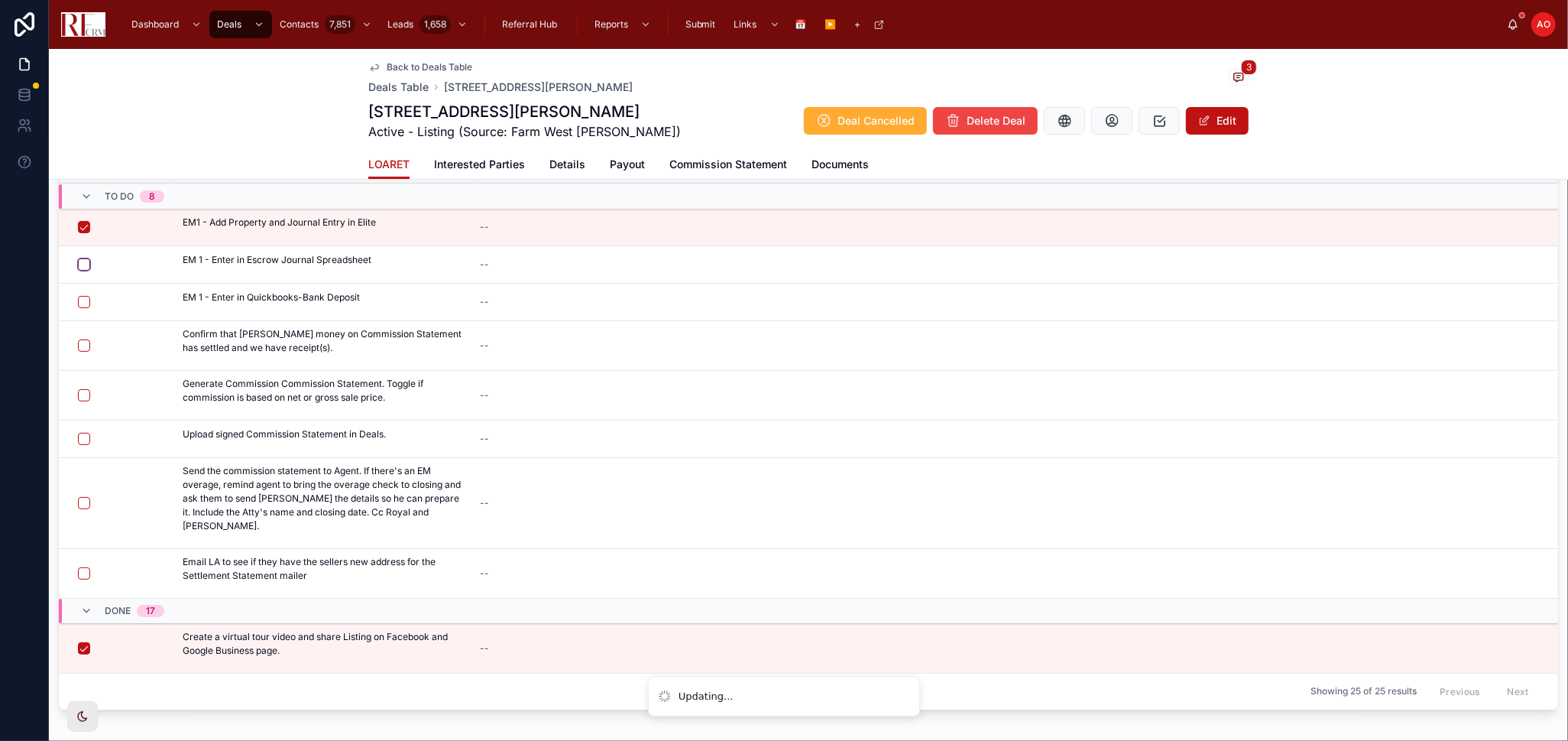
click at [85, 264] on button "button" at bounding box center [84, 264] width 12 height 12
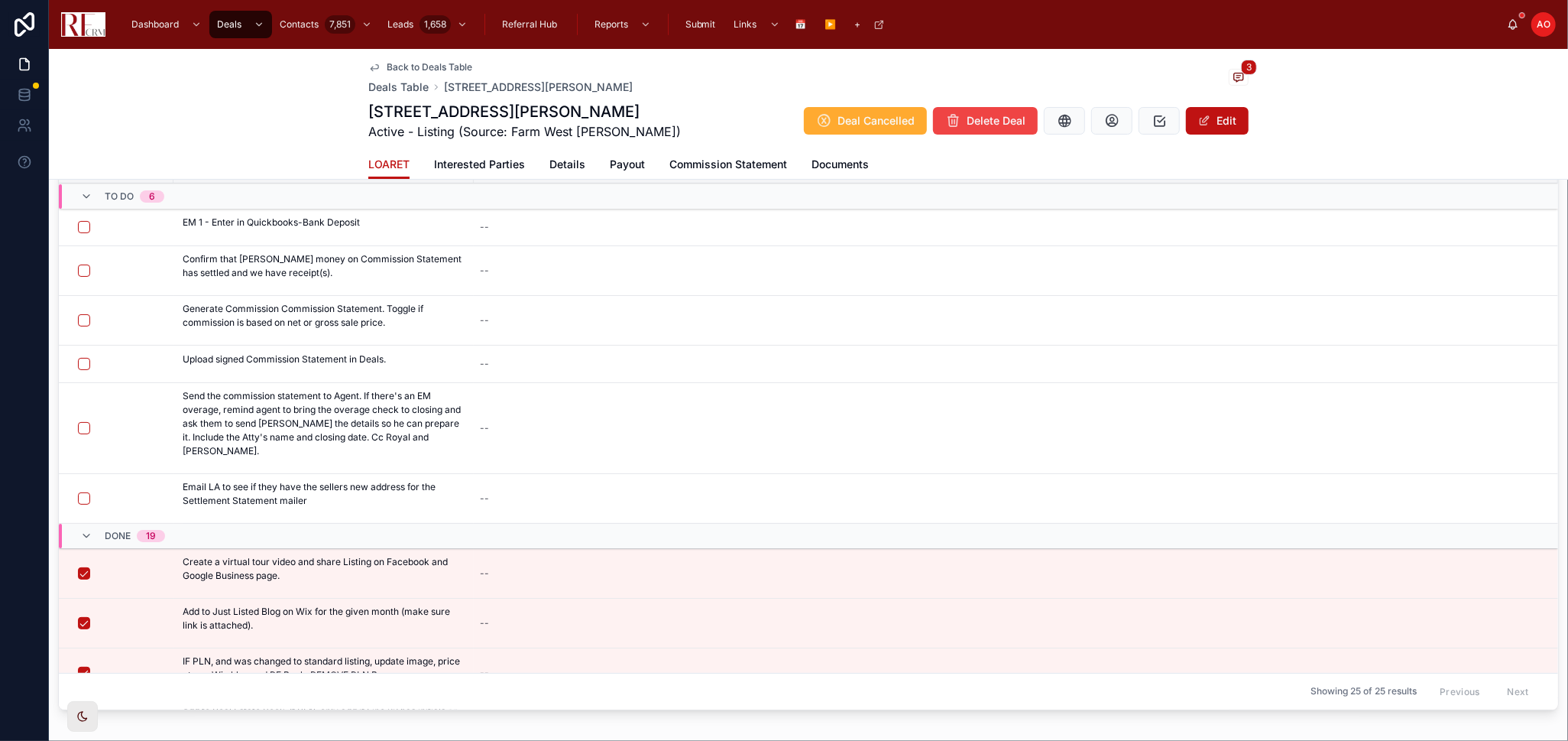
click at [80, 225] on button "button" at bounding box center [84, 226] width 12 height 12
